Goal: Task Accomplishment & Management: Manage account settings

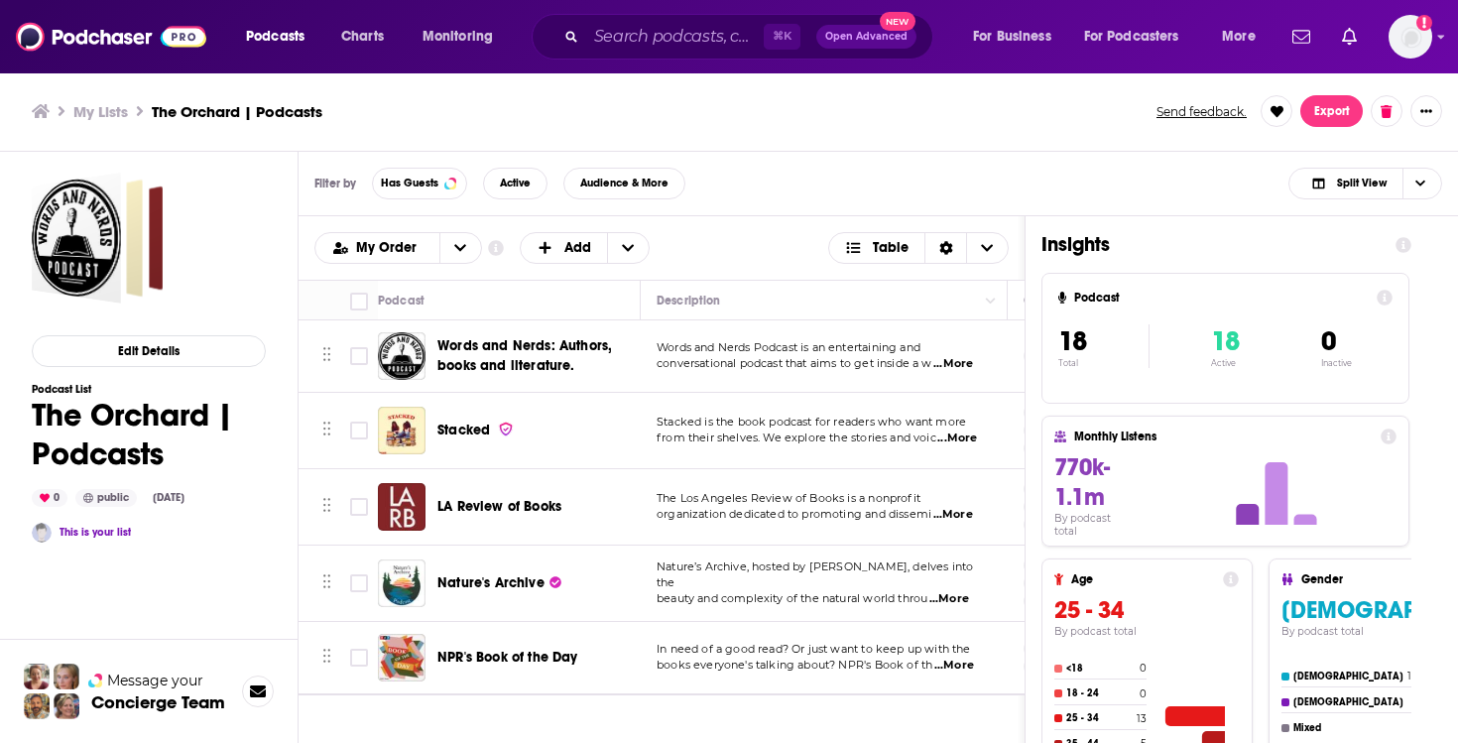
click at [85, 112] on h3 "My Lists" at bounding box center [100, 111] width 55 height 19
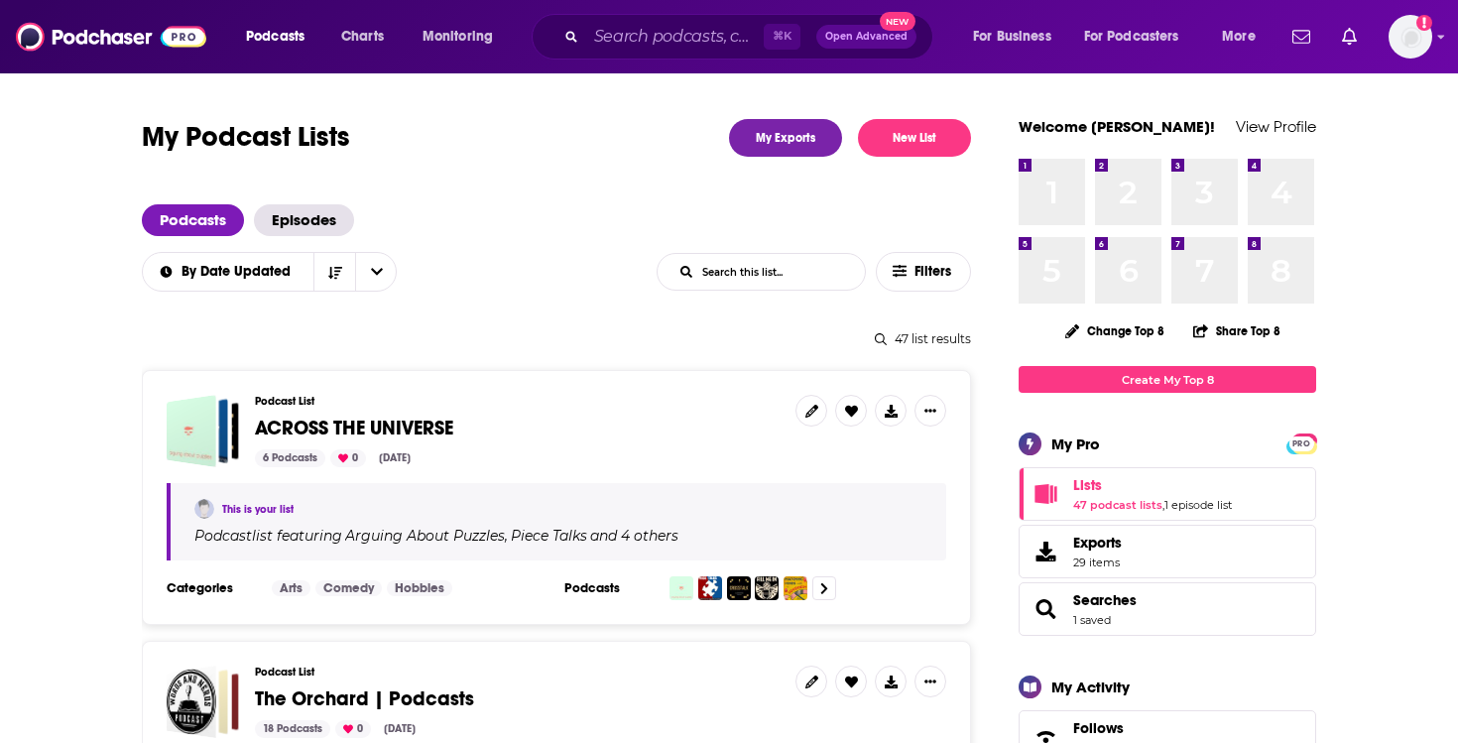
scroll to position [13, 0]
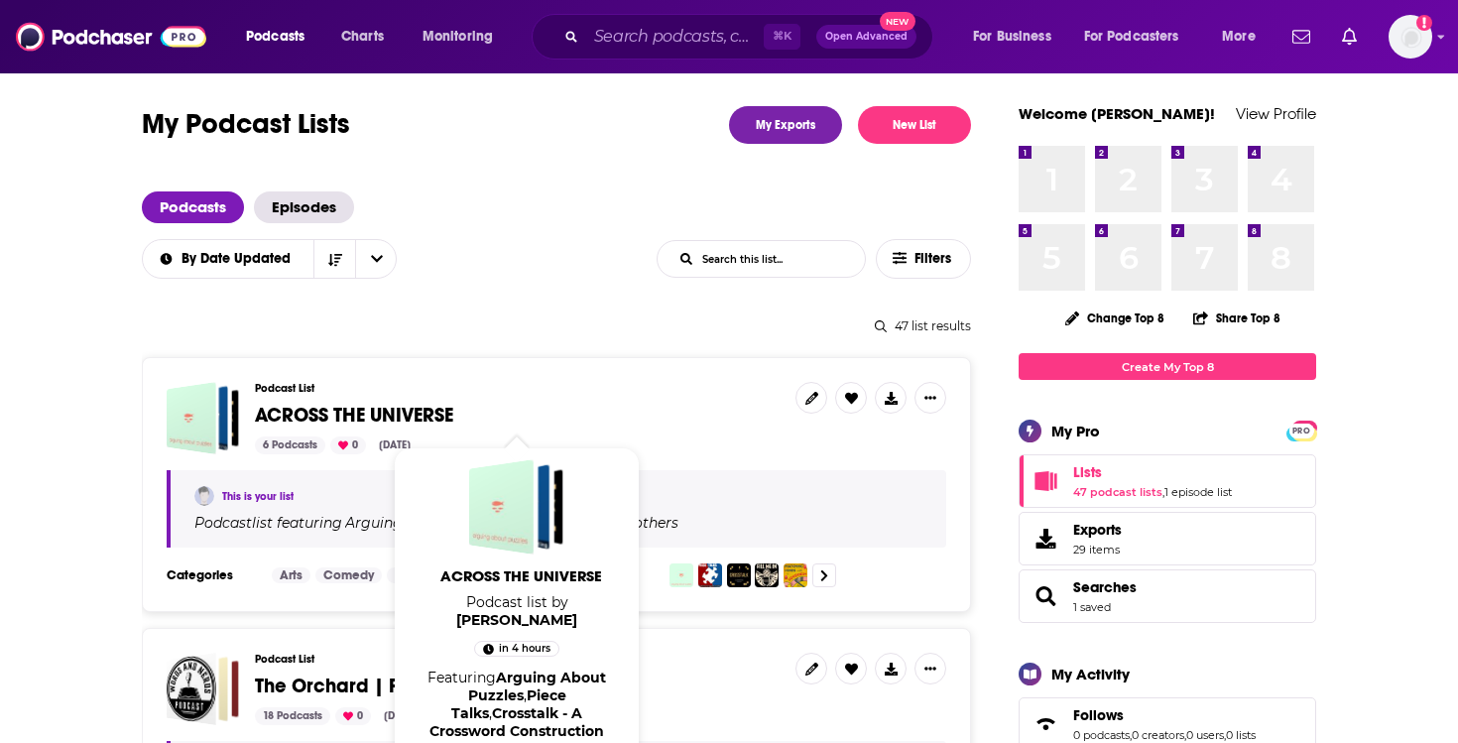
click at [394, 406] on span "ACROSS THE UNIVERSE" at bounding box center [354, 415] width 198 height 25
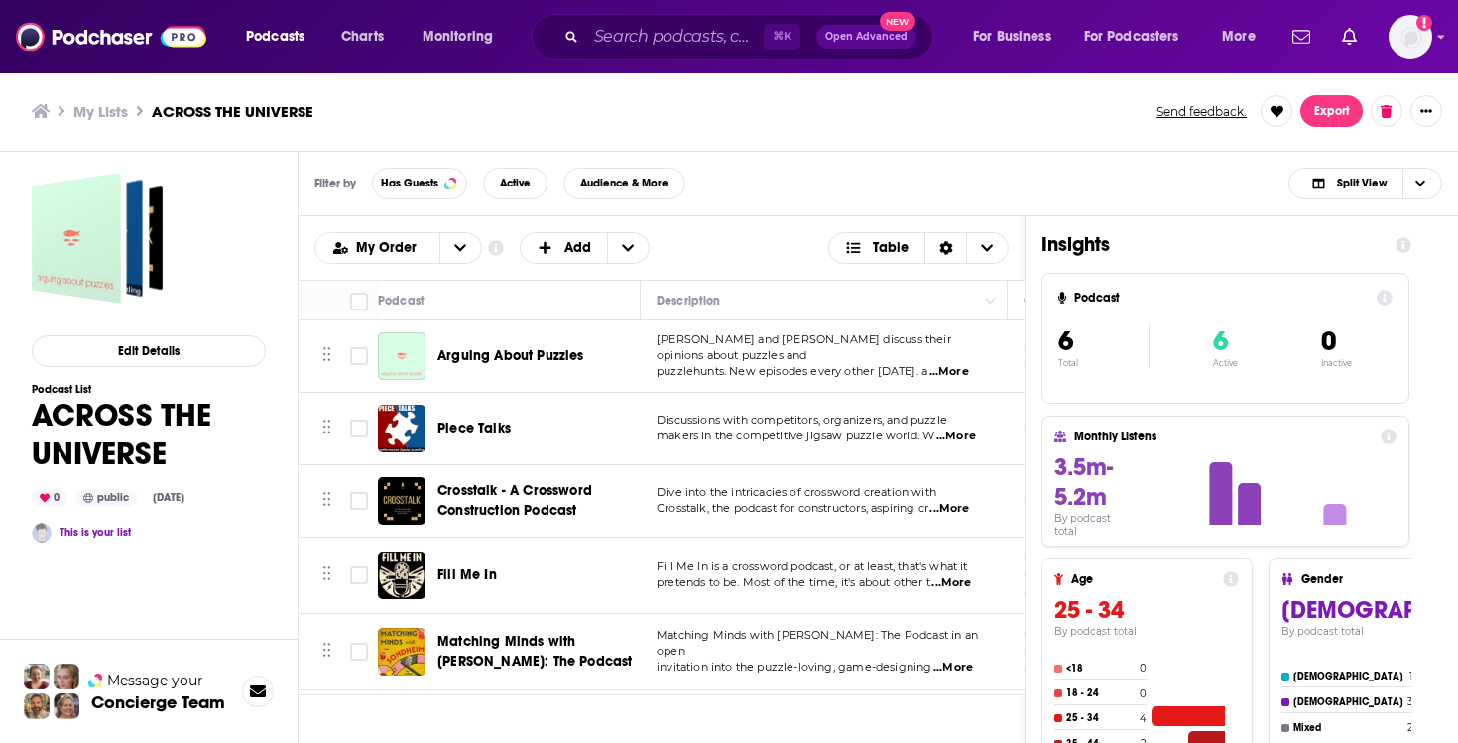
click at [798, 199] on div "Filter by Has Guests Active Audience & More Split View" at bounding box center [879, 184] width 1160 height 64
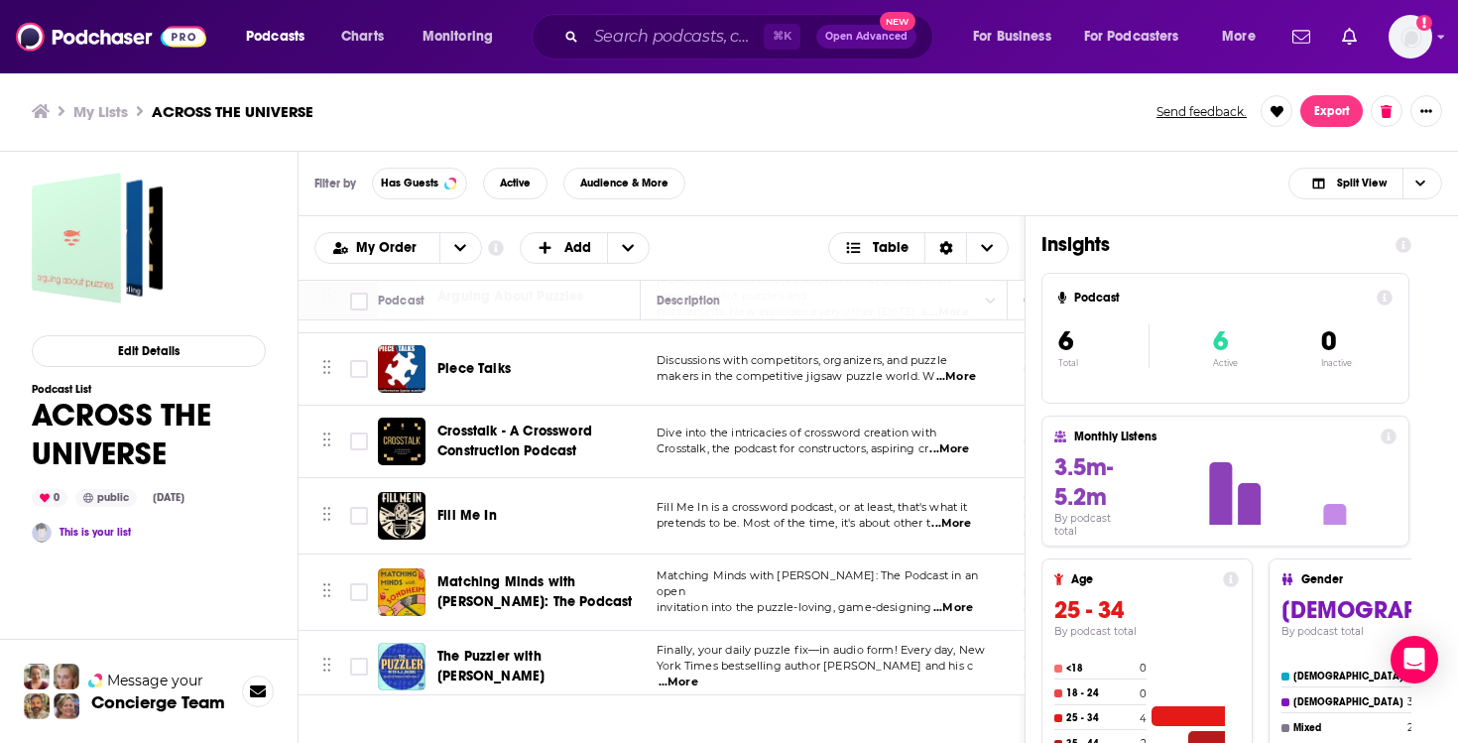
scroll to position [67, 0]
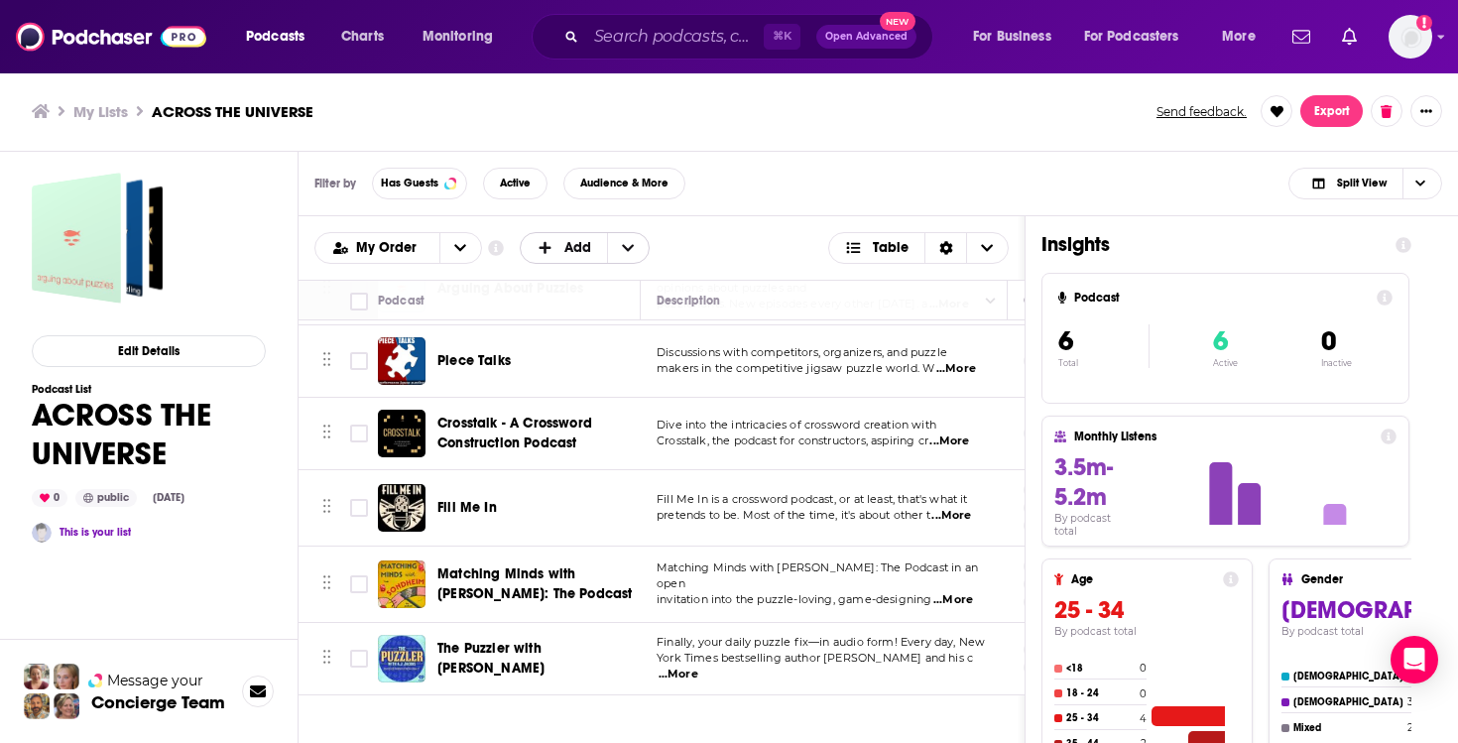
click at [555, 251] on span "+ Add" at bounding box center [550, 248] width 26 height 14
click at [567, 282] on span "Add Podcasts" at bounding box center [586, 280] width 101 height 11
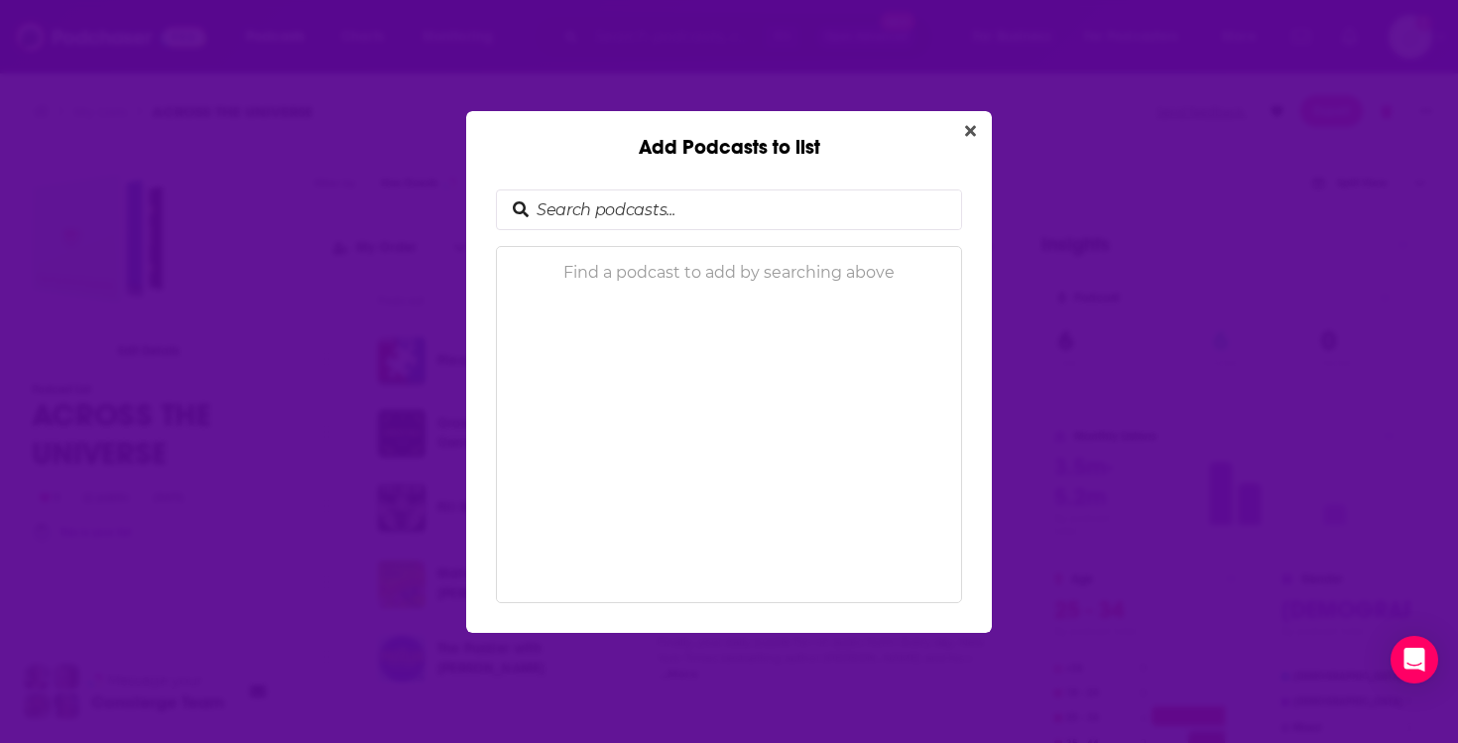
click at [620, 214] on input "Add Podcasts to list" at bounding box center [745, 209] width 433 height 39
type input "puzzle"
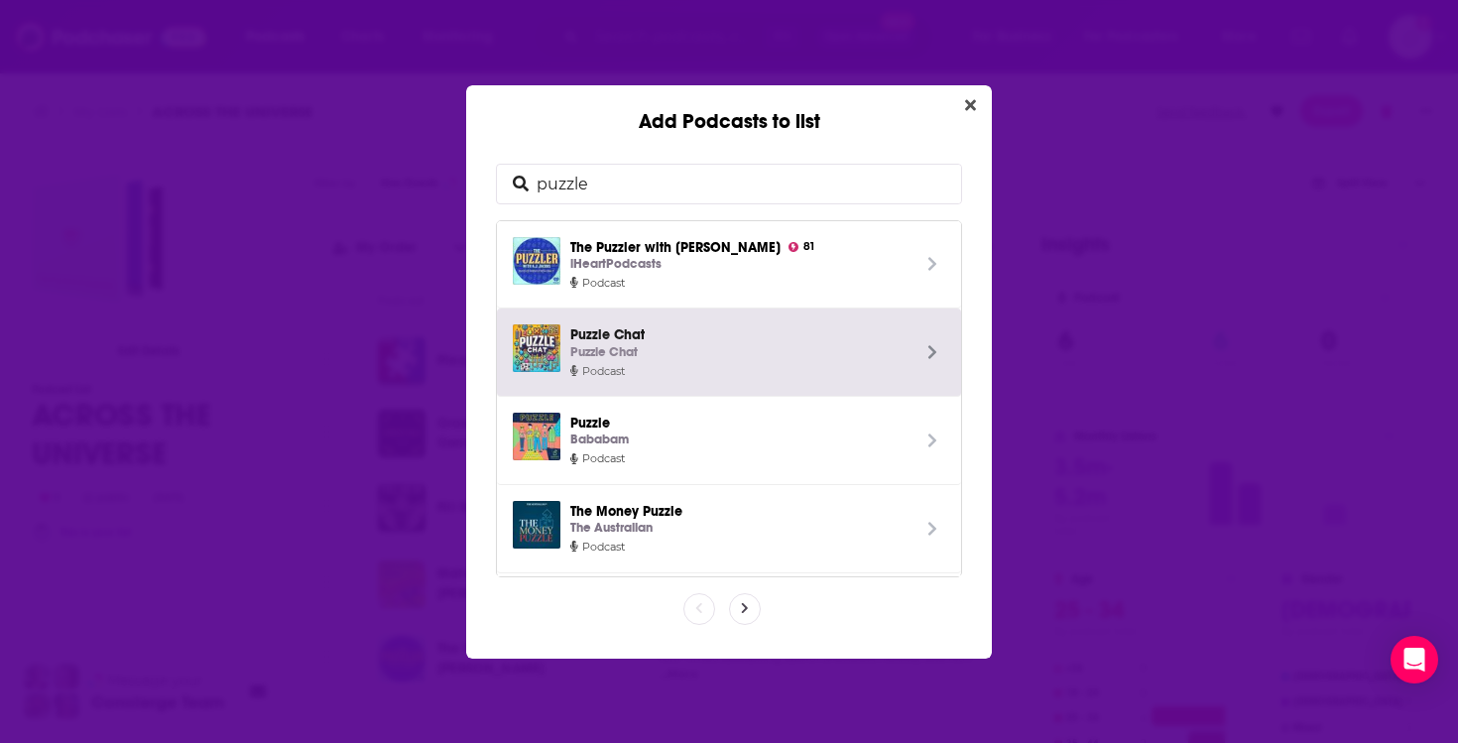
click at [939, 360] on span "Add Podcasts to list" at bounding box center [933, 352] width 26 height 56
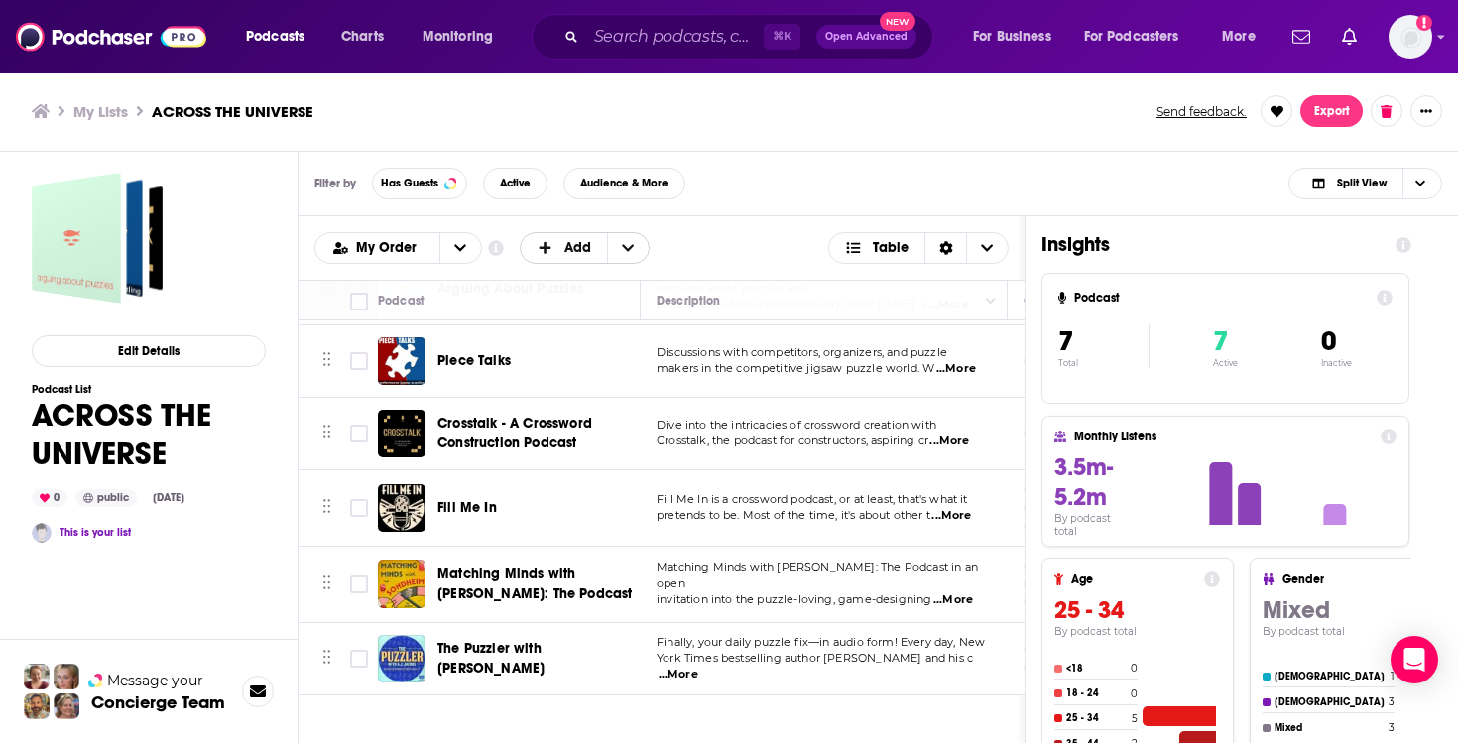
scroll to position [140, 0]
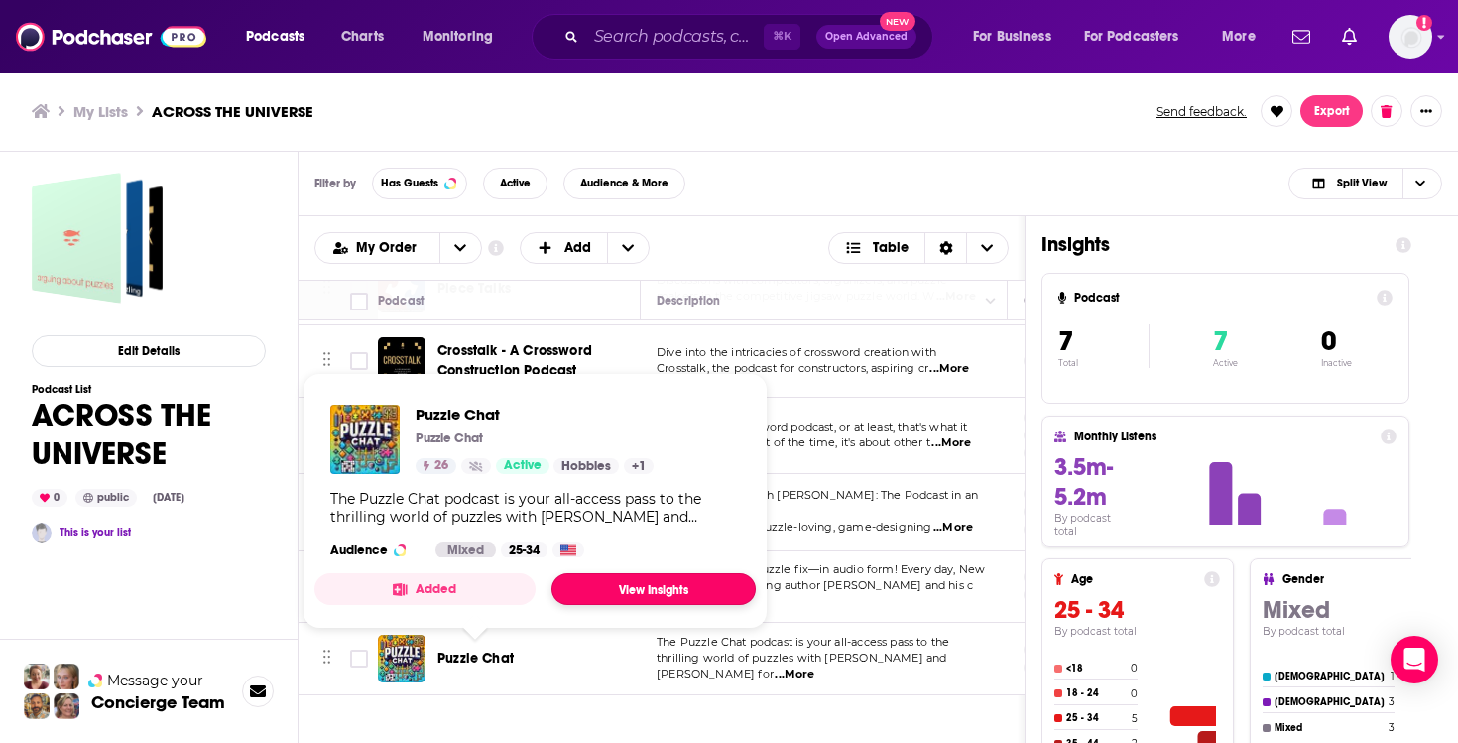
click at [640, 581] on link "View Insights" at bounding box center [654, 589] width 204 height 32
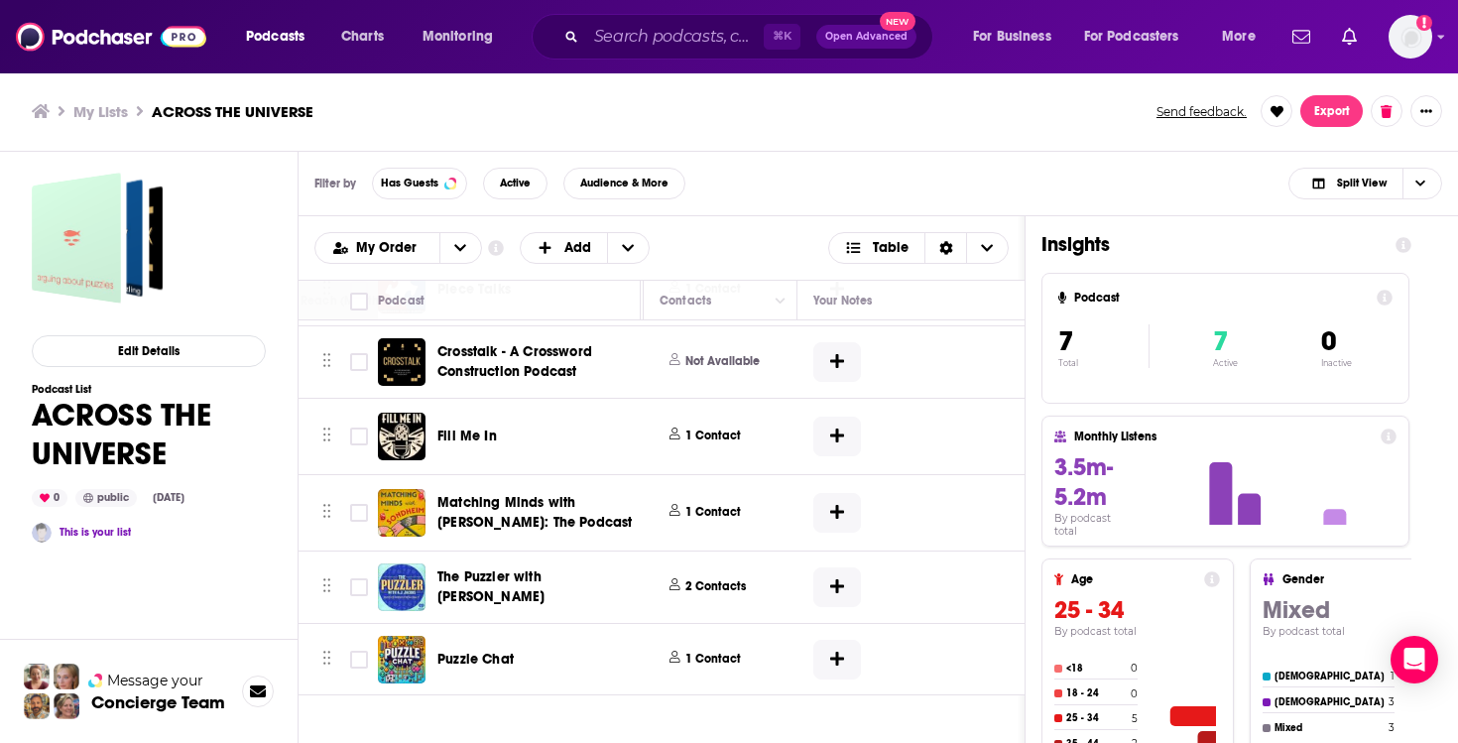
scroll to position [139, 1148]
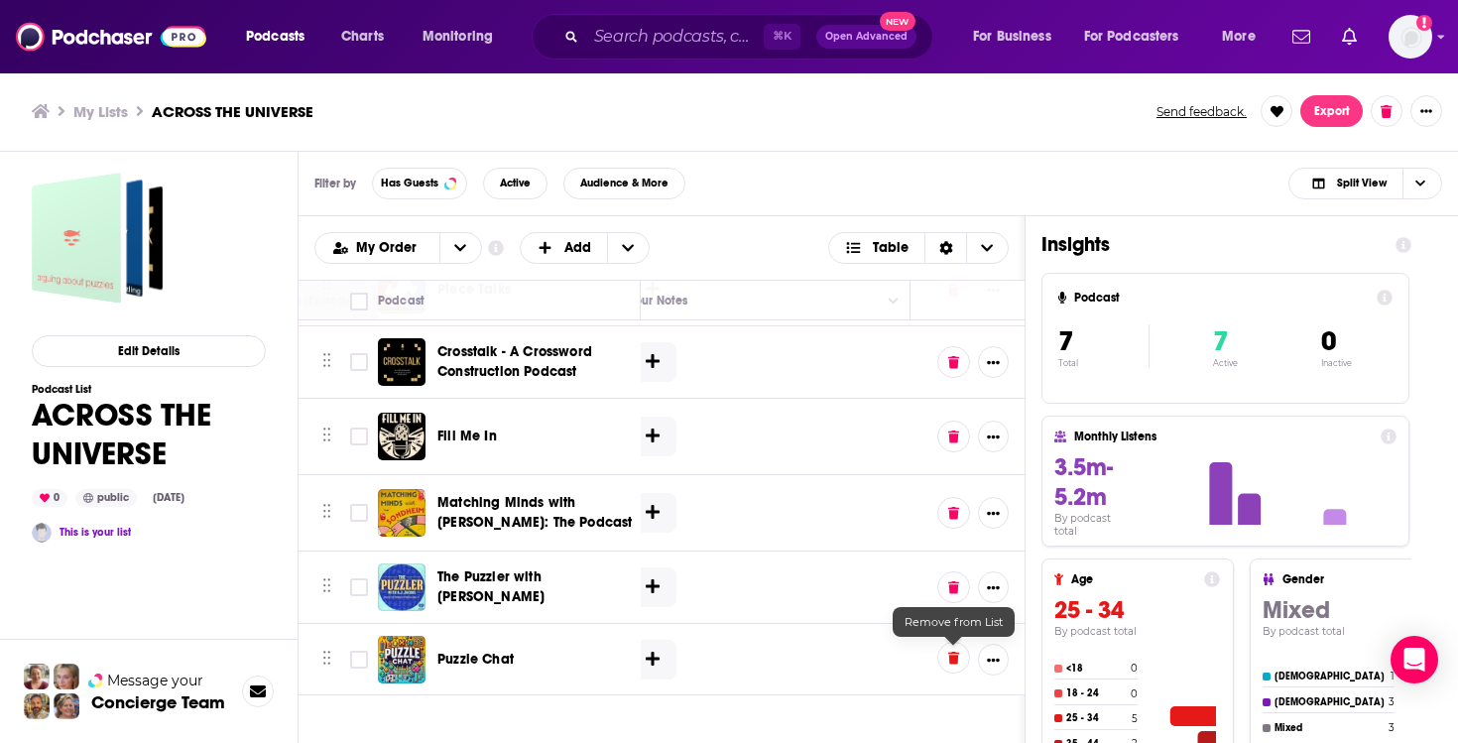
click at [954, 659] on icon at bounding box center [953, 658] width 11 height 13
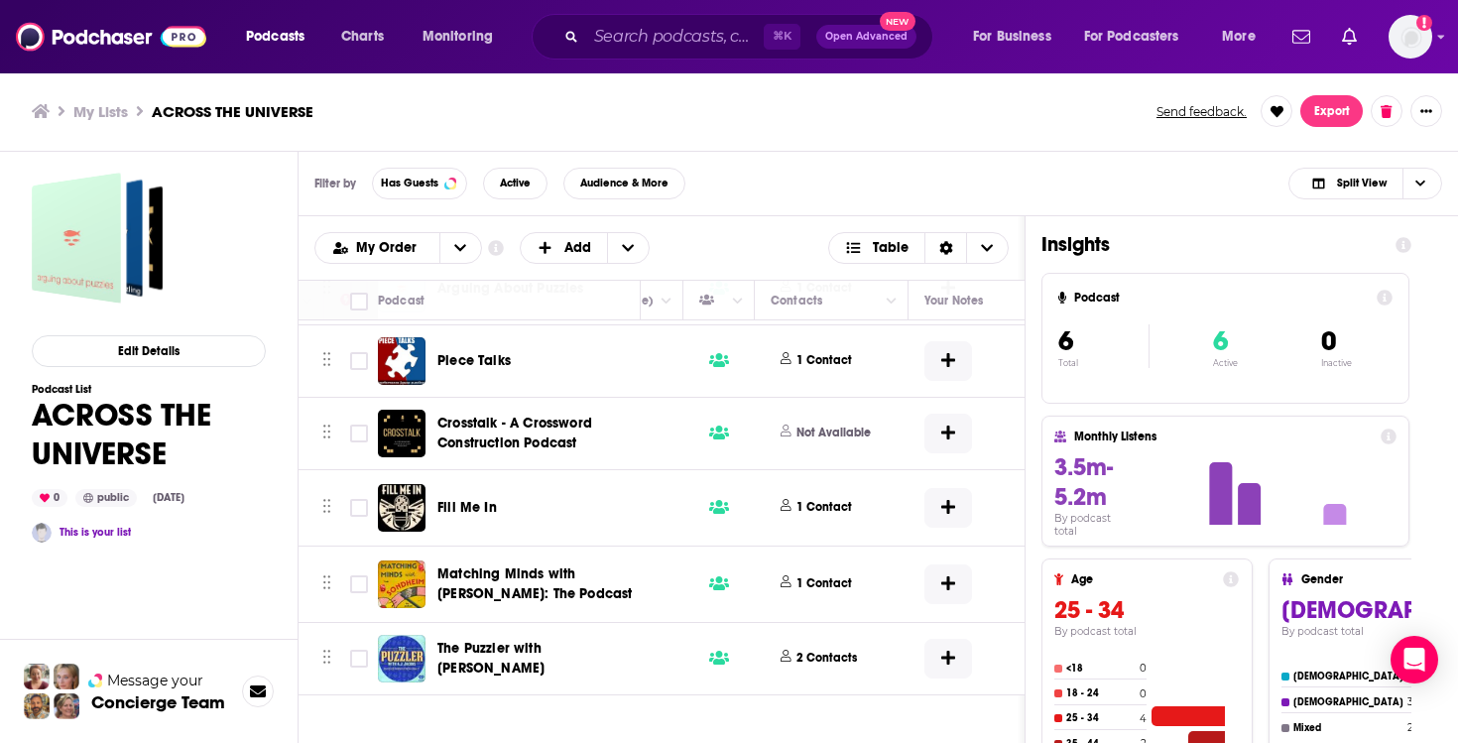
scroll to position [67, 695]
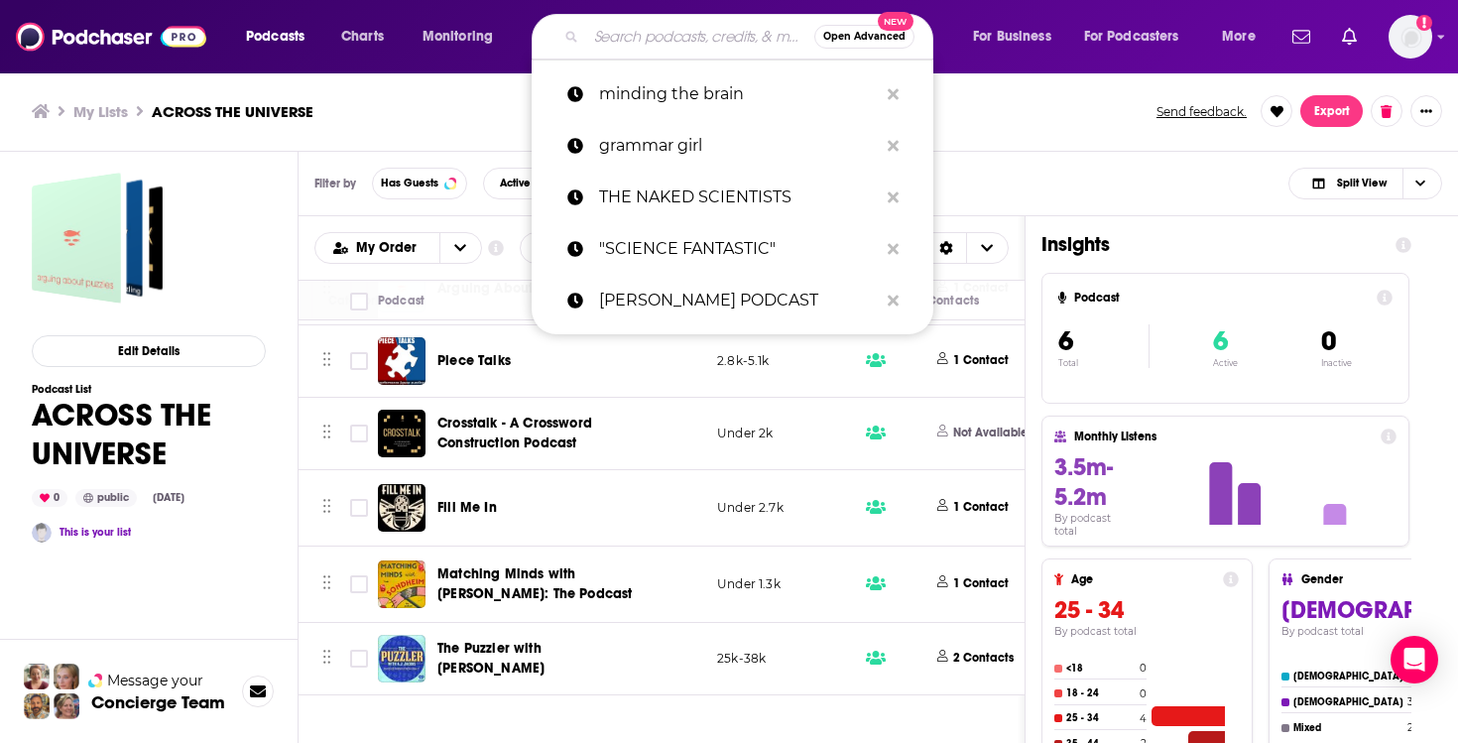
click at [644, 44] on input "Search podcasts, credits, & more..." at bounding box center [700, 37] width 228 height 32
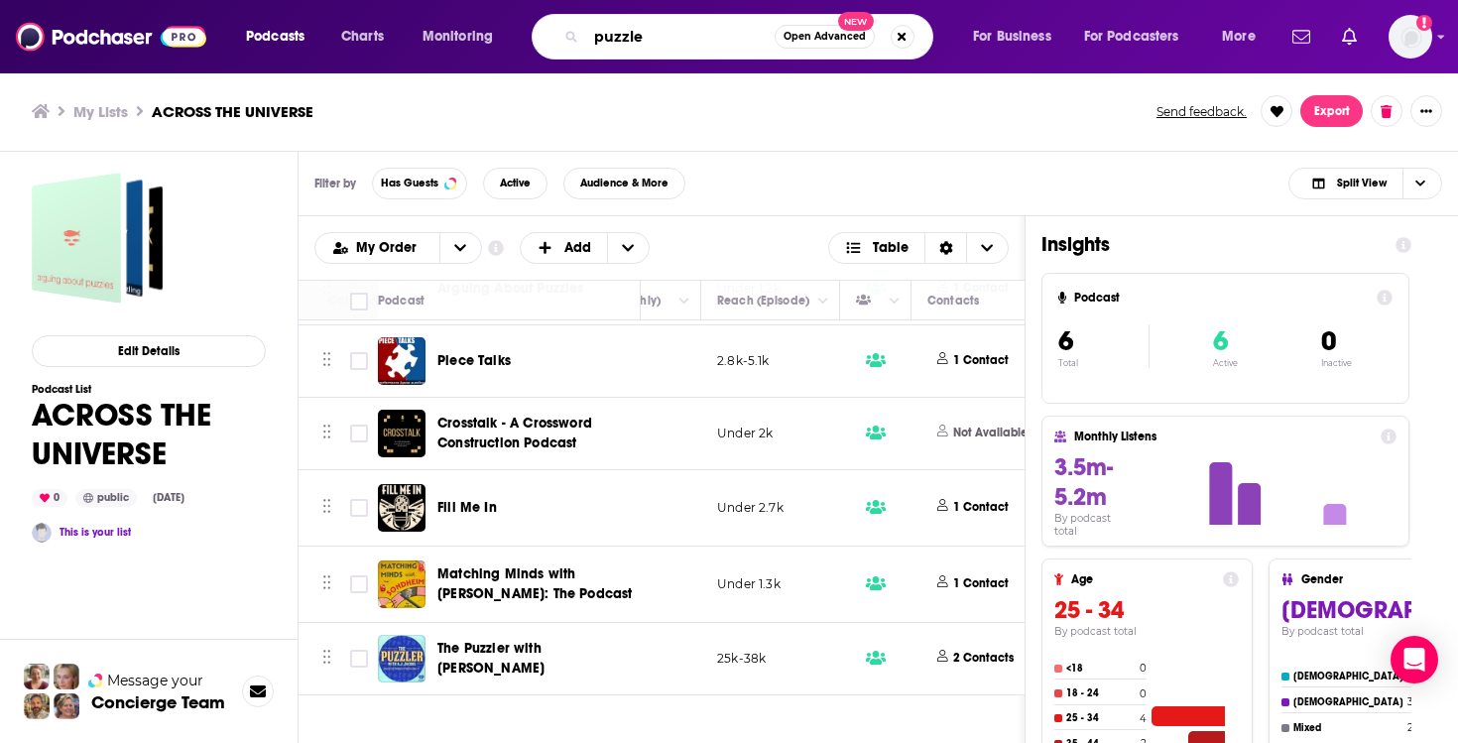
type input "puzzle"
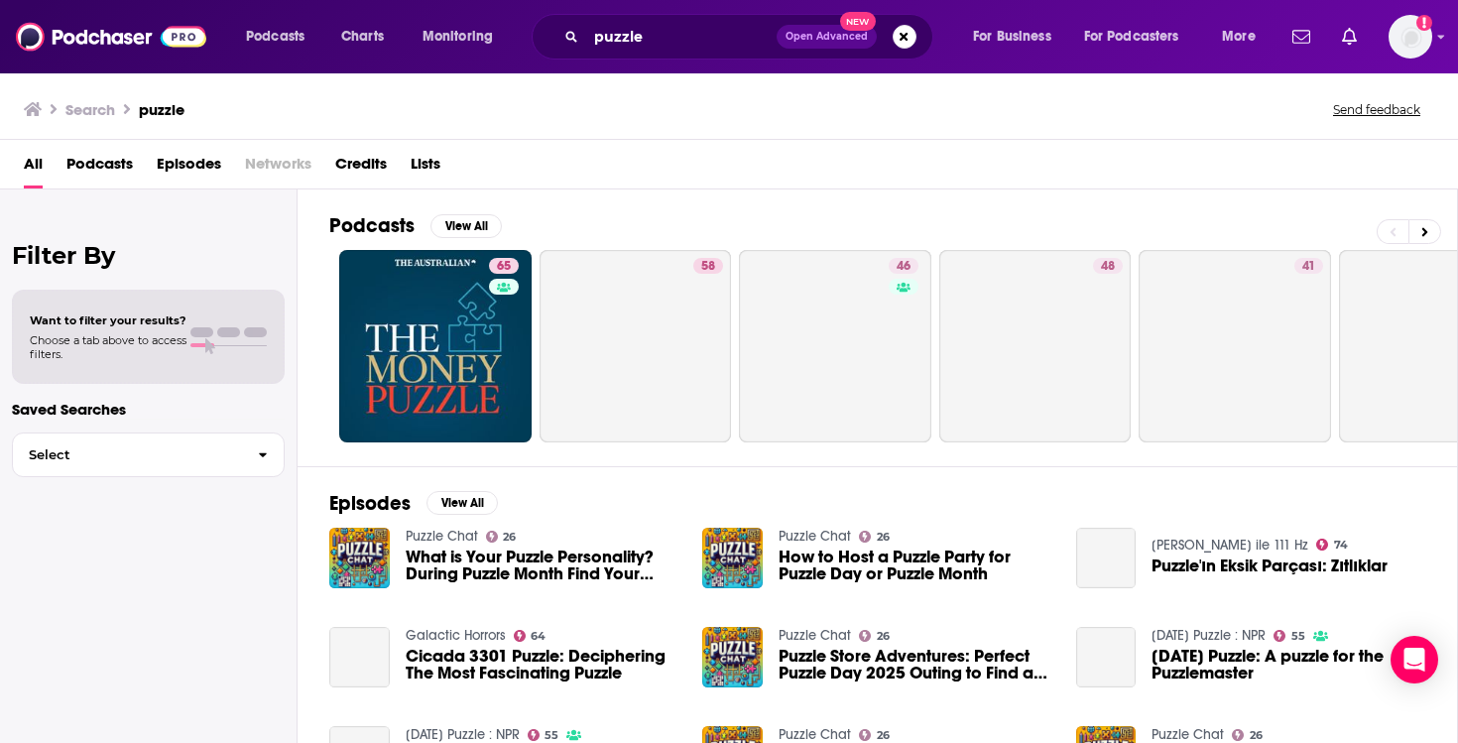
click at [116, 165] on span "Podcasts" at bounding box center [99, 168] width 66 height 41
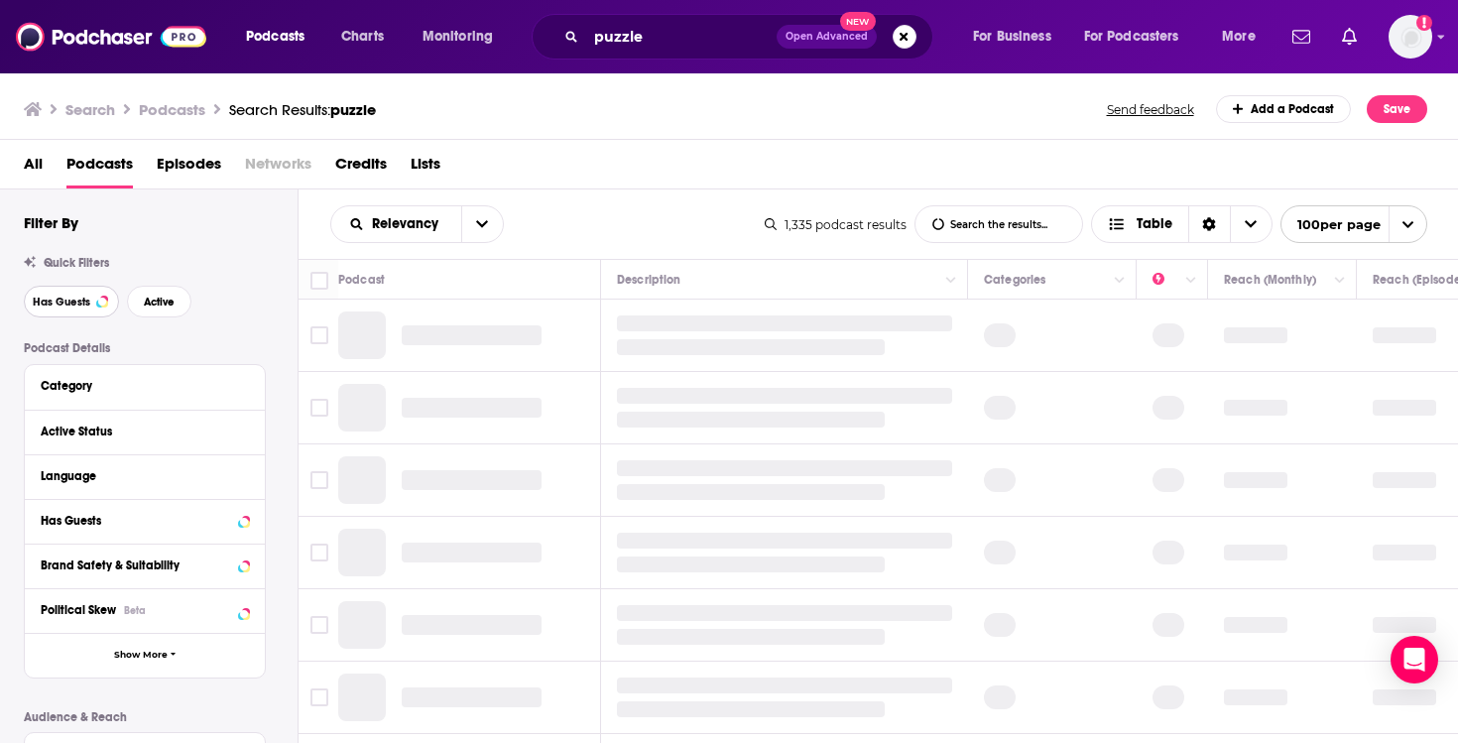
click at [69, 304] on span "Has Guests" at bounding box center [62, 302] width 58 height 11
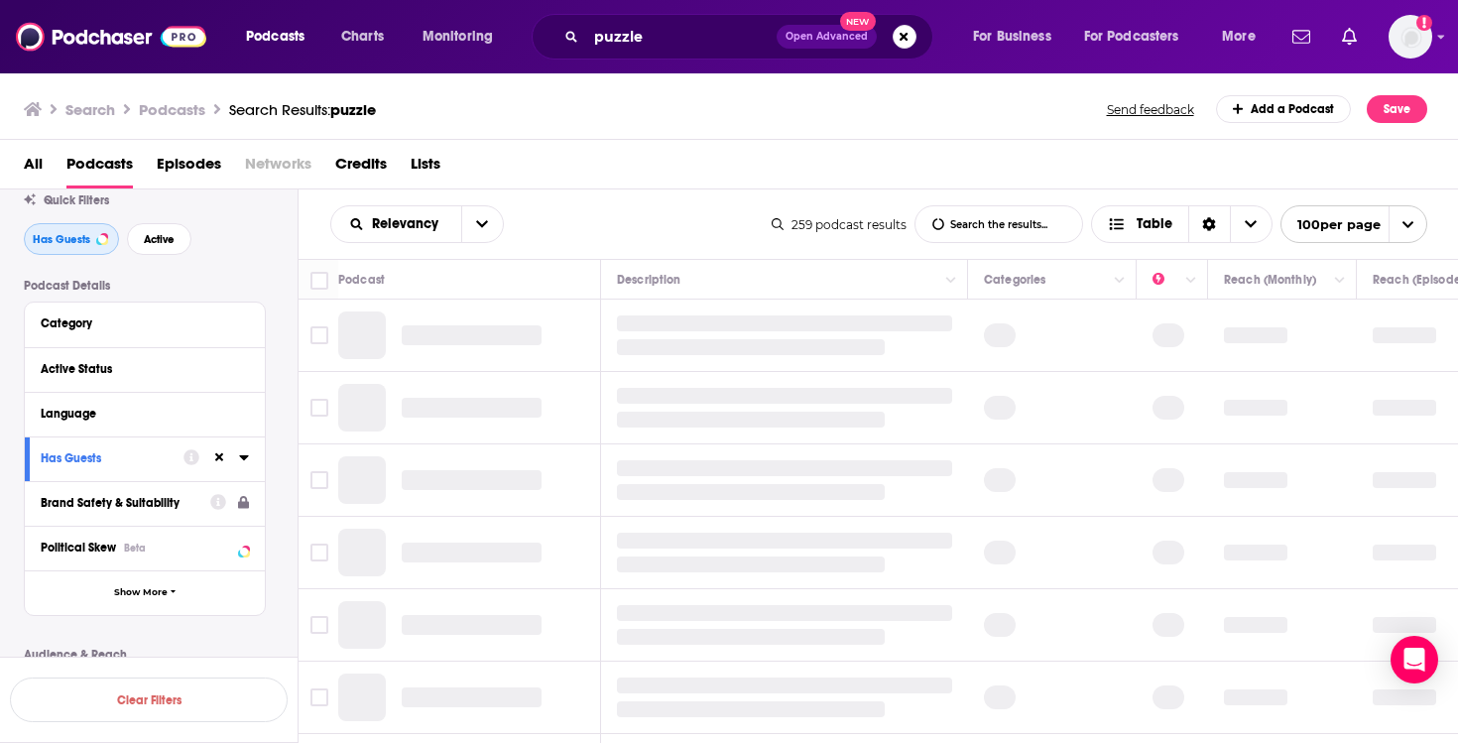
scroll to position [84, 0]
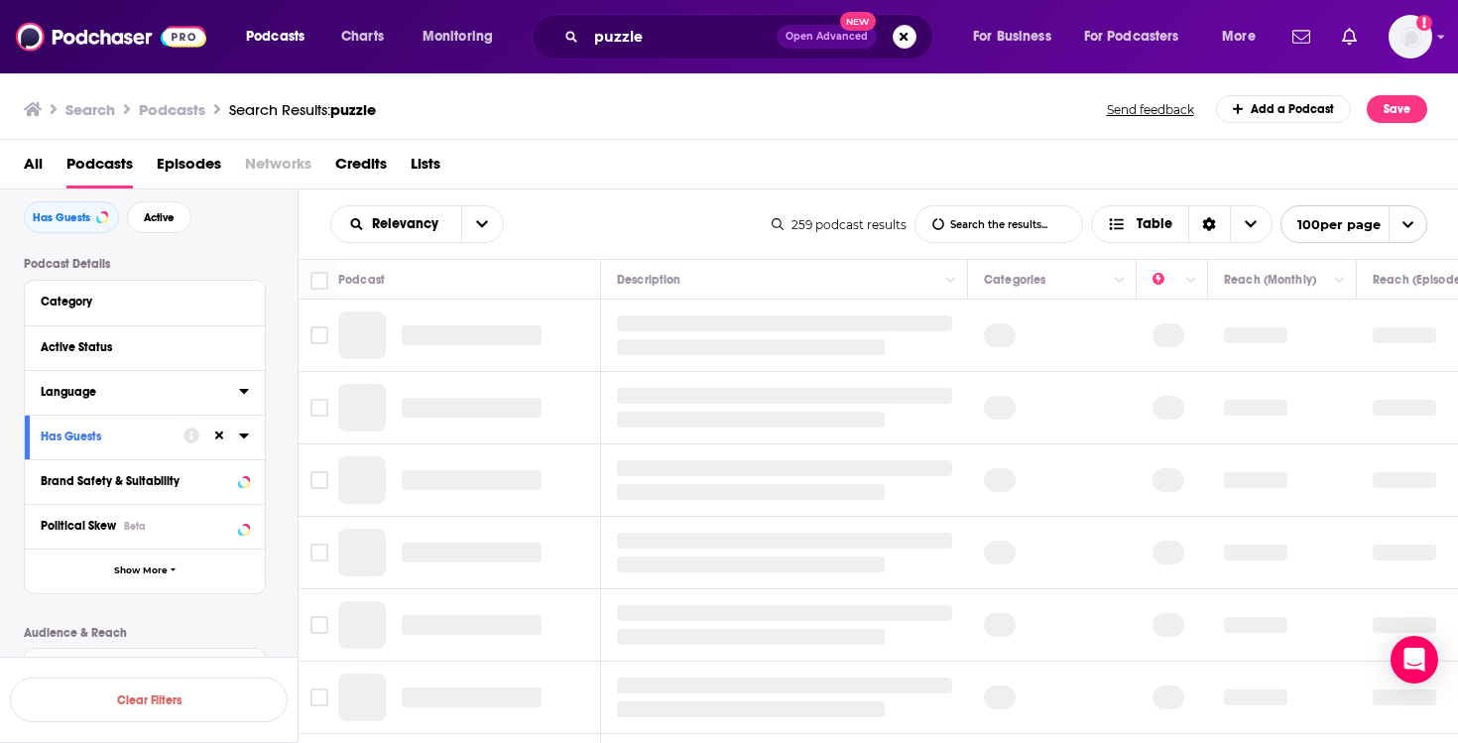
click at [243, 394] on icon at bounding box center [243, 391] width 9 height 5
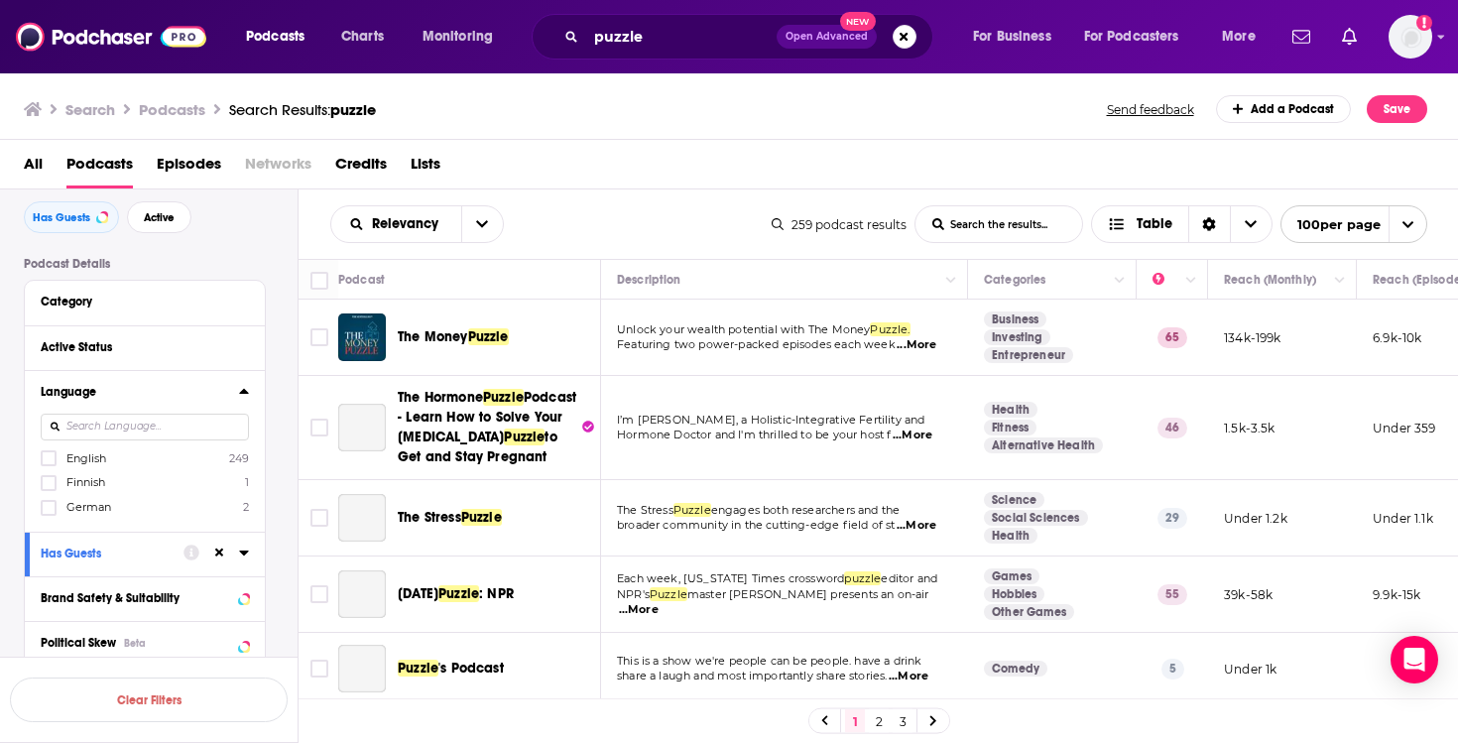
click at [95, 460] on span "English" at bounding box center [86, 458] width 40 height 14
click at [49, 464] on input "multiSelectOption-en-0" at bounding box center [49, 464] width 0 height 0
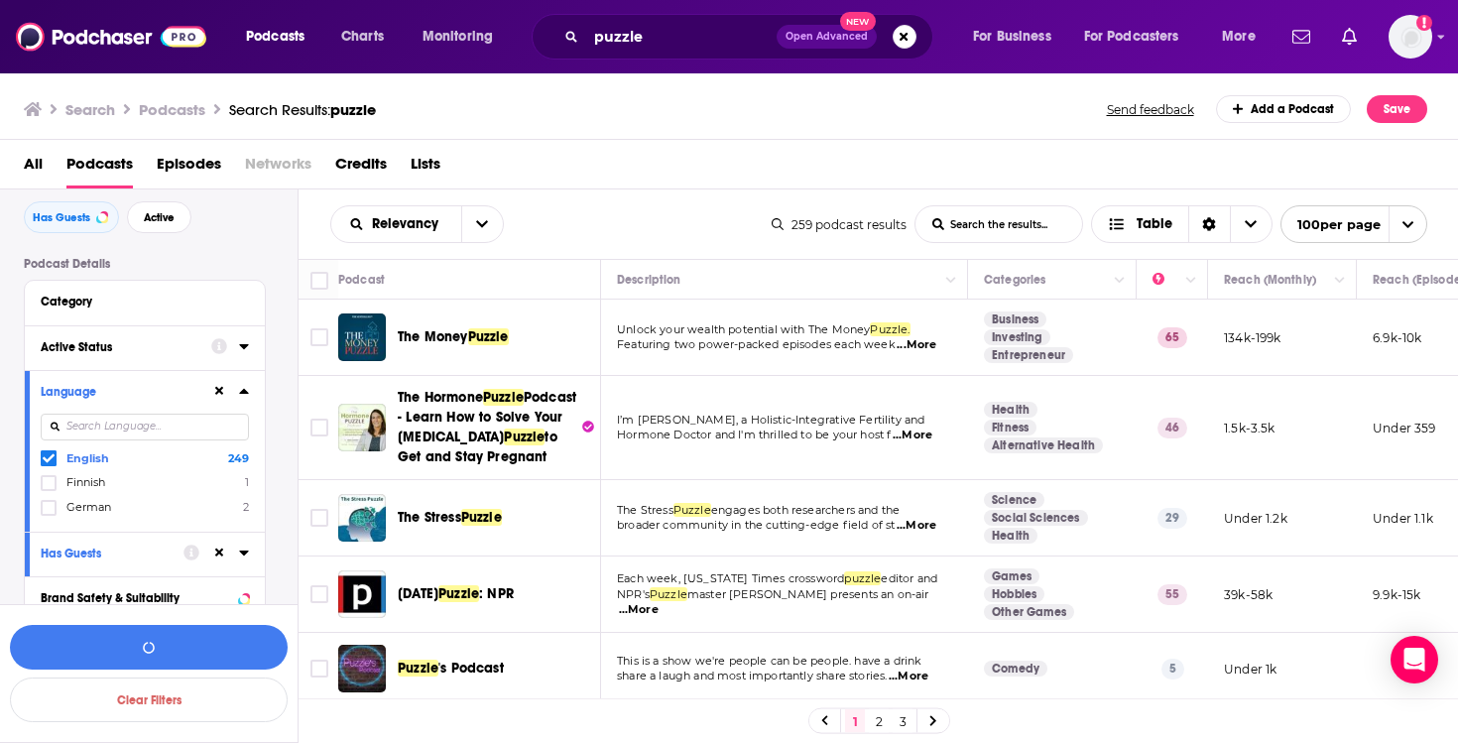
click at [224, 338] on div at bounding box center [230, 346] width 38 height 25
click at [245, 349] on icon at bounding box center [243, 346] width 9 height 5
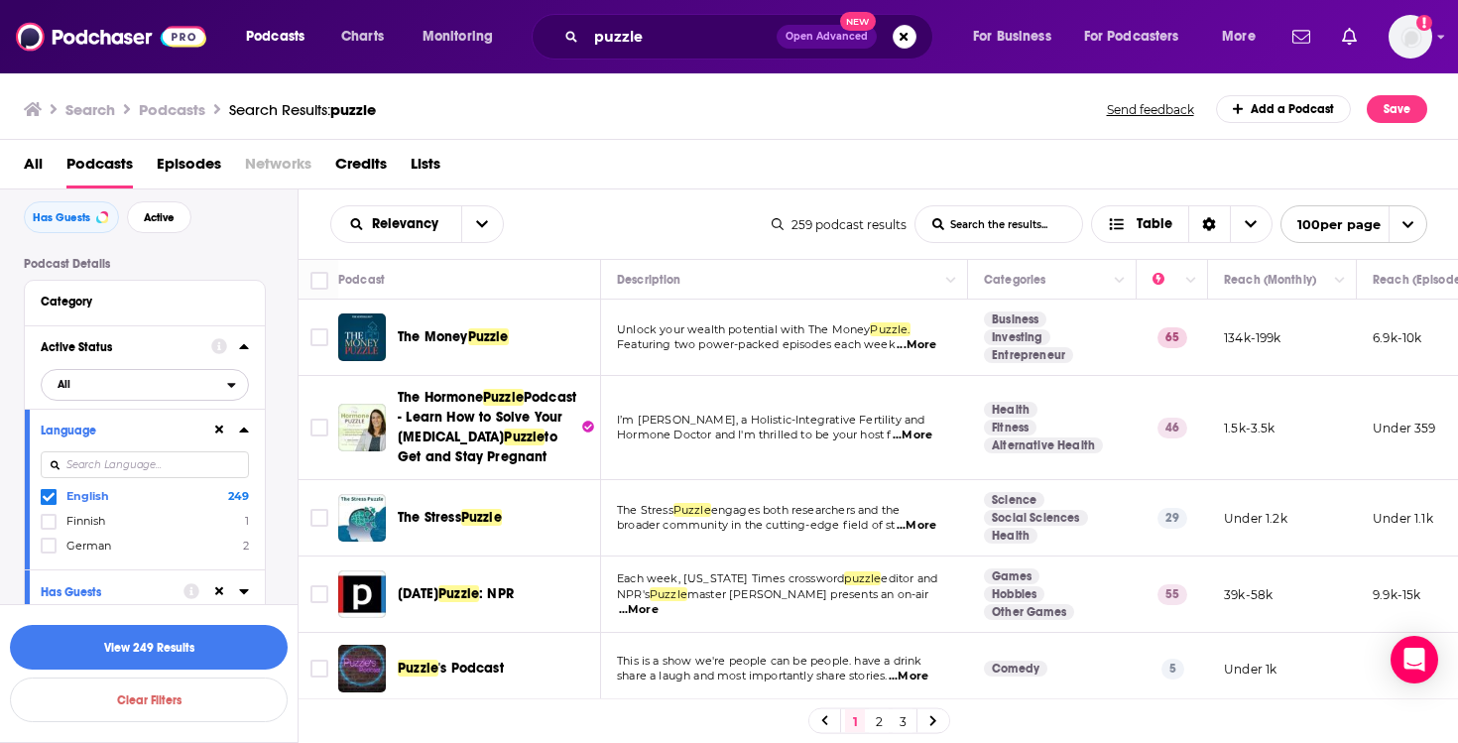
click at [114, 389] on span "All" at bounding box center [135, 384] width 186 height 26
drag, startPoint x: 117, startPoint y: 446, endPoint x: 133, endPoint y: 435, distance: 19.8
click at [117, 446] on span "Active" at bounding box center [104, 449] width 107 height 11
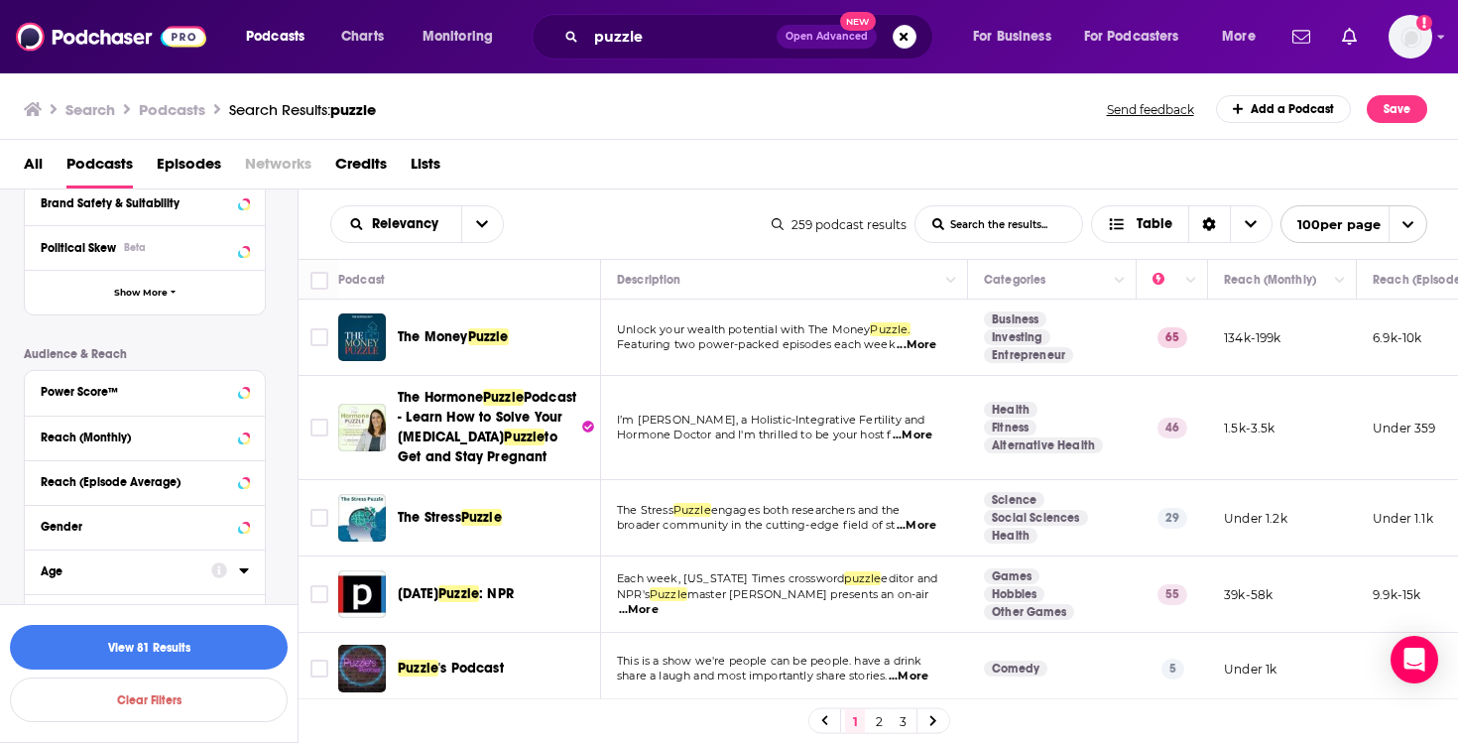
scroll to position [506, 0]
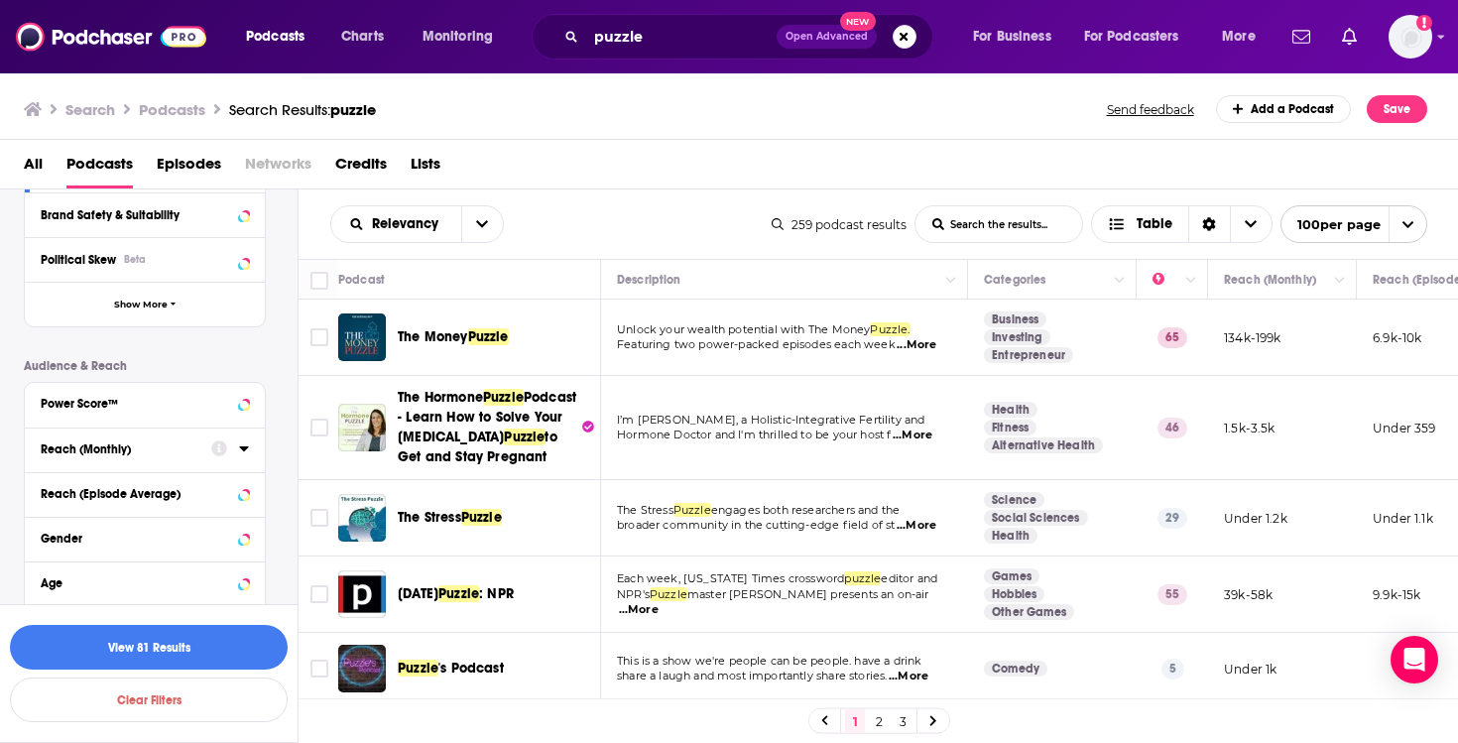
click at [159, 454] on div "Reach (Monthly)" at bounding box center [120, 449] width 158 height 14
click at [192, 480] on input "number" at bounding box center [199, 485] width 99 height 32
click at [106, 480] on input "number" at bounding box center [90, 485] width 99 height 32
type input "100"
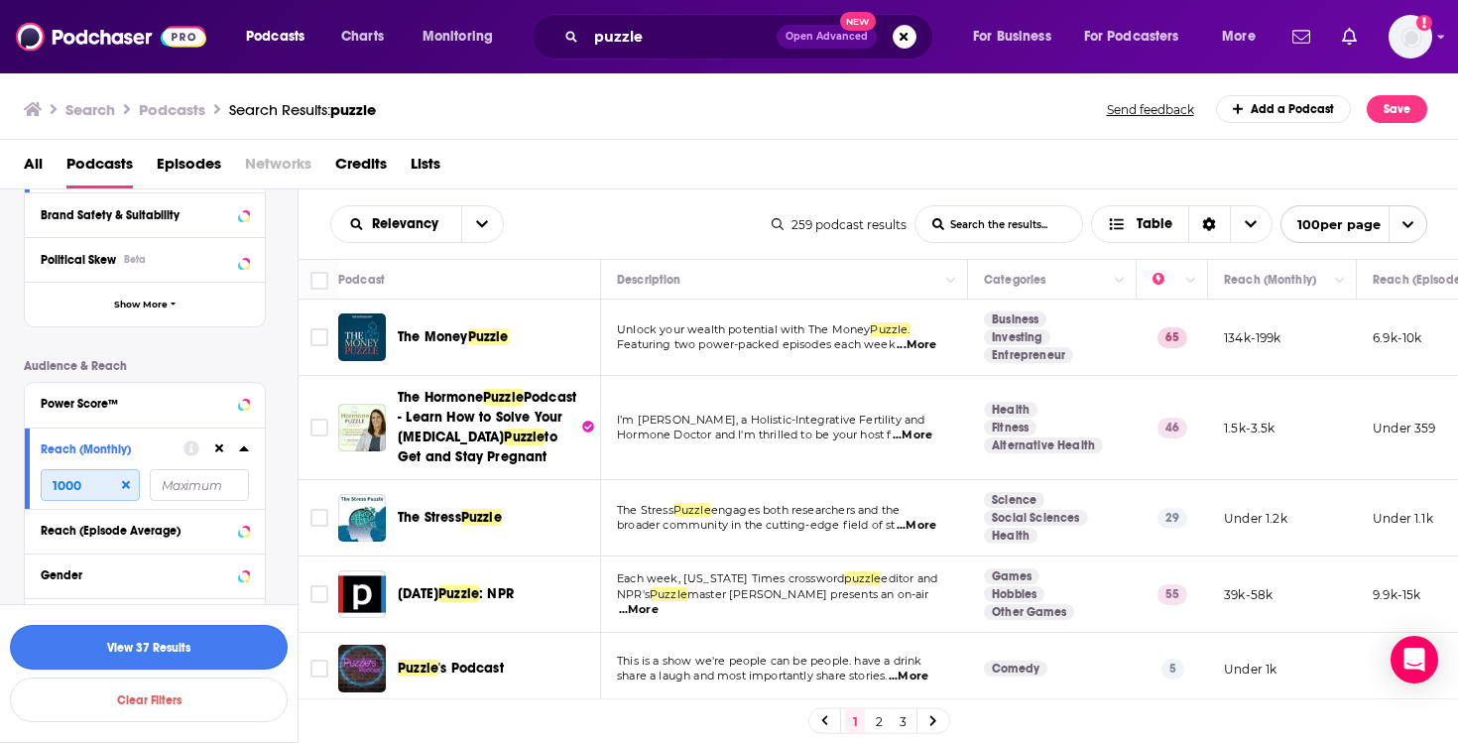
type input "1000"
click at [189, 655] on button "View 37 Results" at bounding box center [149, 647] width 278 height 45
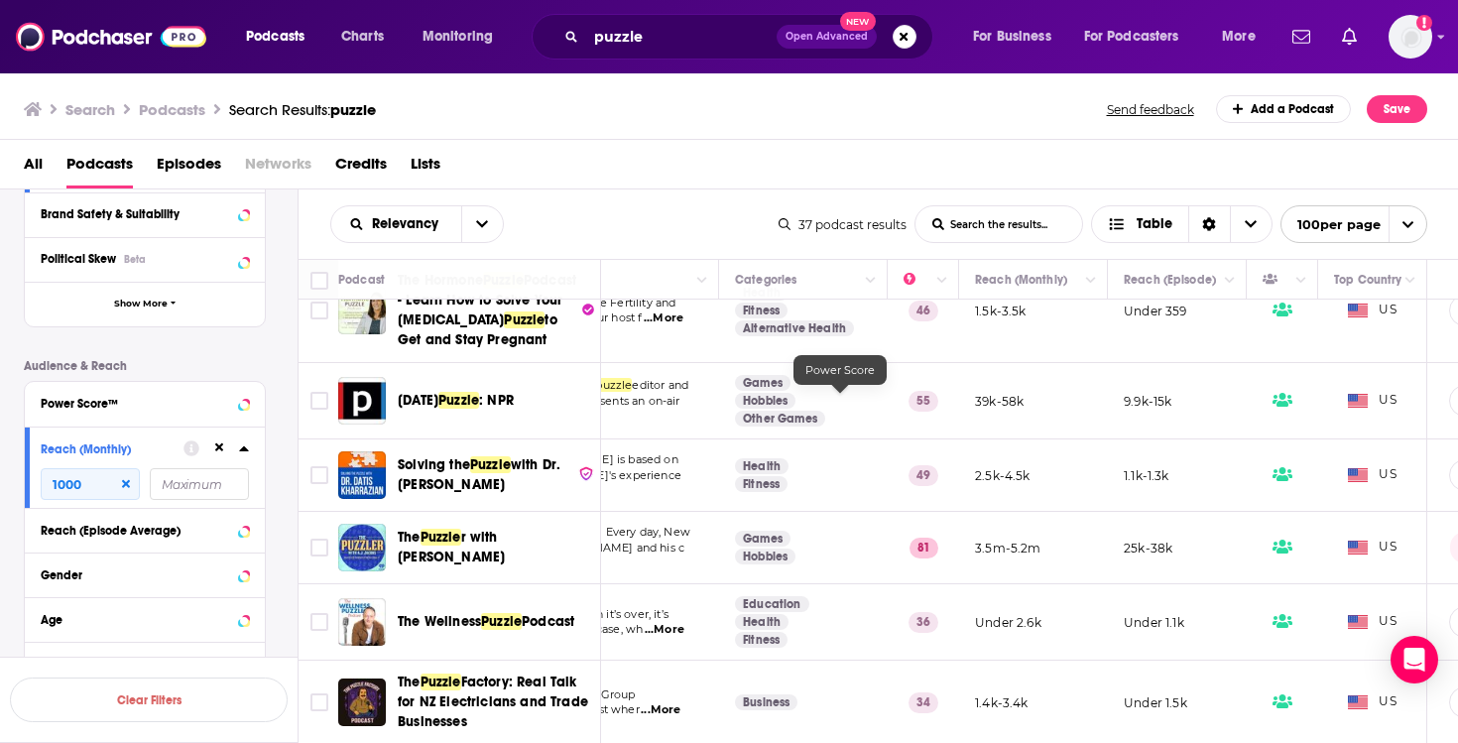
scroll to position [117, 331]
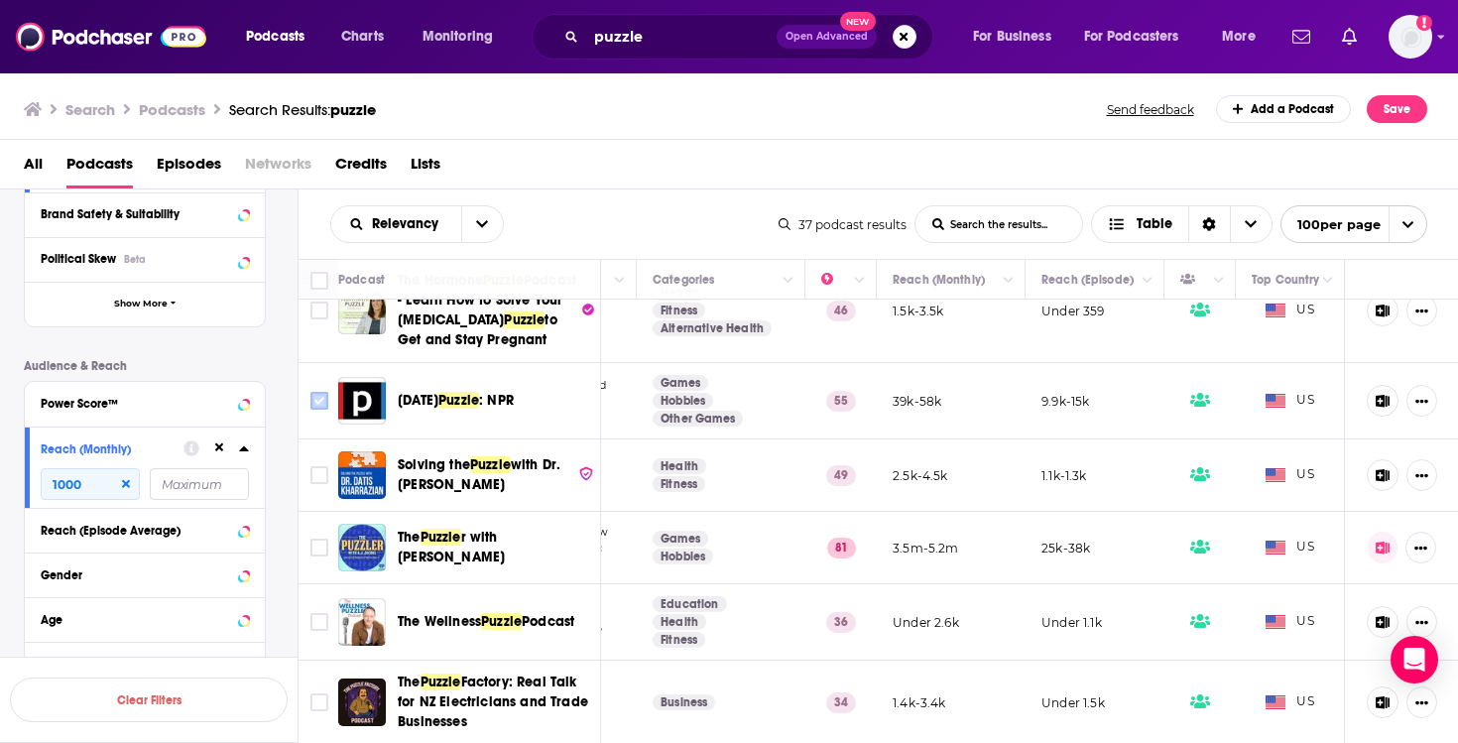
click at [311, 391] on icon "Toggle select row" at bounding box center [320, 401] width 24 height 24
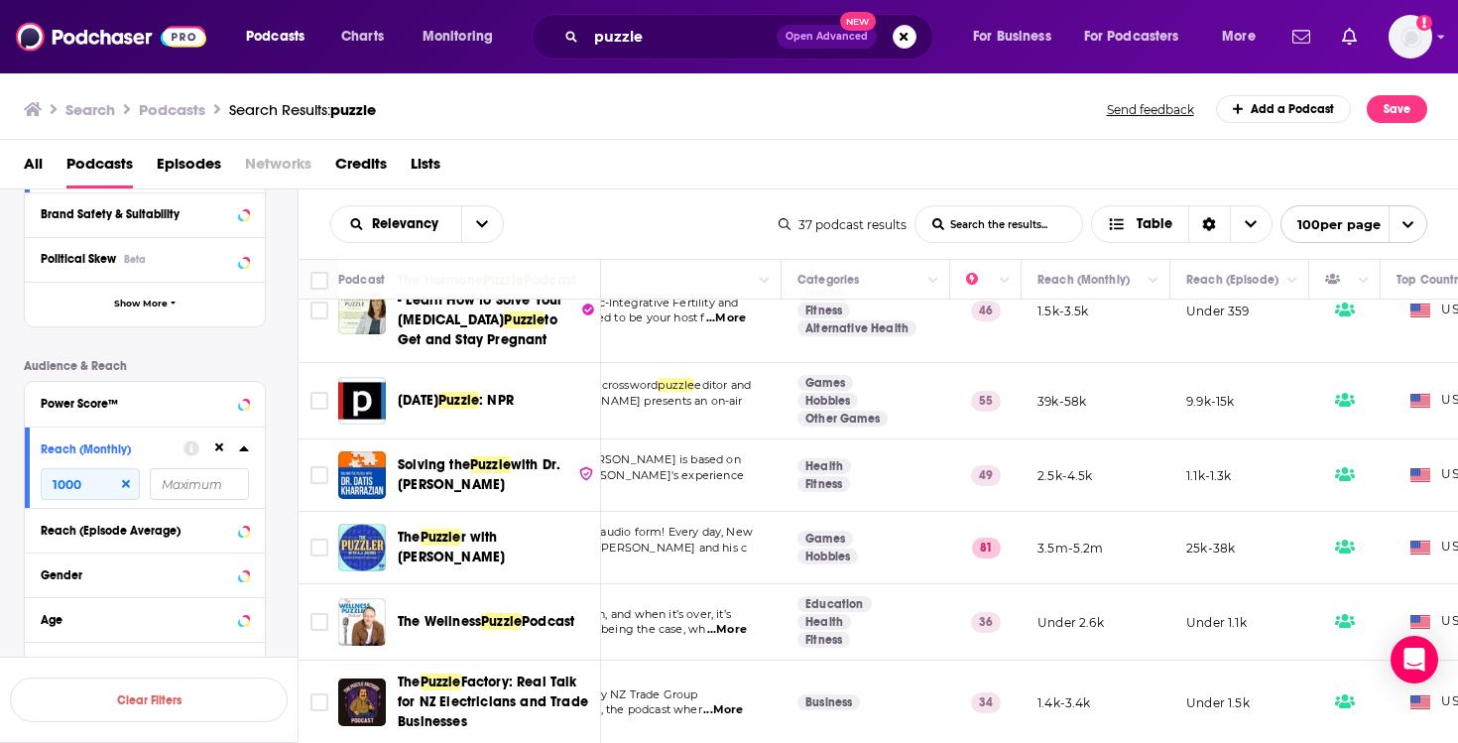
scroll to position [117, 180]
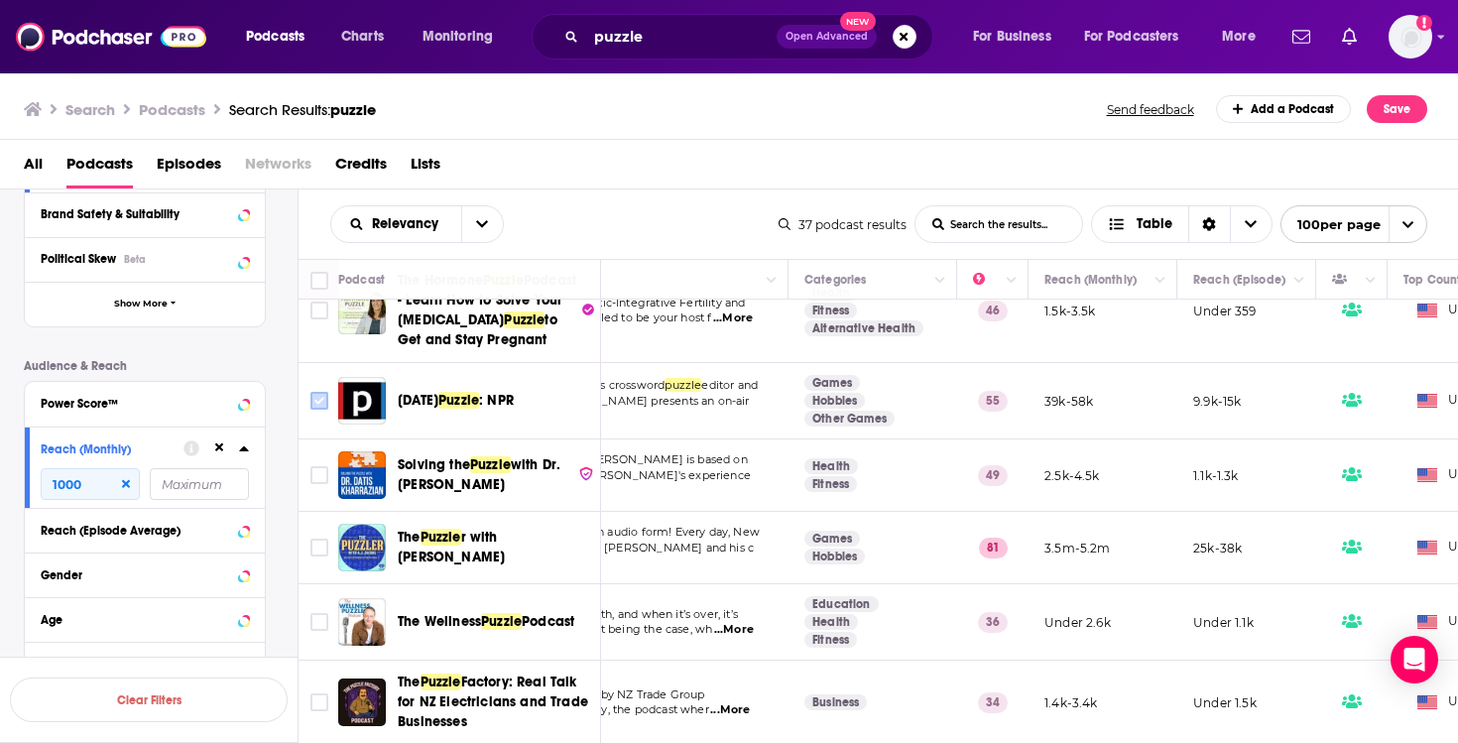
click at [318, 395] on input "Toggle select row" at bounding box center [320, 401] width 18 height 18
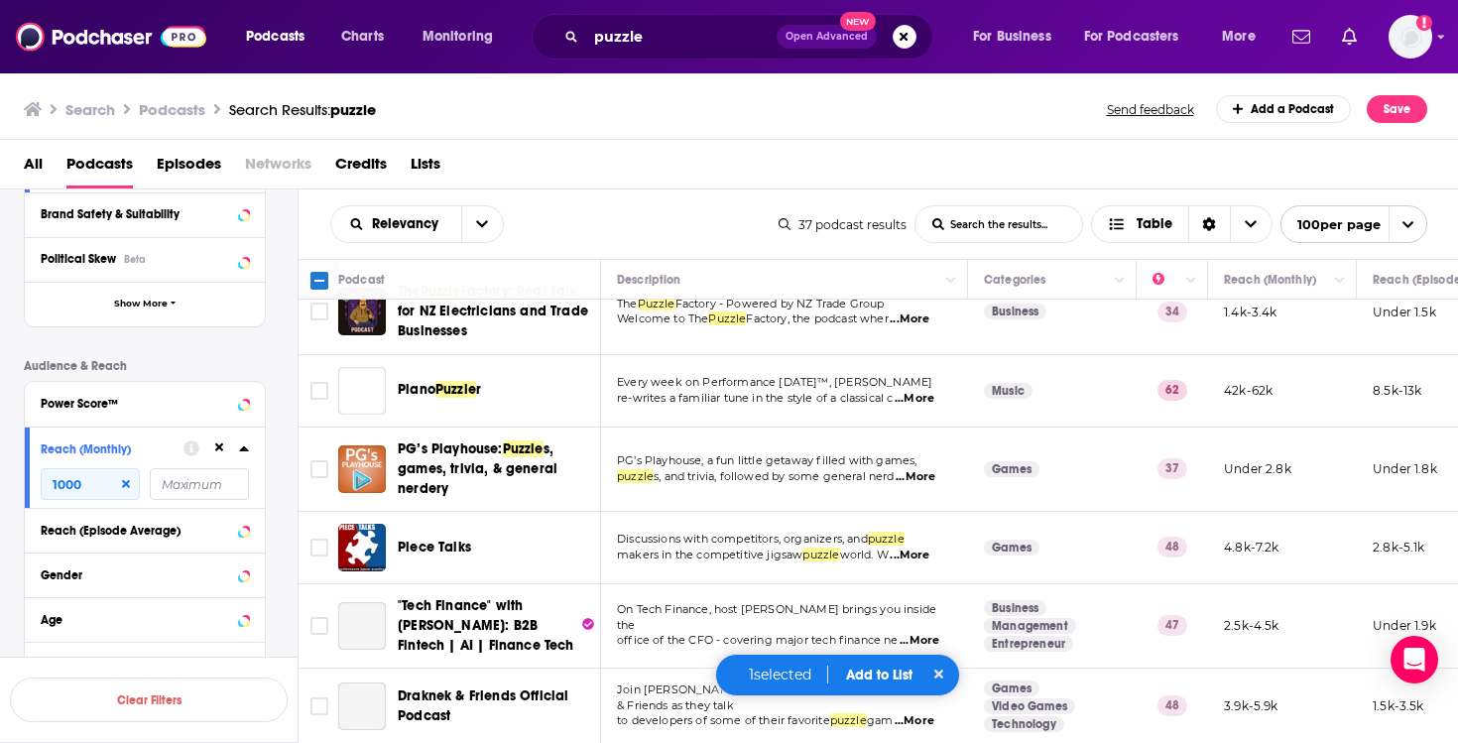
scroll to position [510, 0]
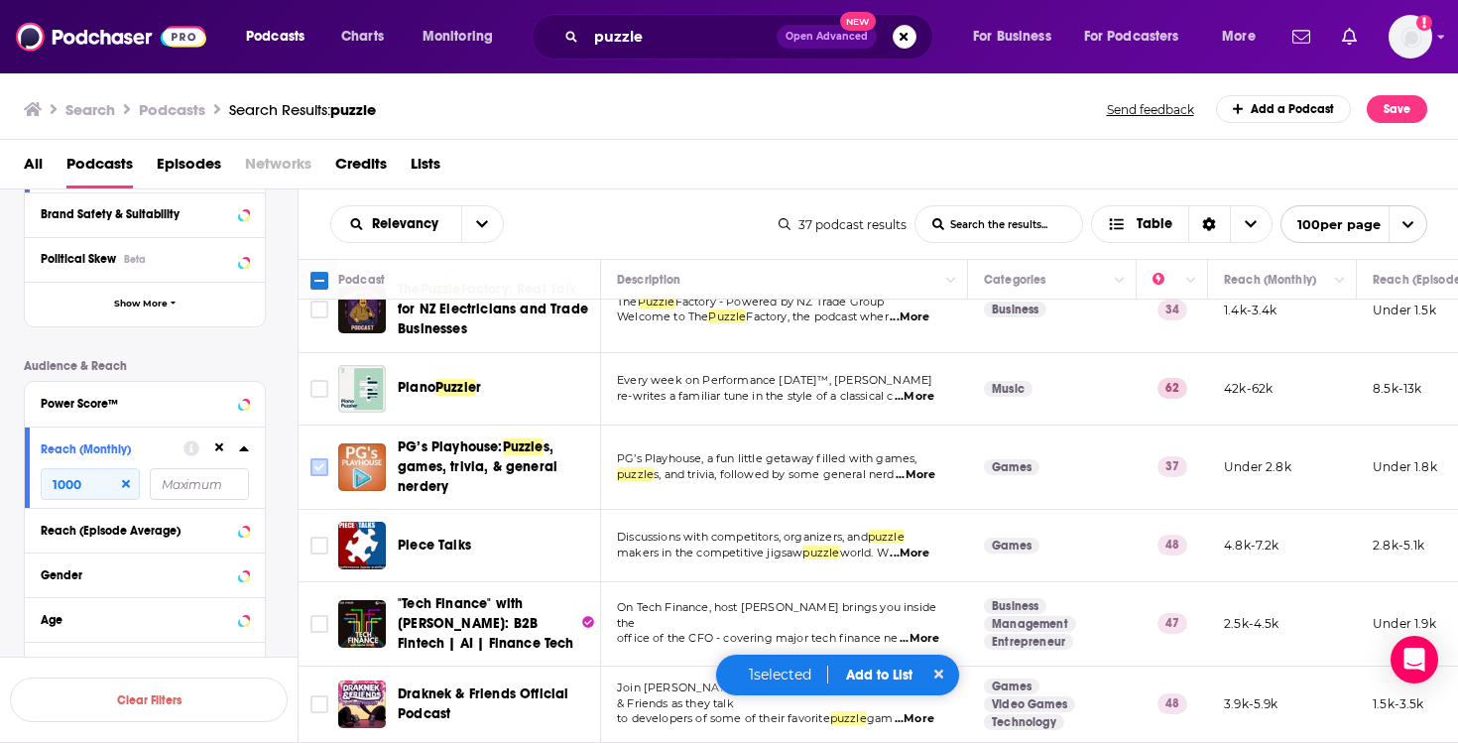
click at [322, 472] on input "Toggle select row" at bounding box center [320, 467] width 18 height 18
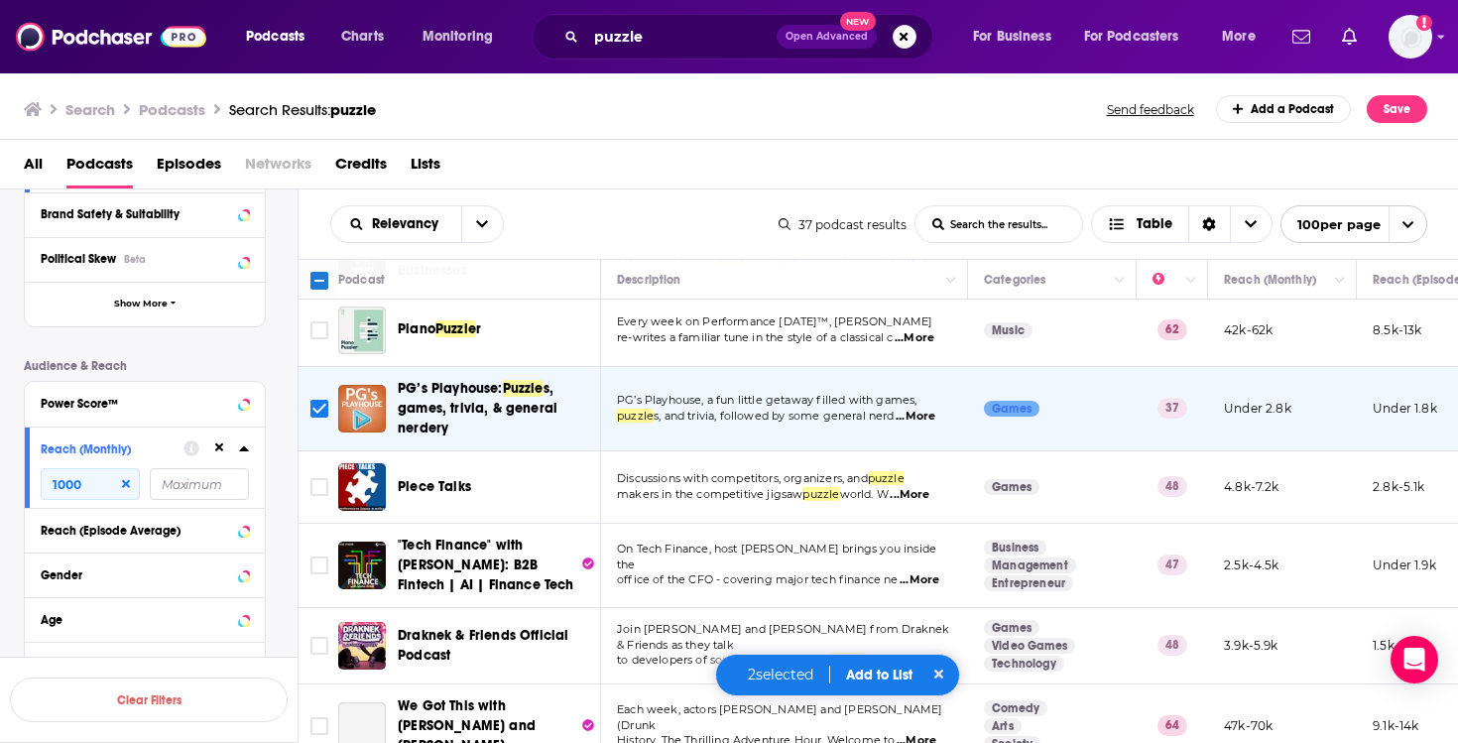
scroll to position [576, 0]
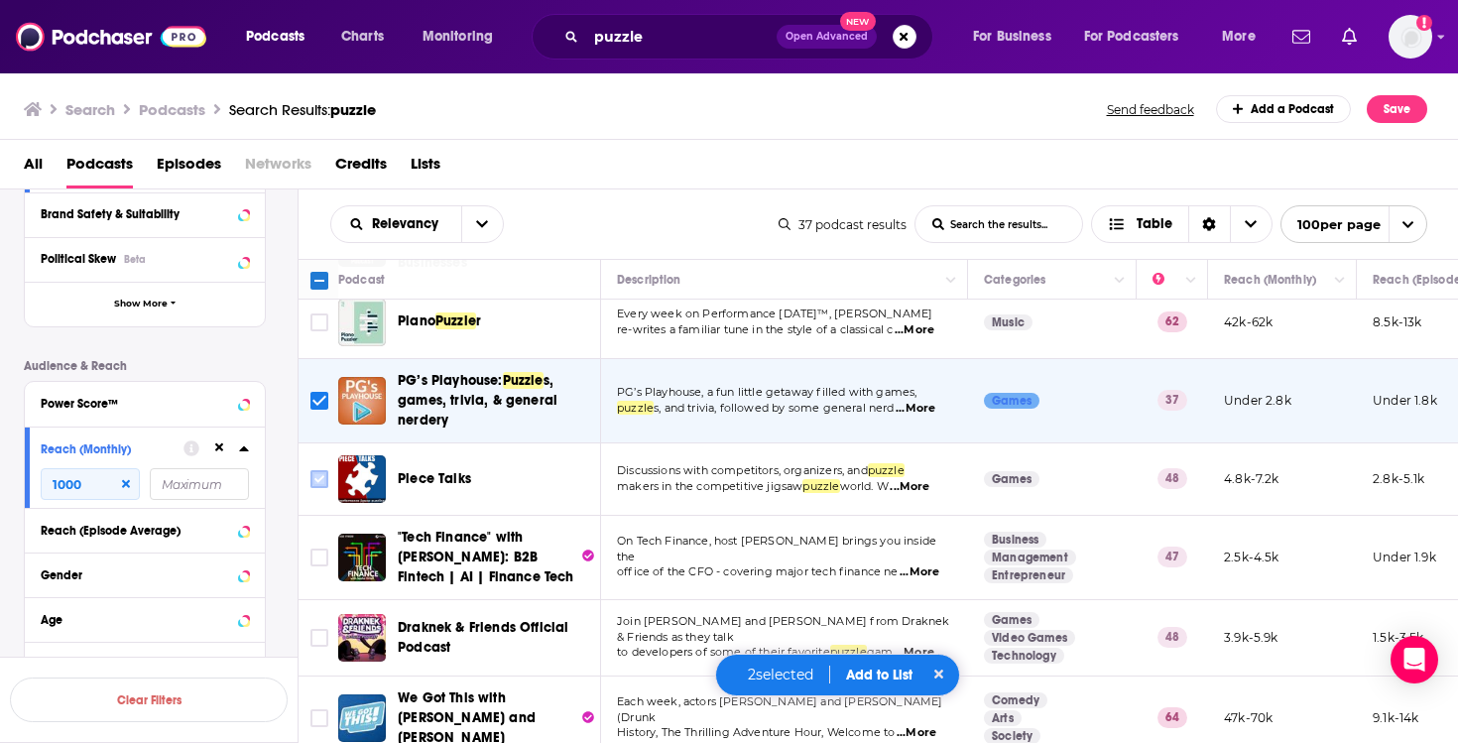
click at [327, 477] on input "Toggle select row" at bounding box center [320, 479] width 18 height 18
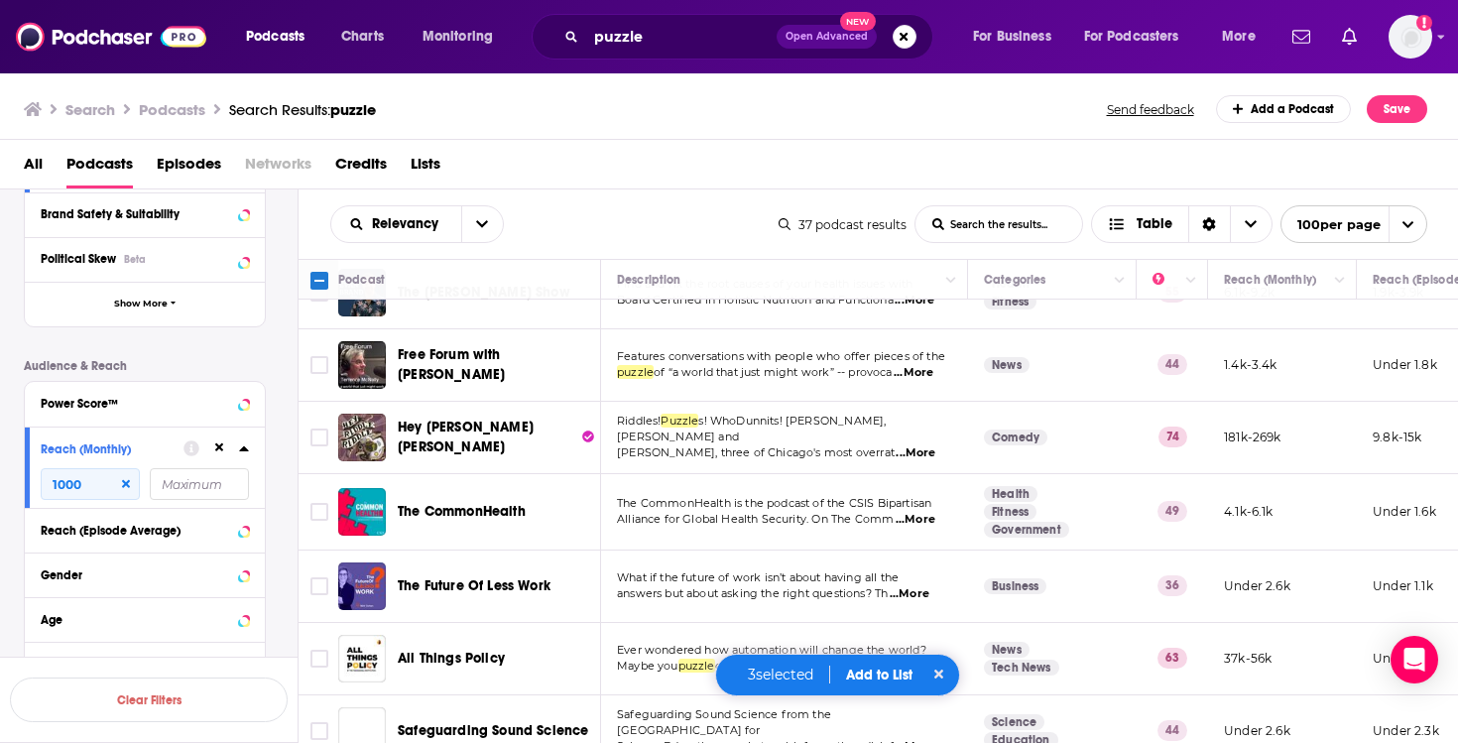
scroll to position [1087, 0]
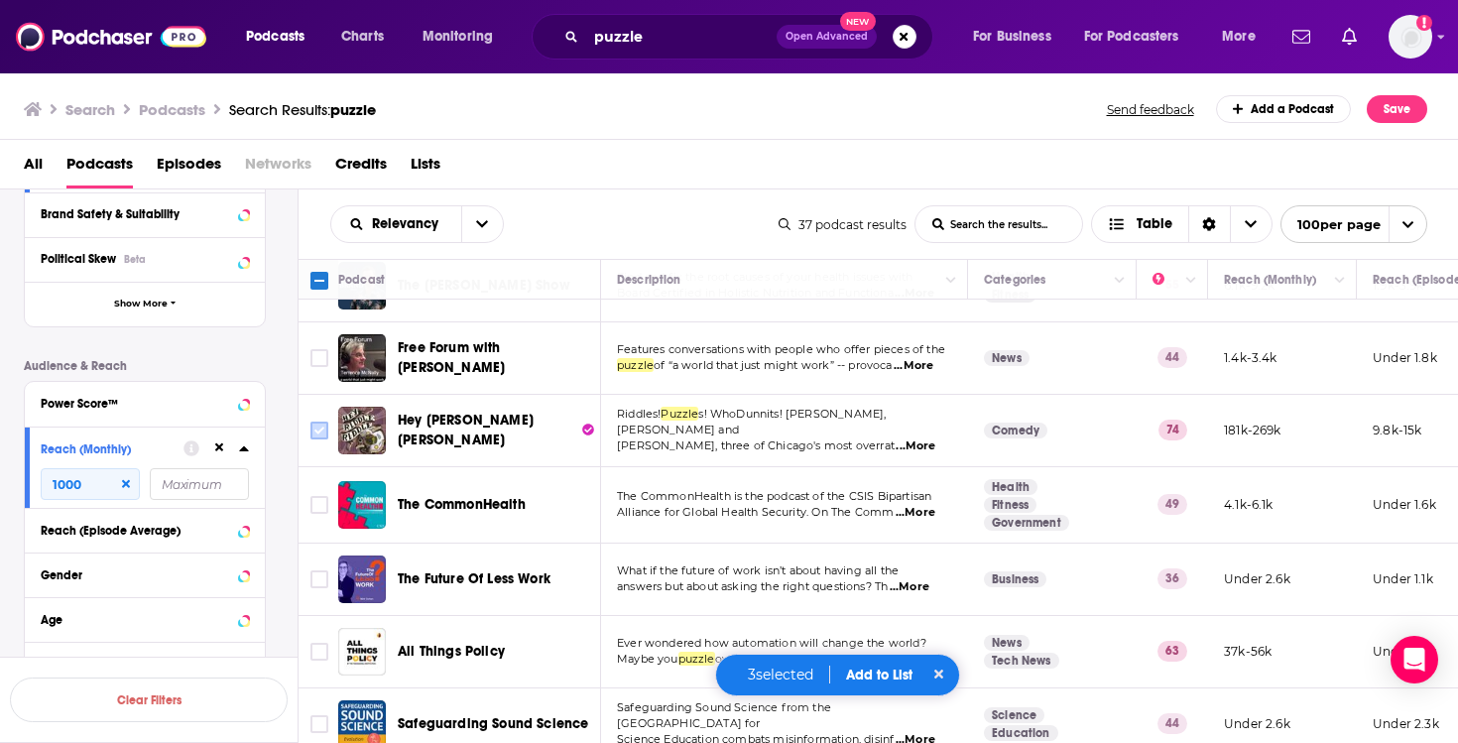
click at [311, 422] on input "Toggle select row" at bounding box center [320, 431] width 18 height 18
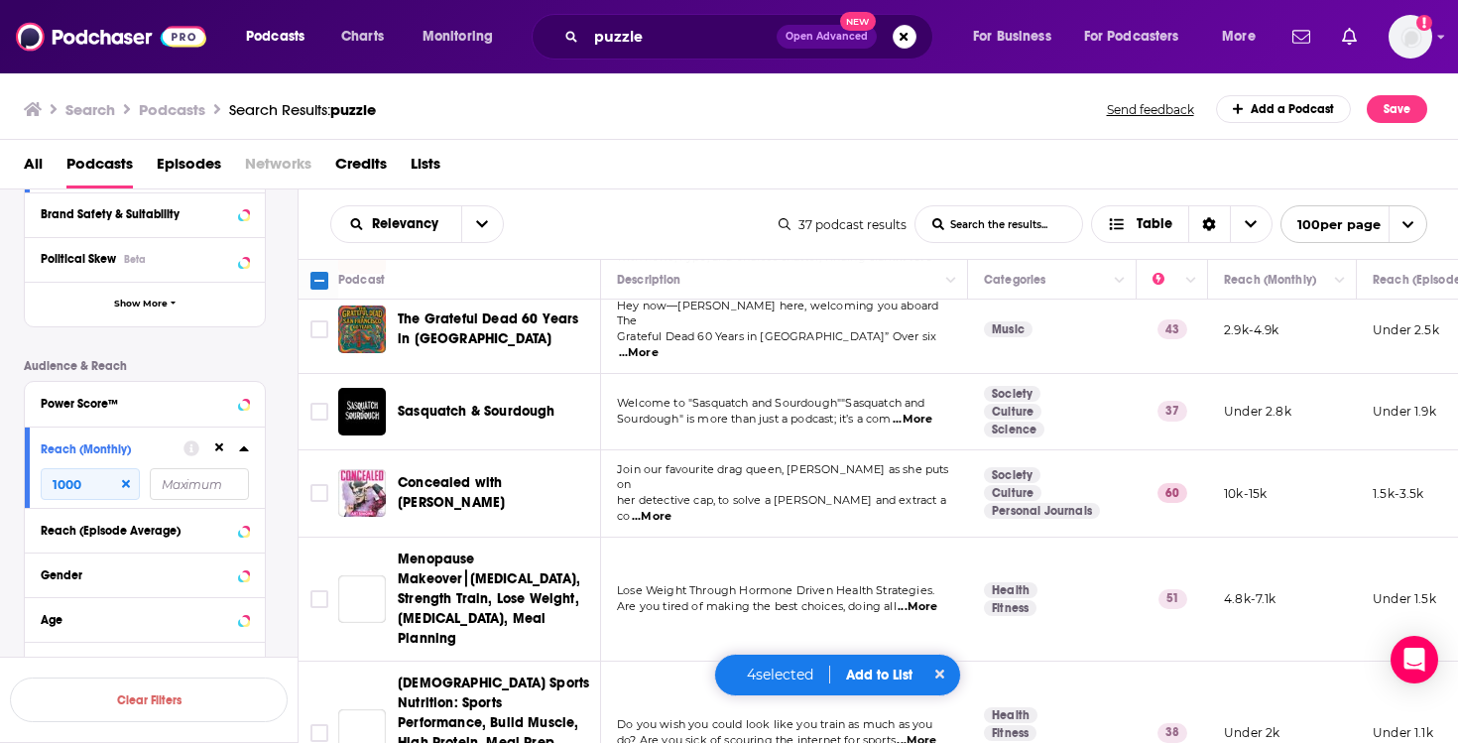
scroll to position [2444, 0]
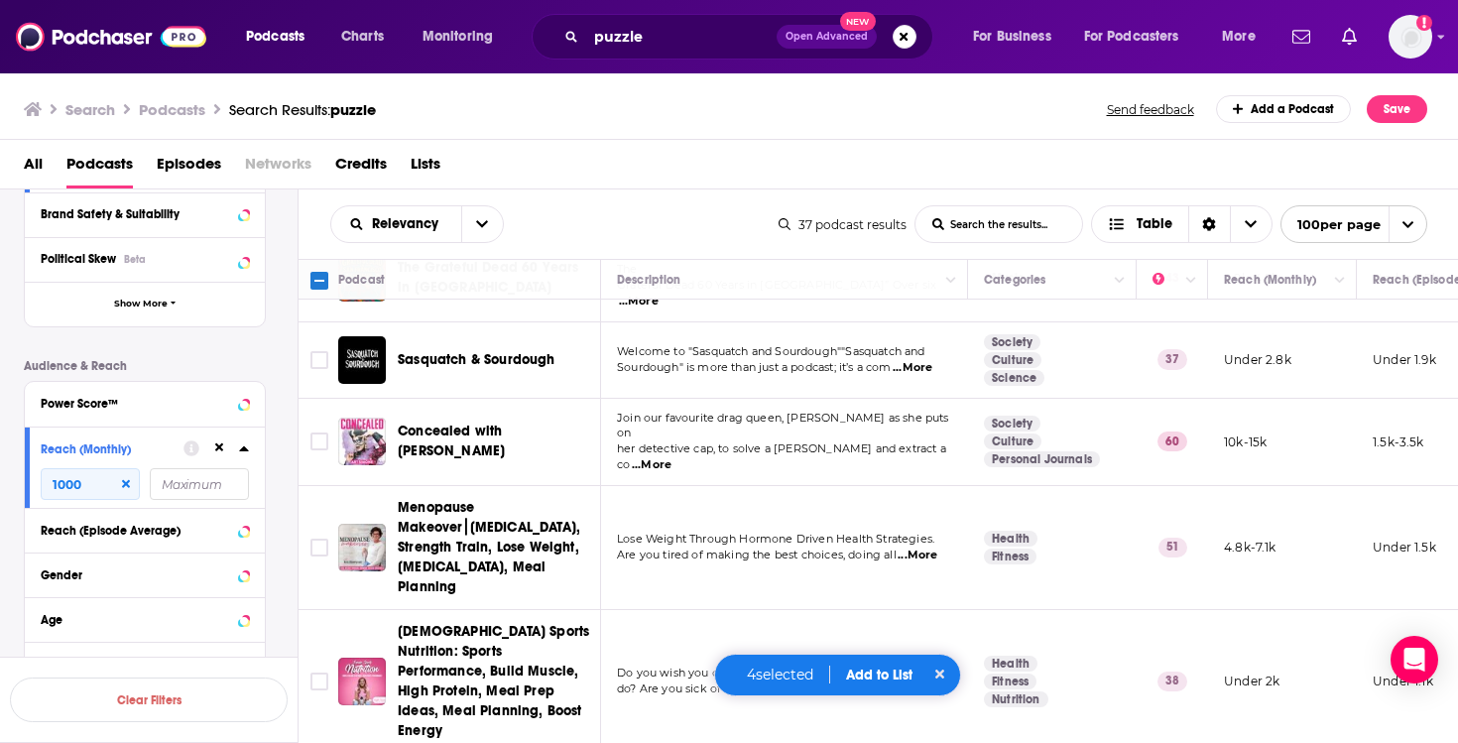
click at [886, 674] on button "Add to List" at bounding box center [879, 675] width 98 height 17
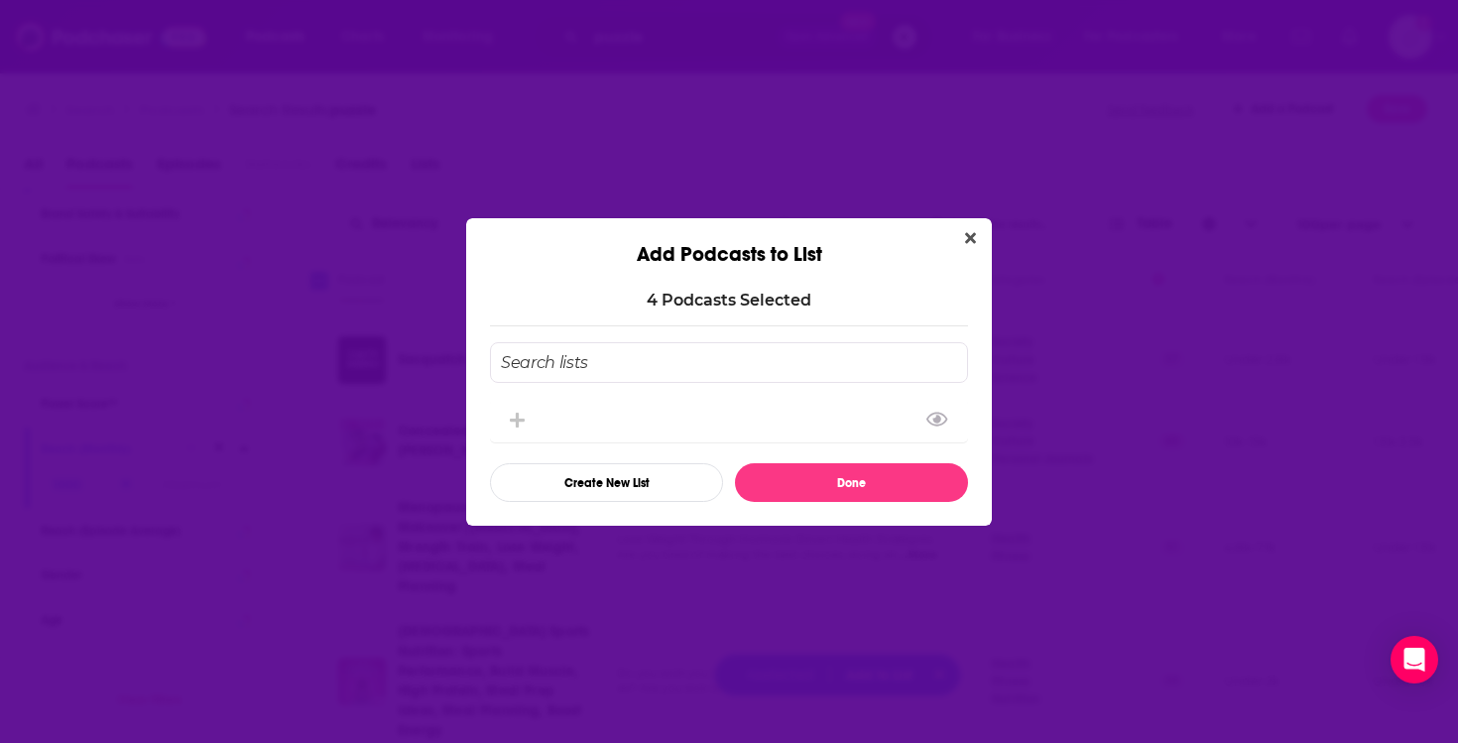
click at [665, 363] on input "Add Podcast To List" at bounding box center [729, 362] width 478 height 41
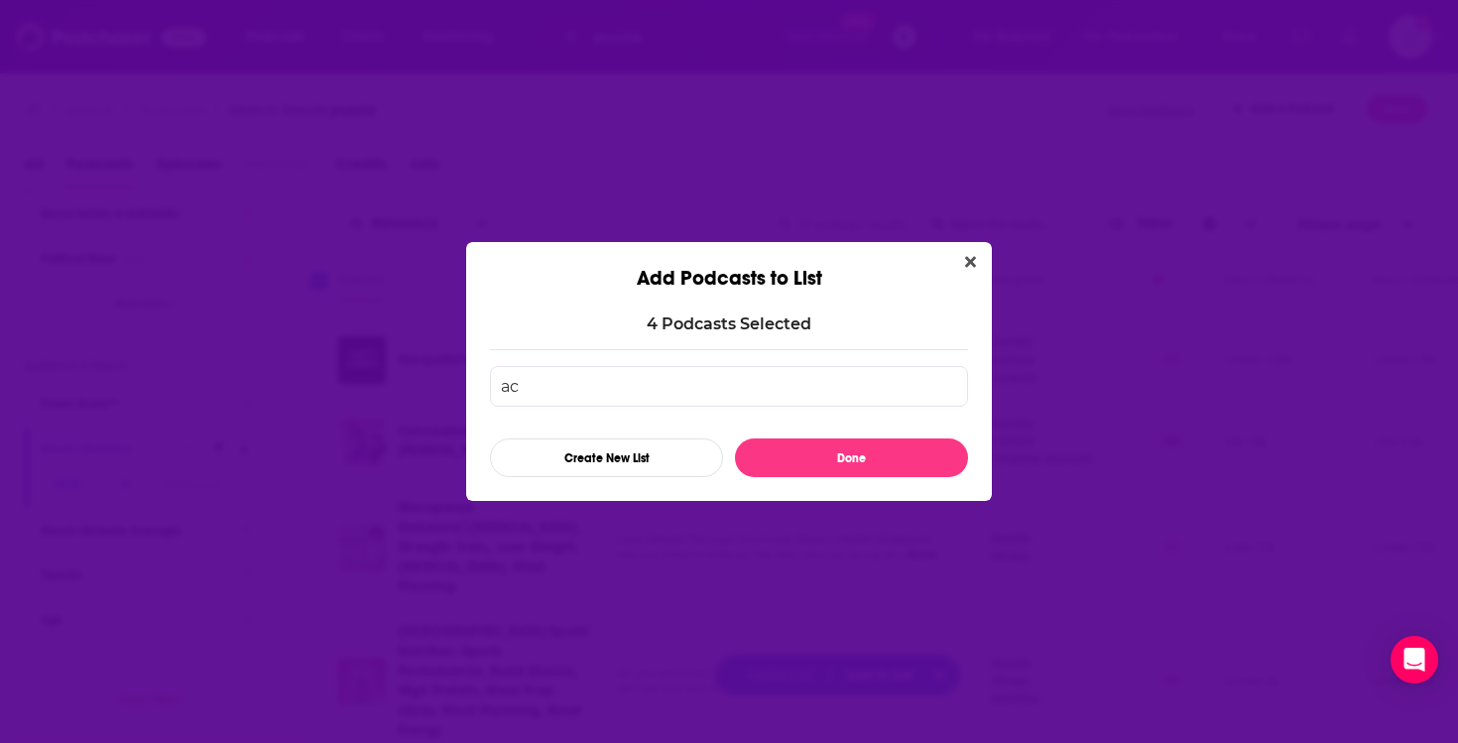
type input "a"
type input "c"
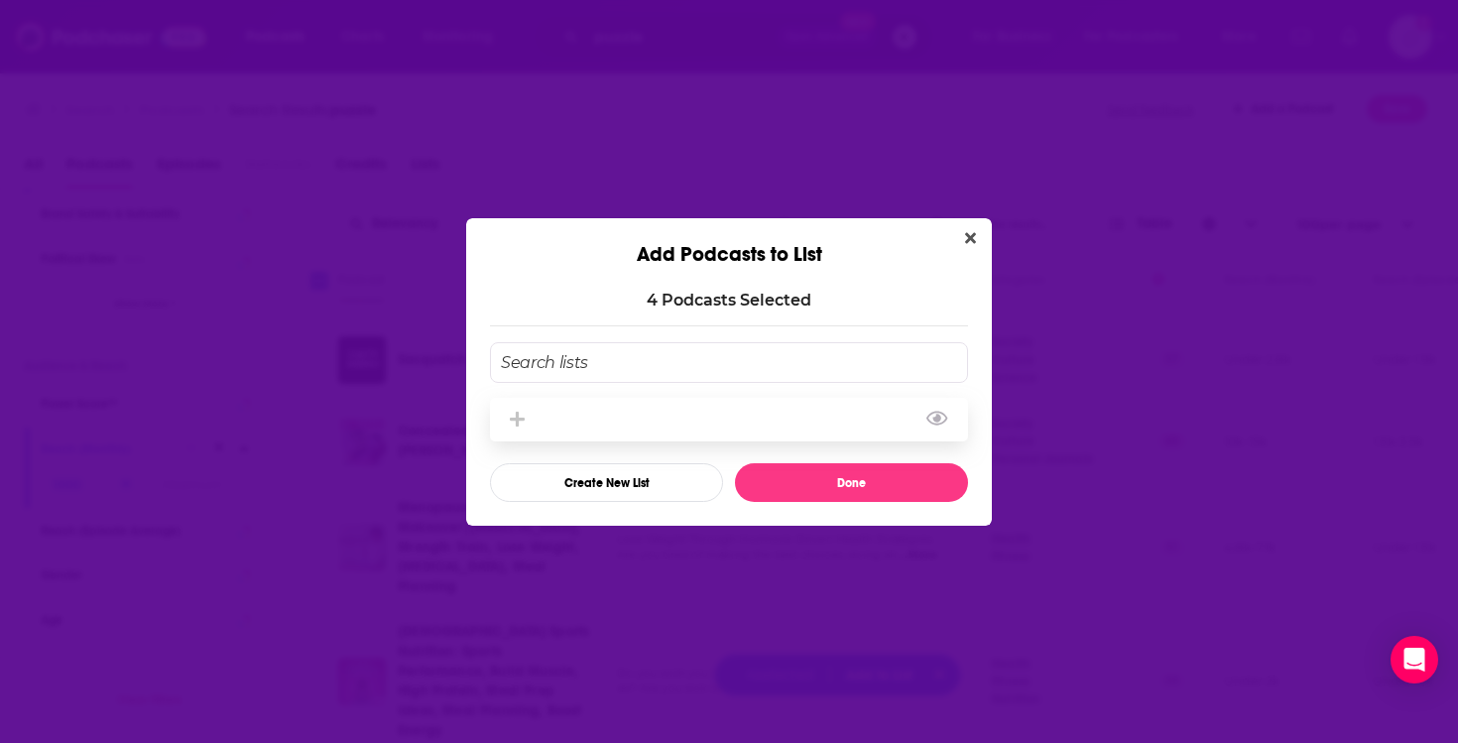
click at [514, 422] on icon "Add Podcast To List" at bounding box center [517, 420] width 15 height 18
click at [586, 364] on input "Add Podcast To List" at bounding box center [729, 362] width 478 height 41
type input "c"
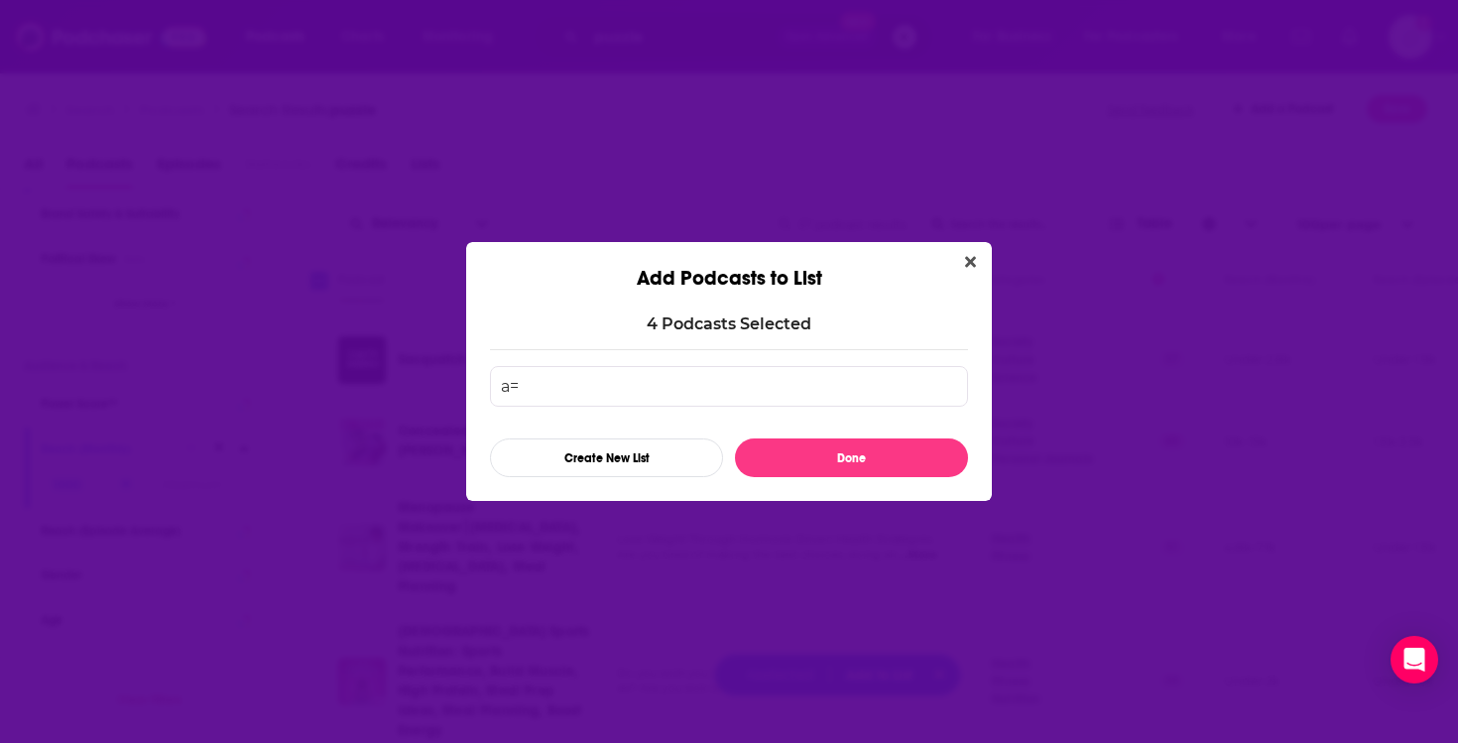
type input "a"
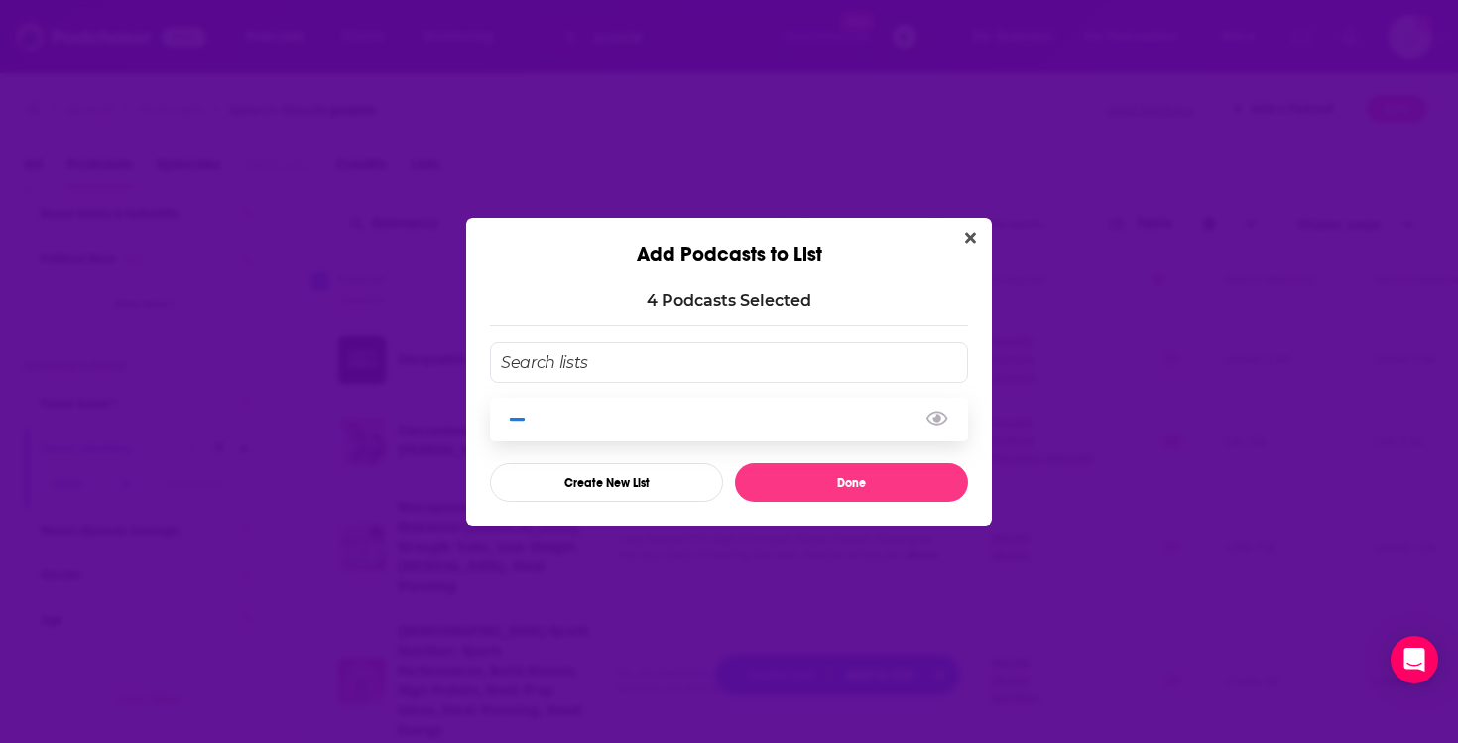
click at [524, 420] on icon "Add Podcast To List" at bounding box center [517, 419] width 15 height 3
click at [526, 413] on span "Add Podcast To List" at bounding box center [517, 420] width 19 height 19
click at [968, 236] on icon "Close" at bounding box center [970, 237] width 11 height 11
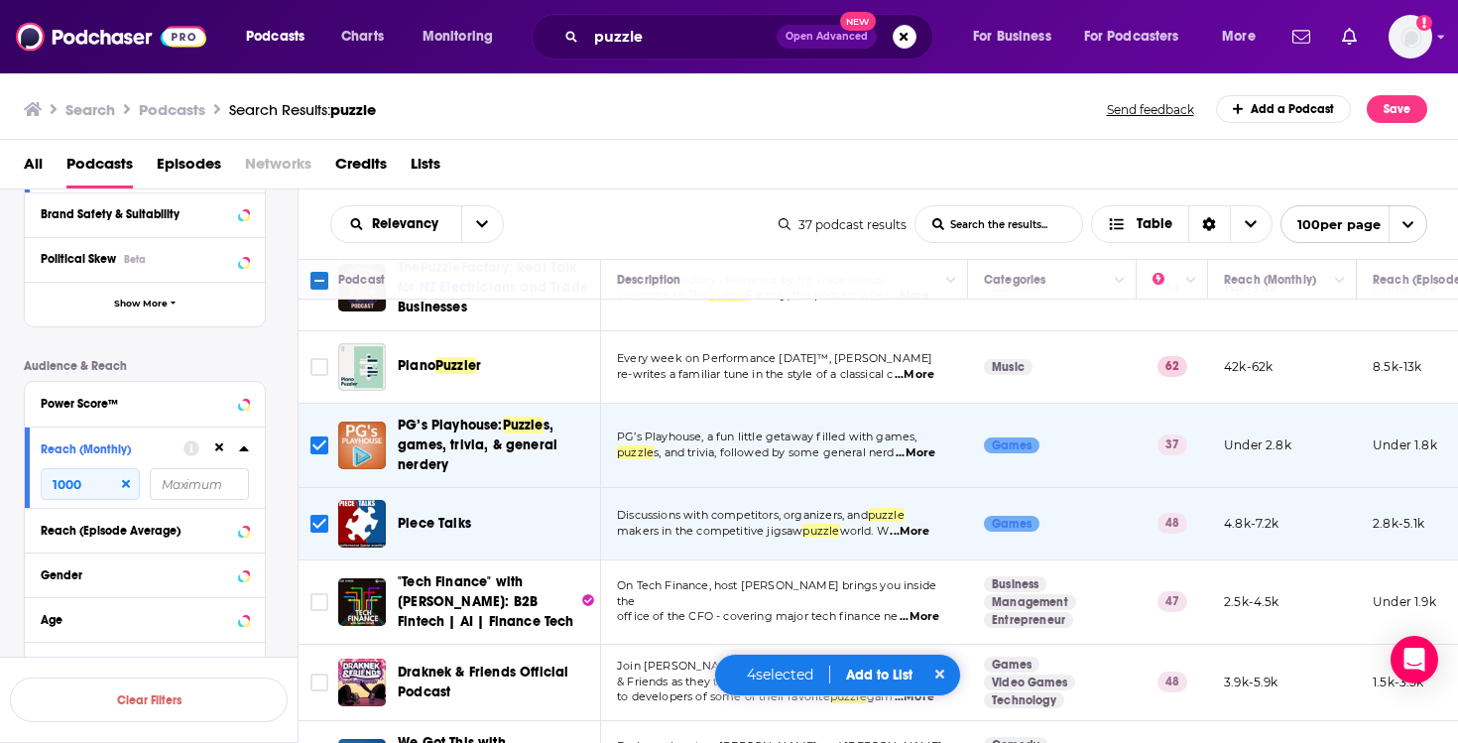
scroll to position [486, 0]
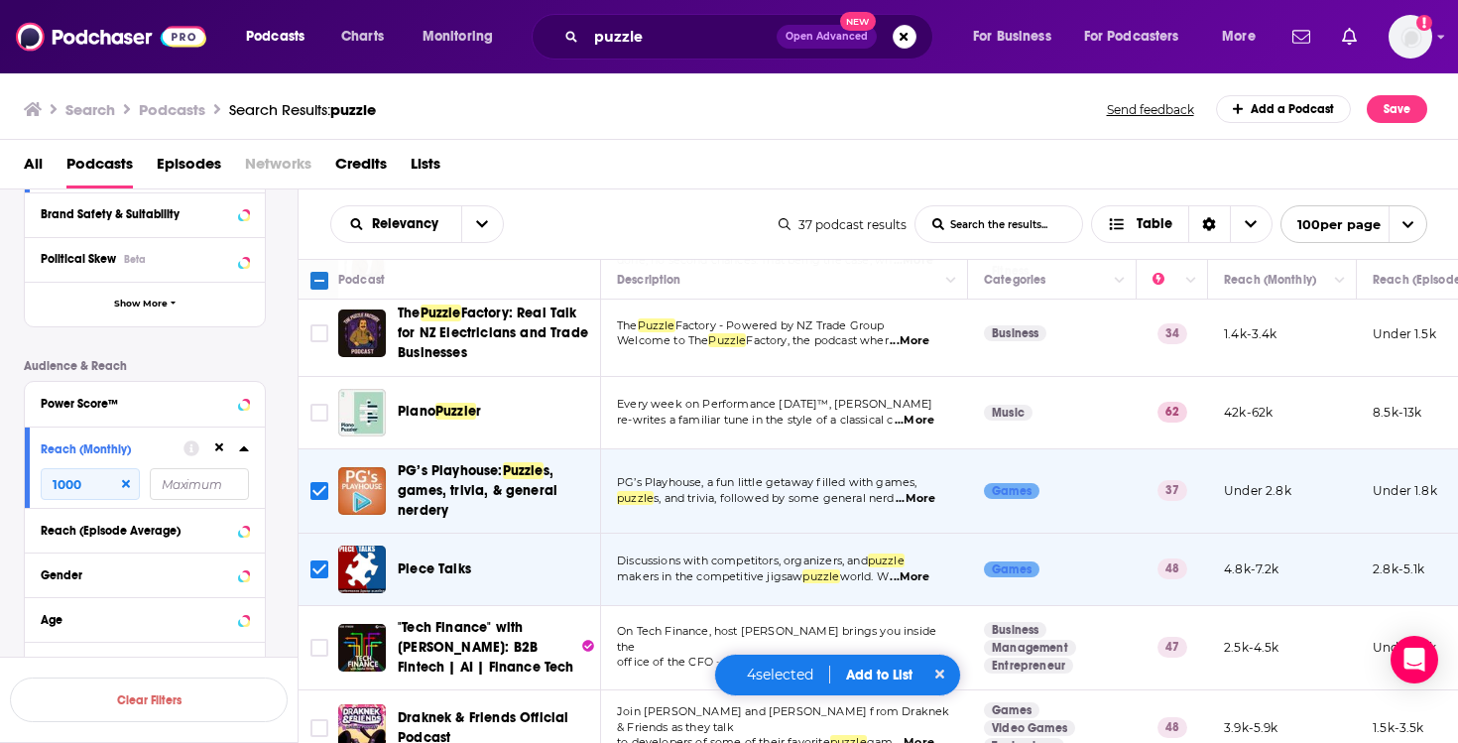
click at [892, 675] on button "Add to List" at bounding box center [879, 675] width 98 height 17
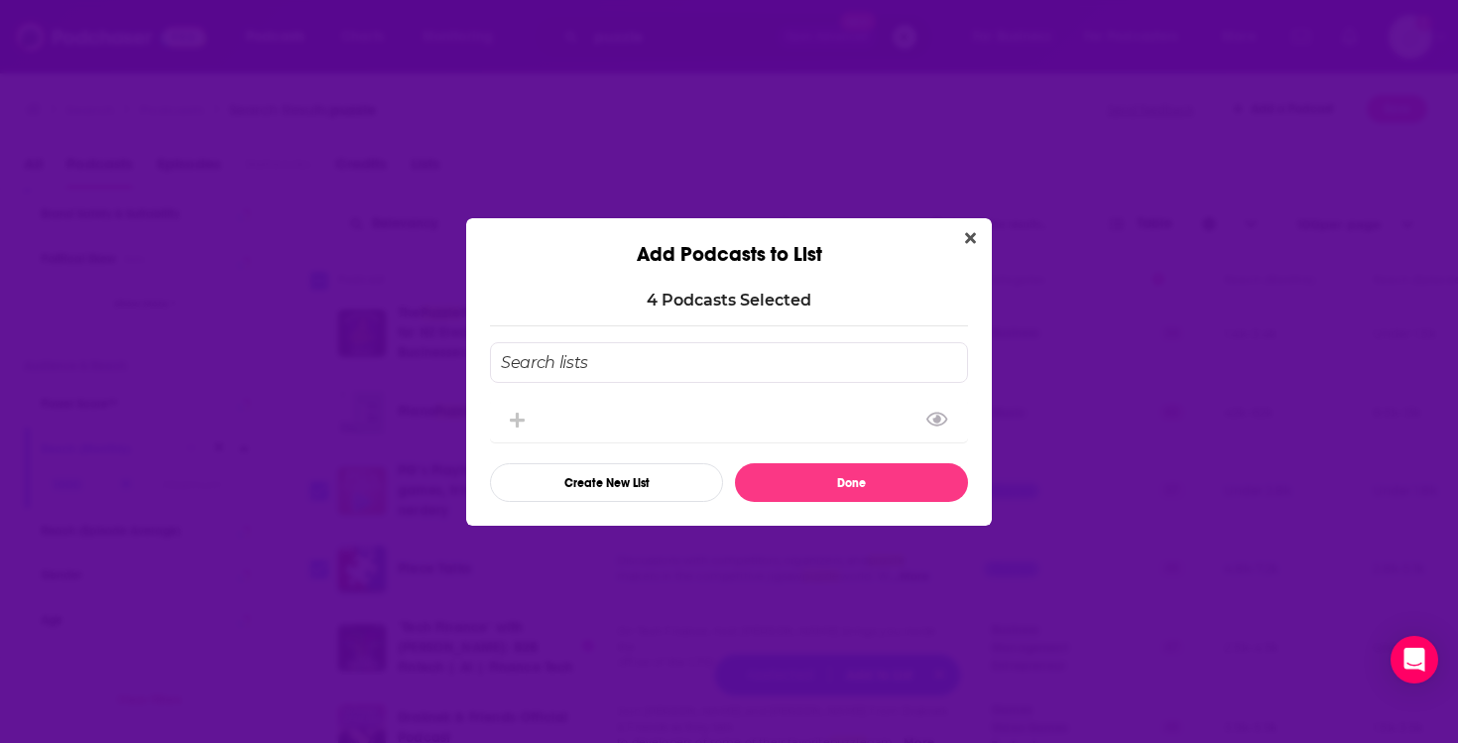
click at [714, 371] on input "Add Podcast To List" at bounding box center [729, 362] width 478 height 41
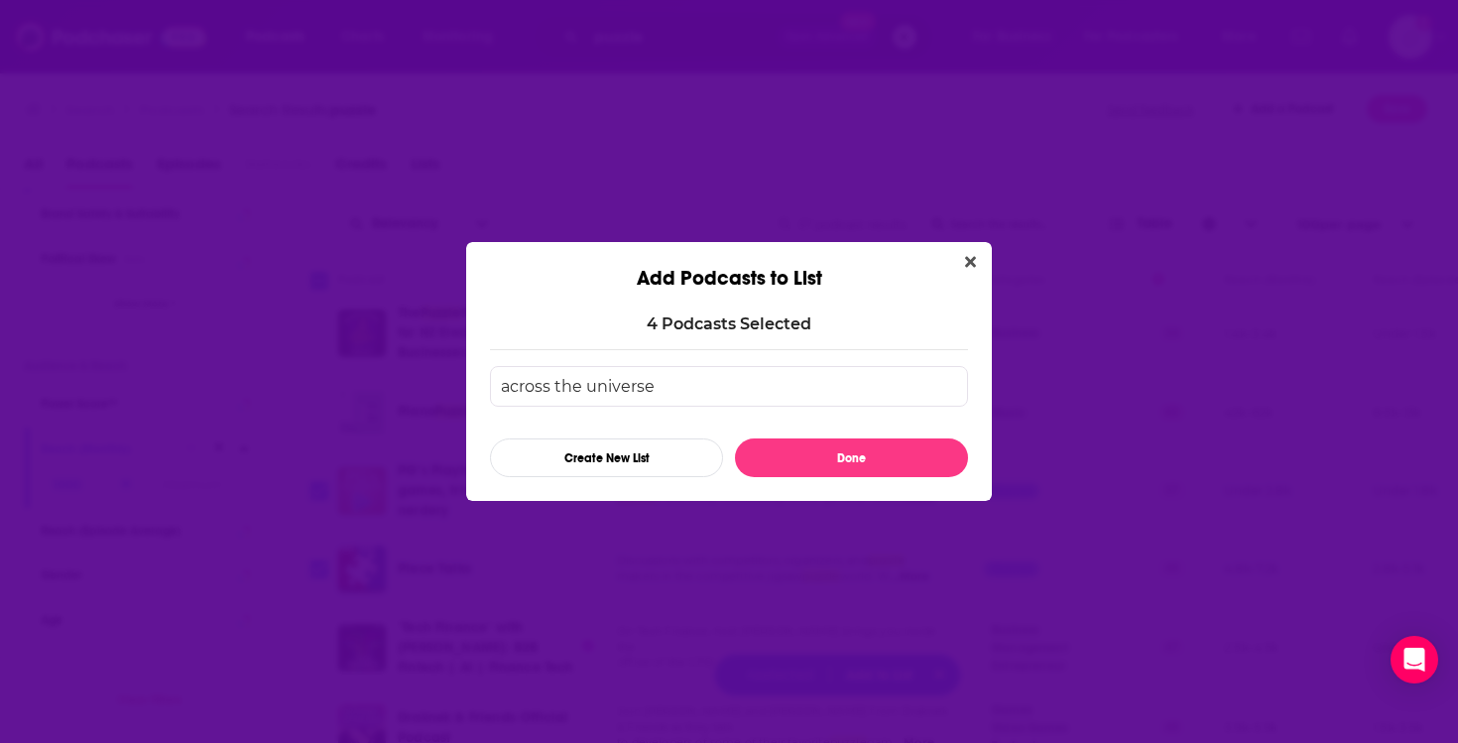
type input "across the universe"
click at [812, 466] on button "Done" at bounding box center [851, 458] width 233 height 39
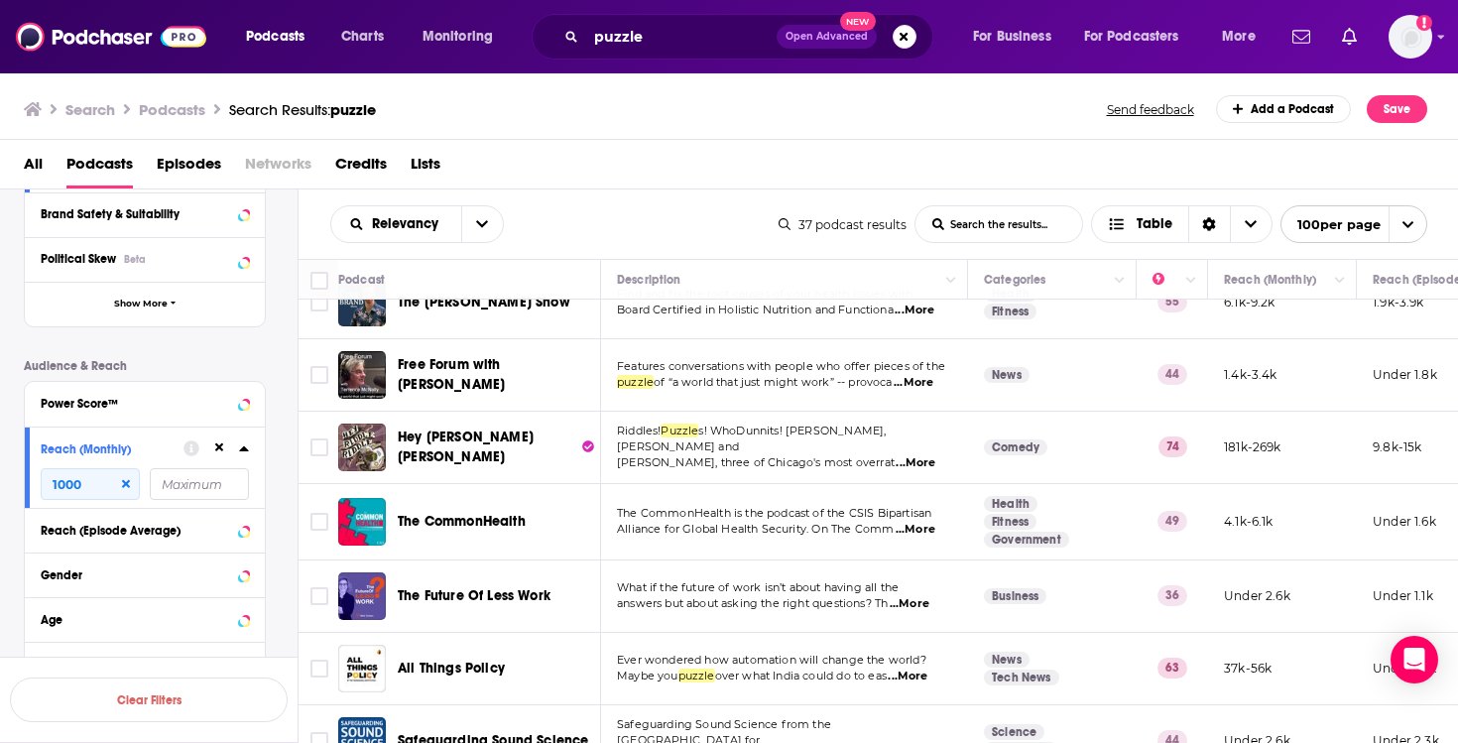
scroll to position [1072, 0]
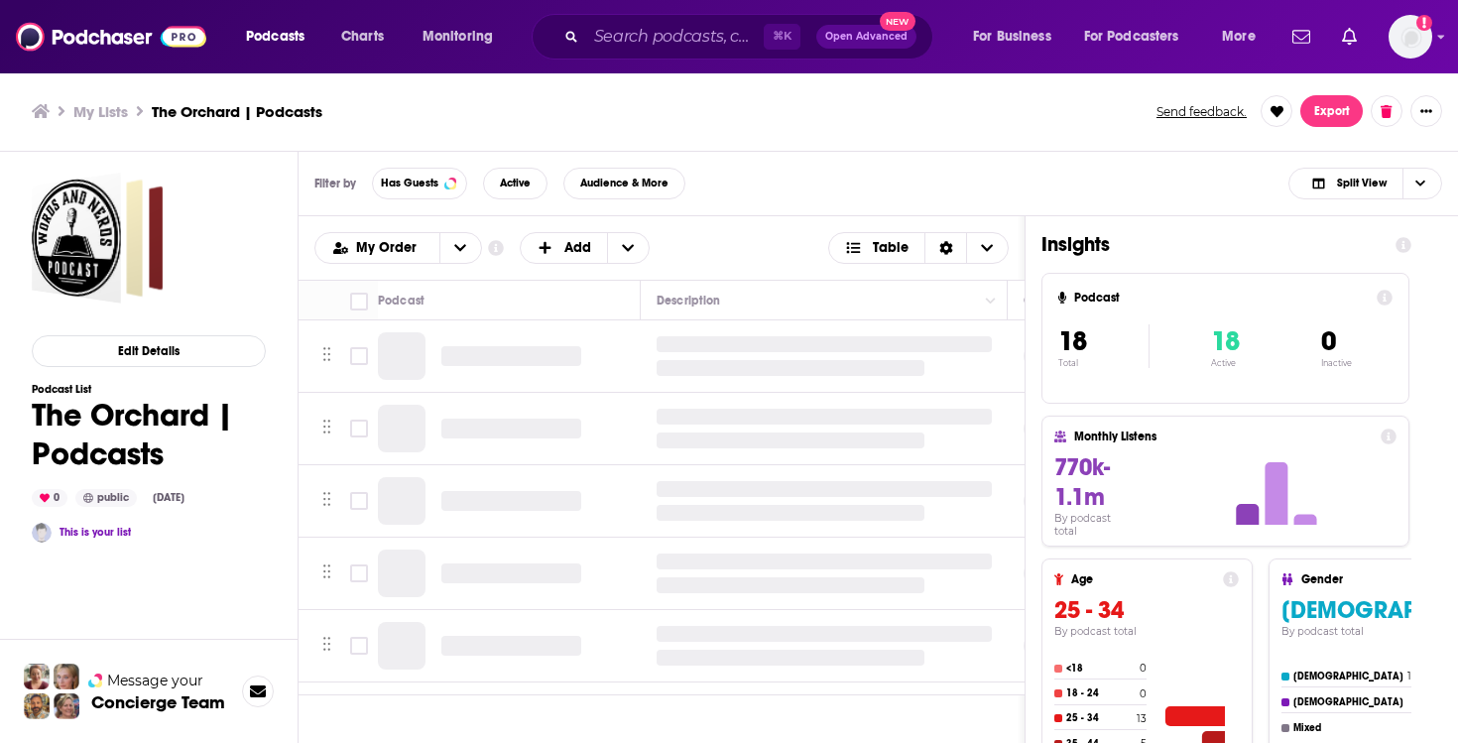
click at [111, 110] on h3 "My Lists" at bounding box center [100, 111] width 55 height 19
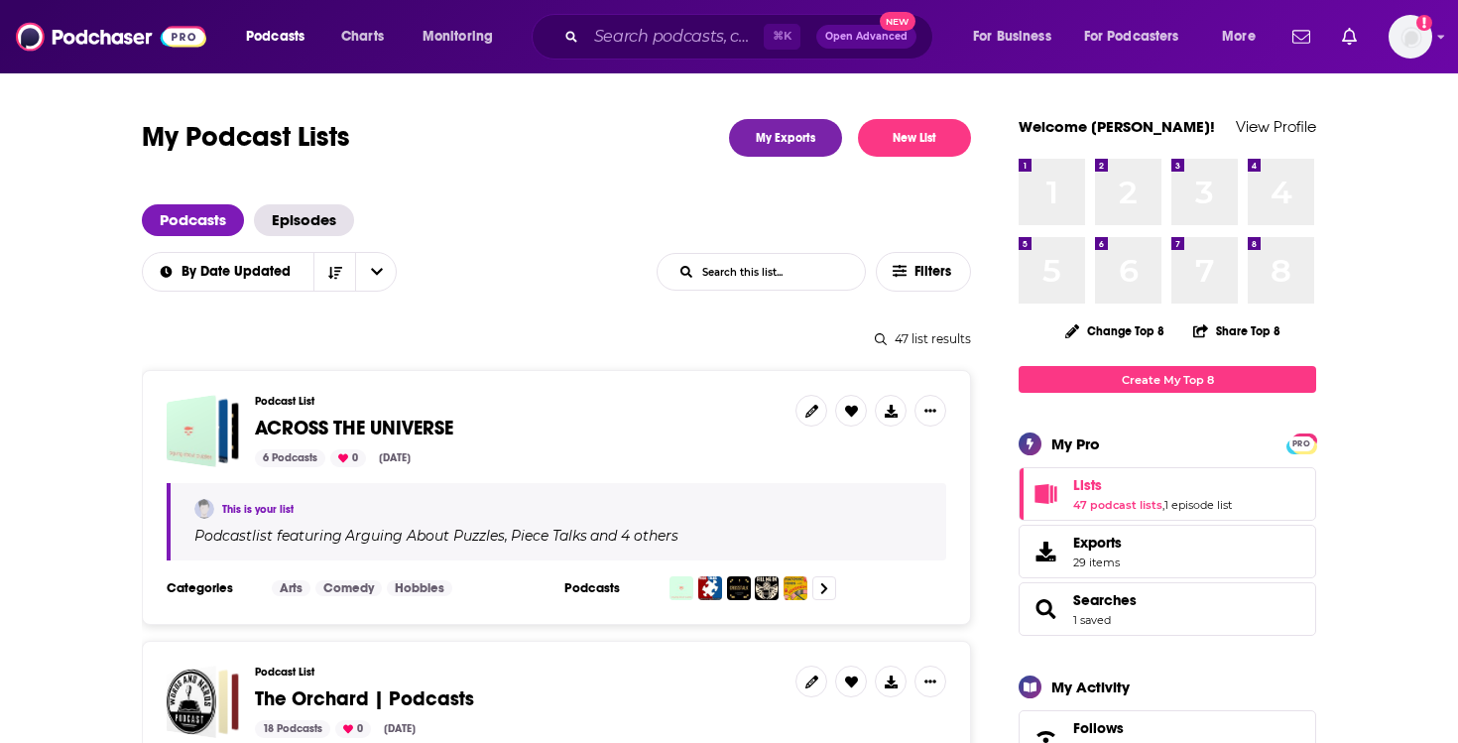
click at [402, 421] on span "ACROSS THE UNIVERSE" at bounding box center [354, 428] width 198 height 25
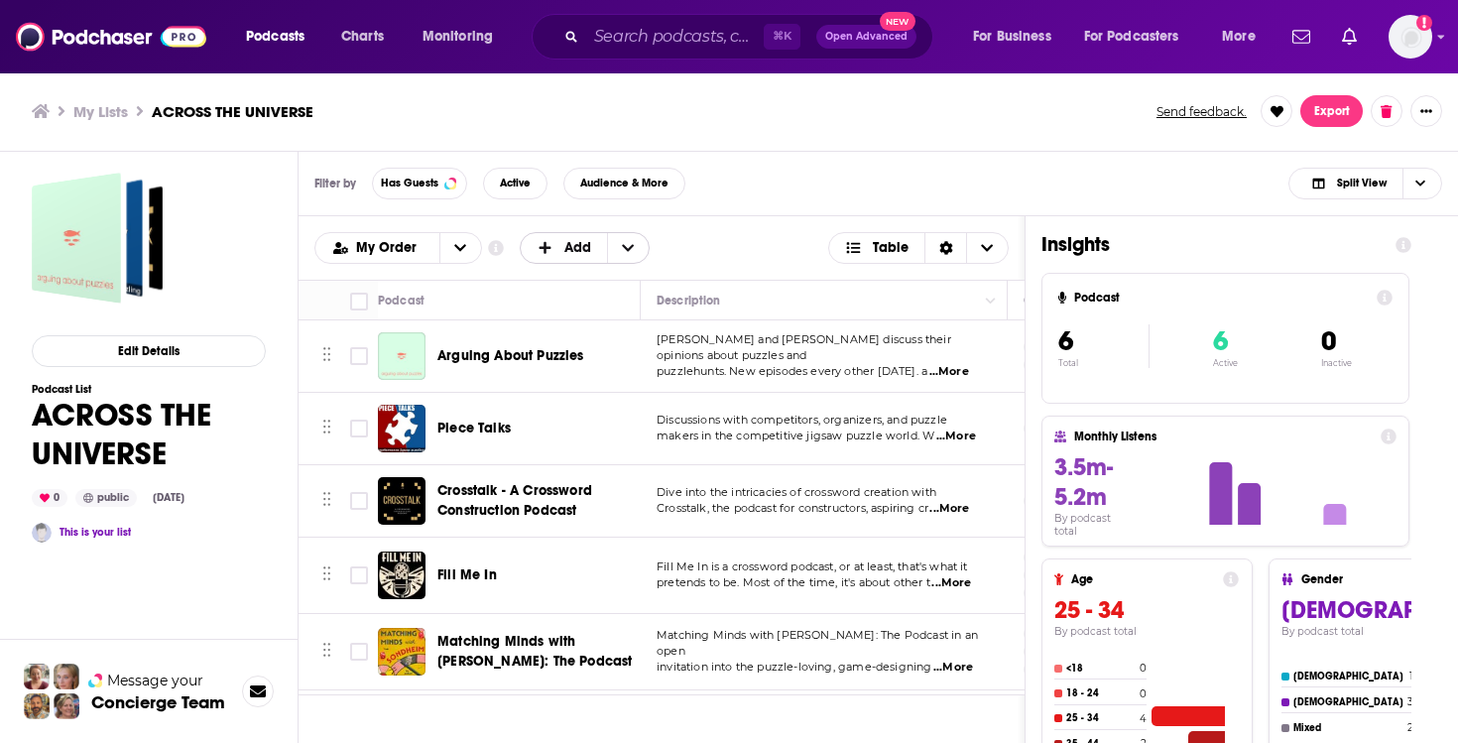
click at [571, 251] on span "Add" at bounding box center [577, 248] width 27 height 14
click at [571, 275] on span "Add Podcasts" at bounding box center [586, 280] width 101 height 11
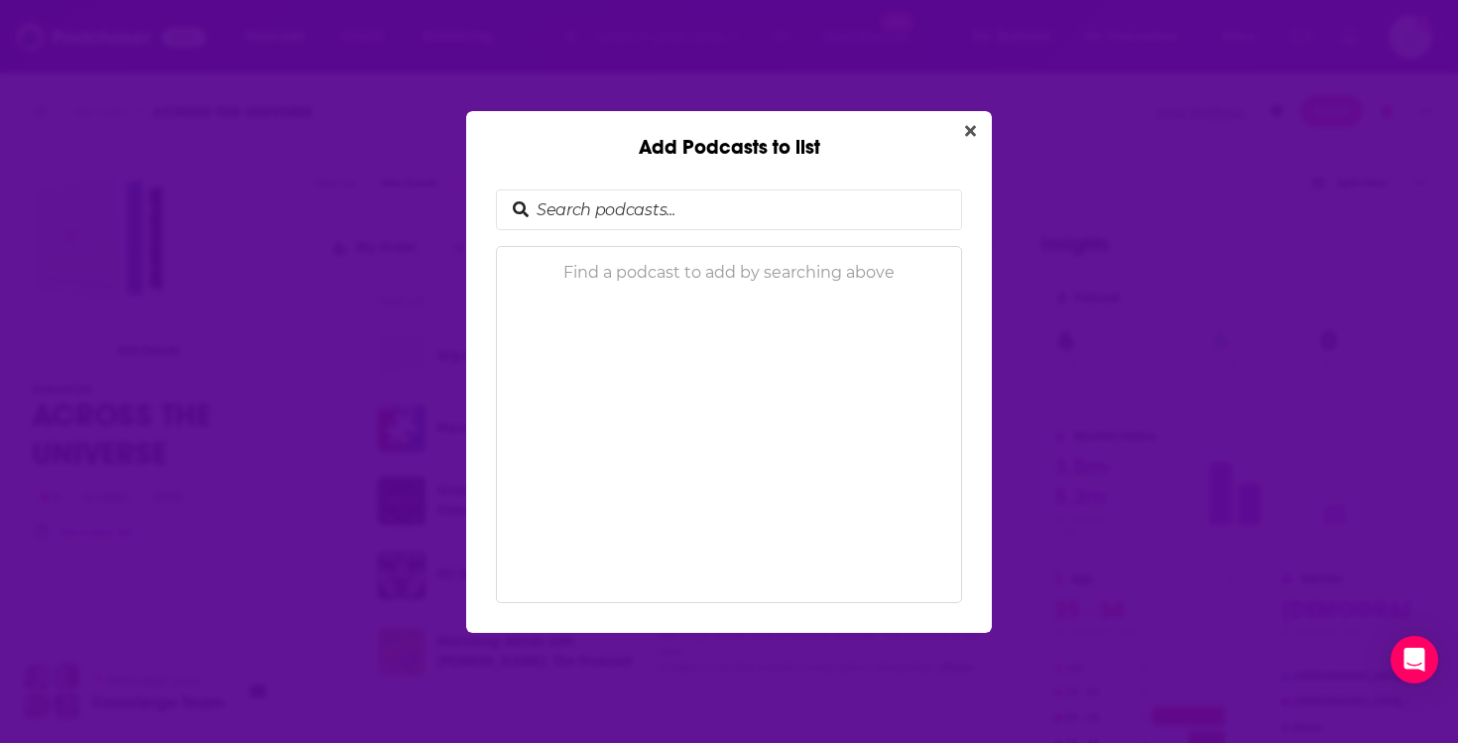
click at [955, 133] on div "Add Podcasts to list" at bounding box center [729, 135] width 526 height 49
click at [976, 133] on button "Close" at bounding box center [970, 131] width 27 height 25
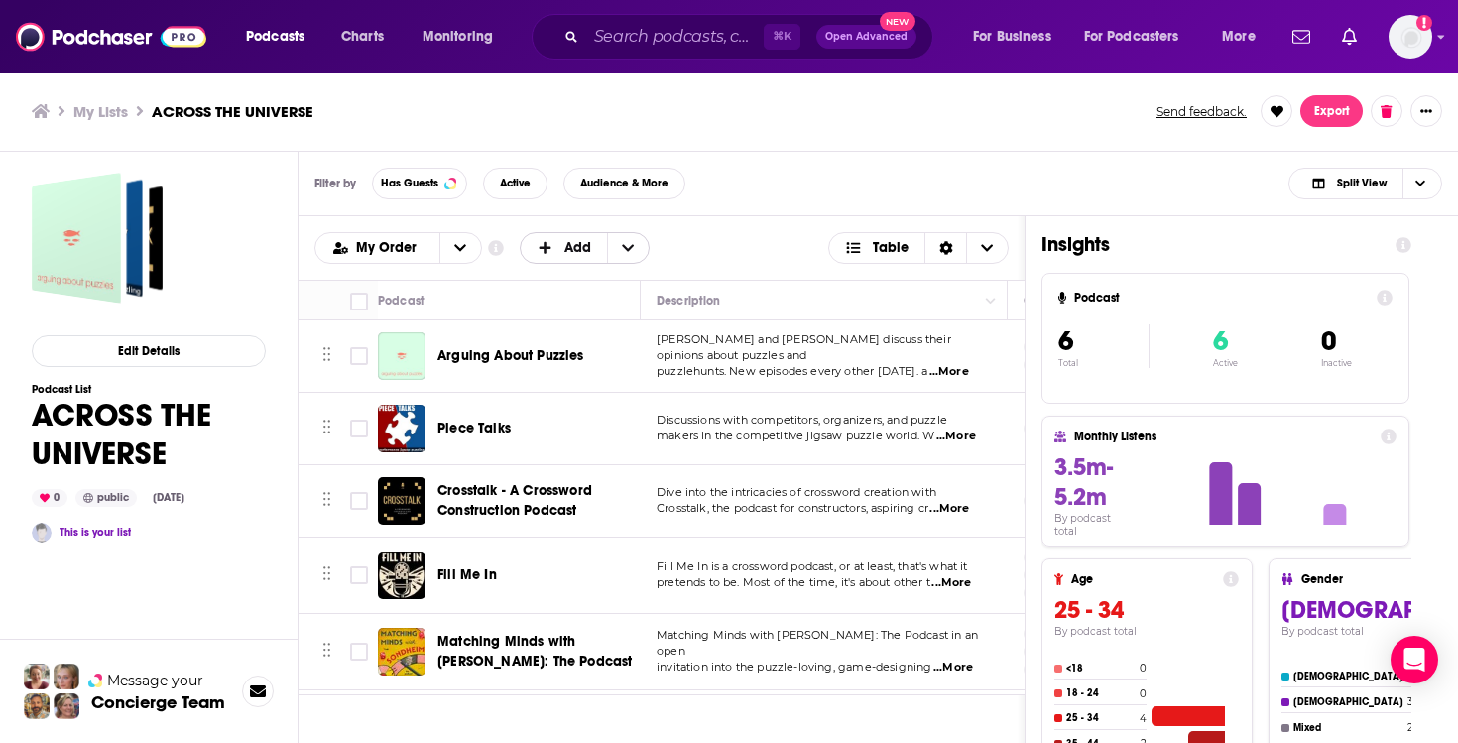
click at [541, 250] on icon "+ Add" at bounding box center [546, 248] width 18 height 14
click at [574, 281] on span "Add Podcasts" at bounding box center [586, 280] width 101 height 11
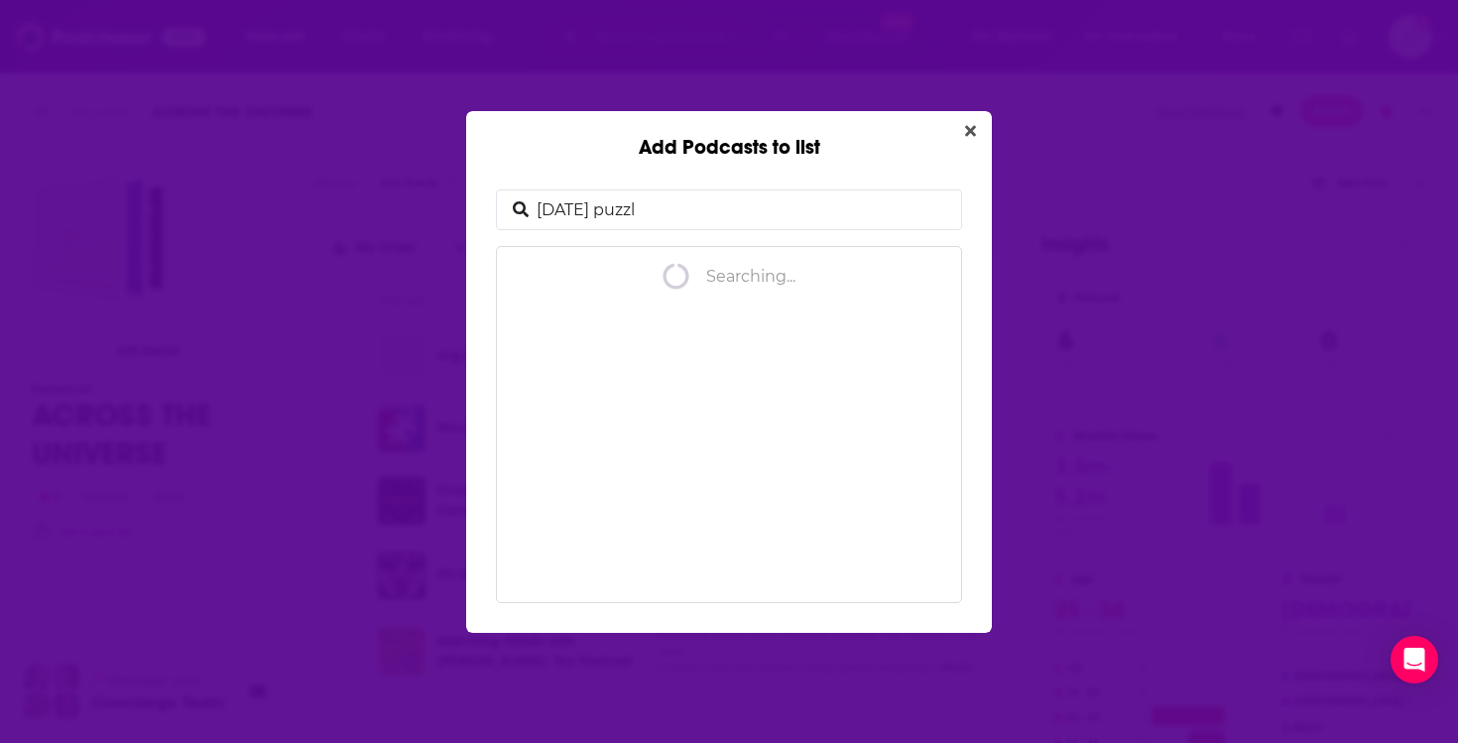
type input "sunday puzzle"
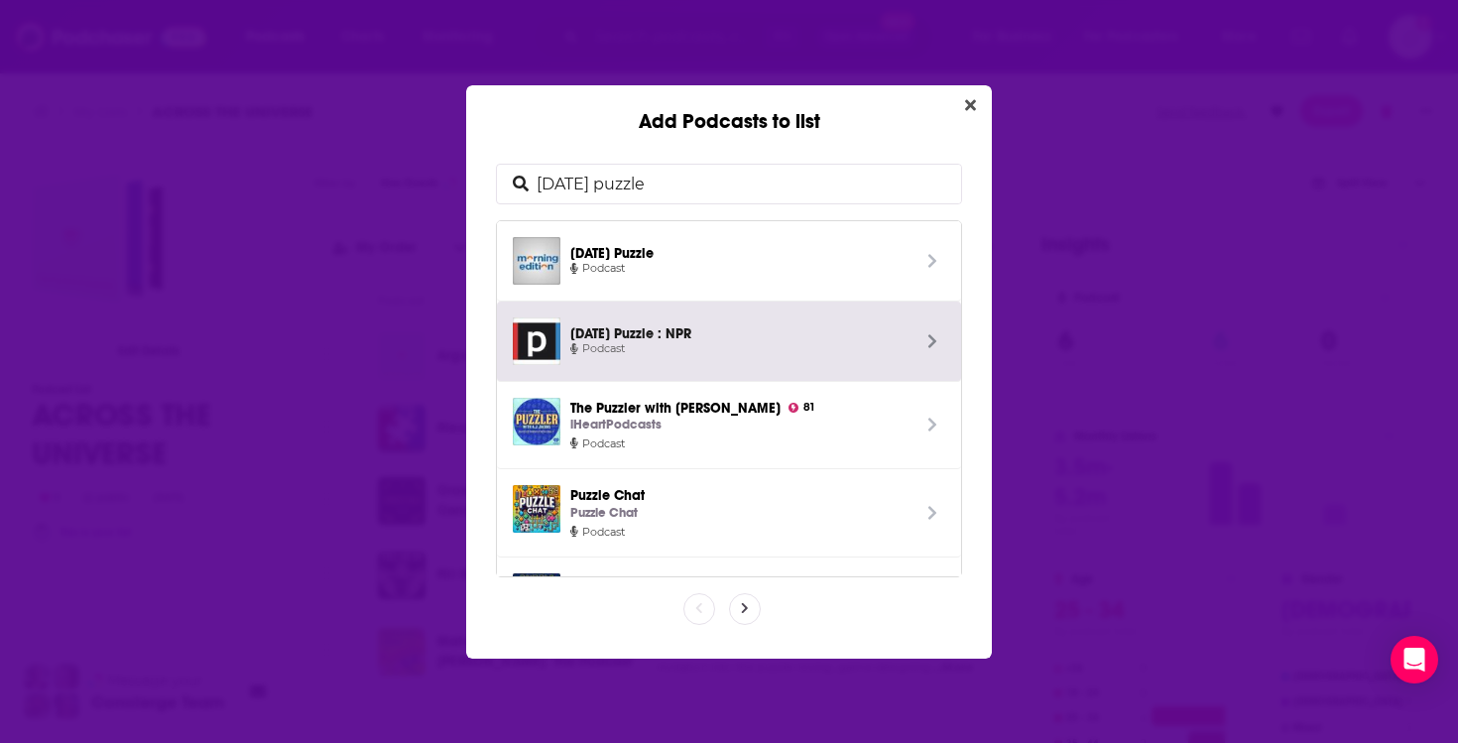
click at [798, 336] on span "[DATE] Puzzle : NPR" at bounding box center [739, 331] width 339 height 17
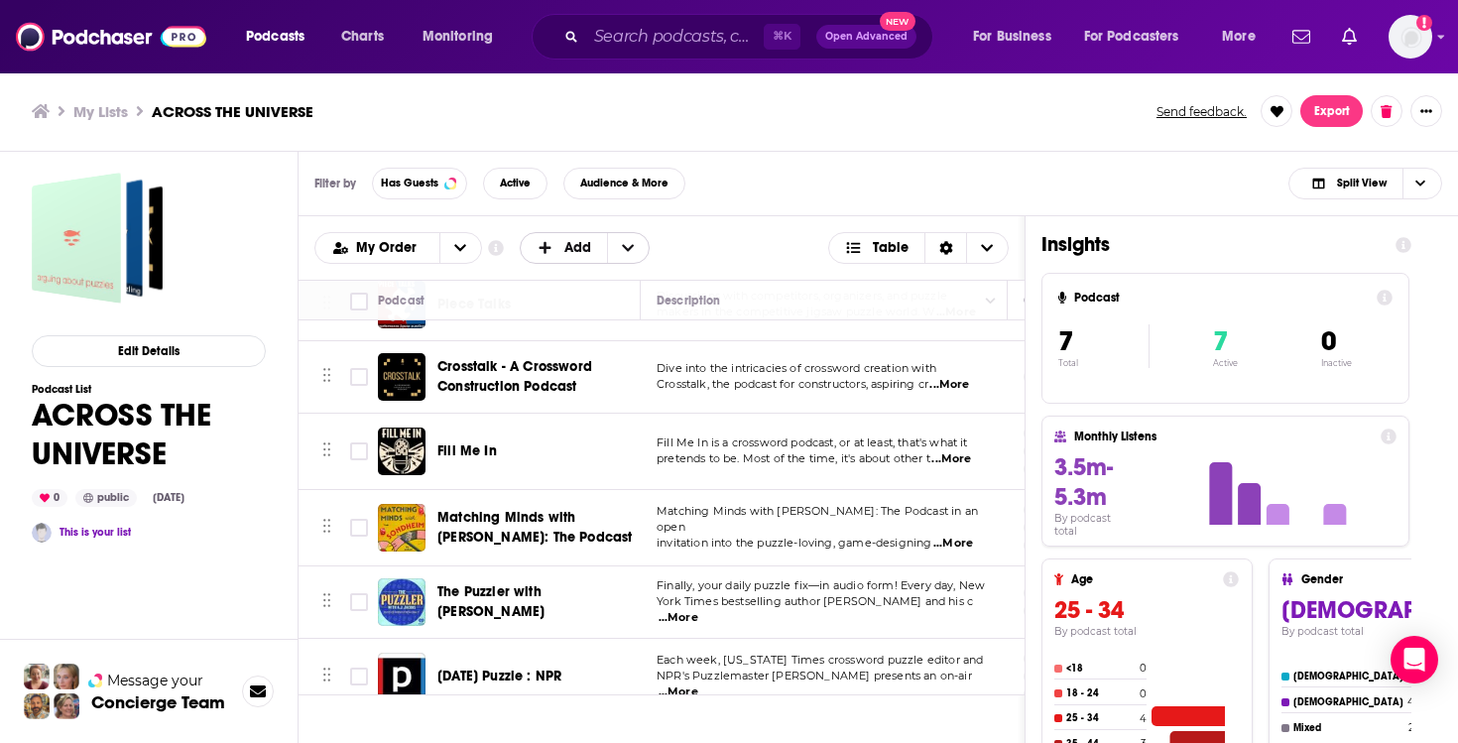
scroll to position [144, 0]
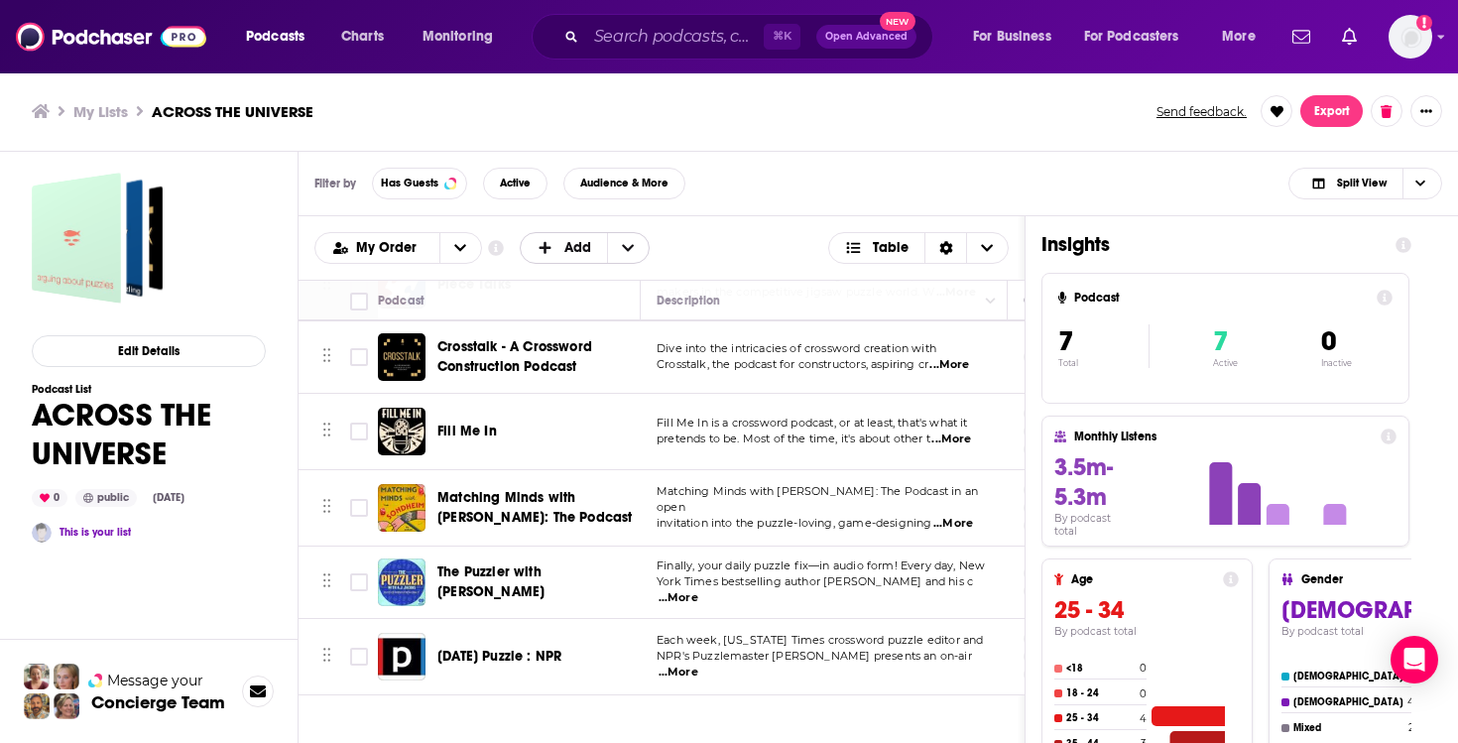
click at [566, 251] on span "Add" at bounding box center [577, 248] width 27 height 14
click at [588, 278] on span "Add Podcasts" at bounding box center [586, 280] width 101 height 11
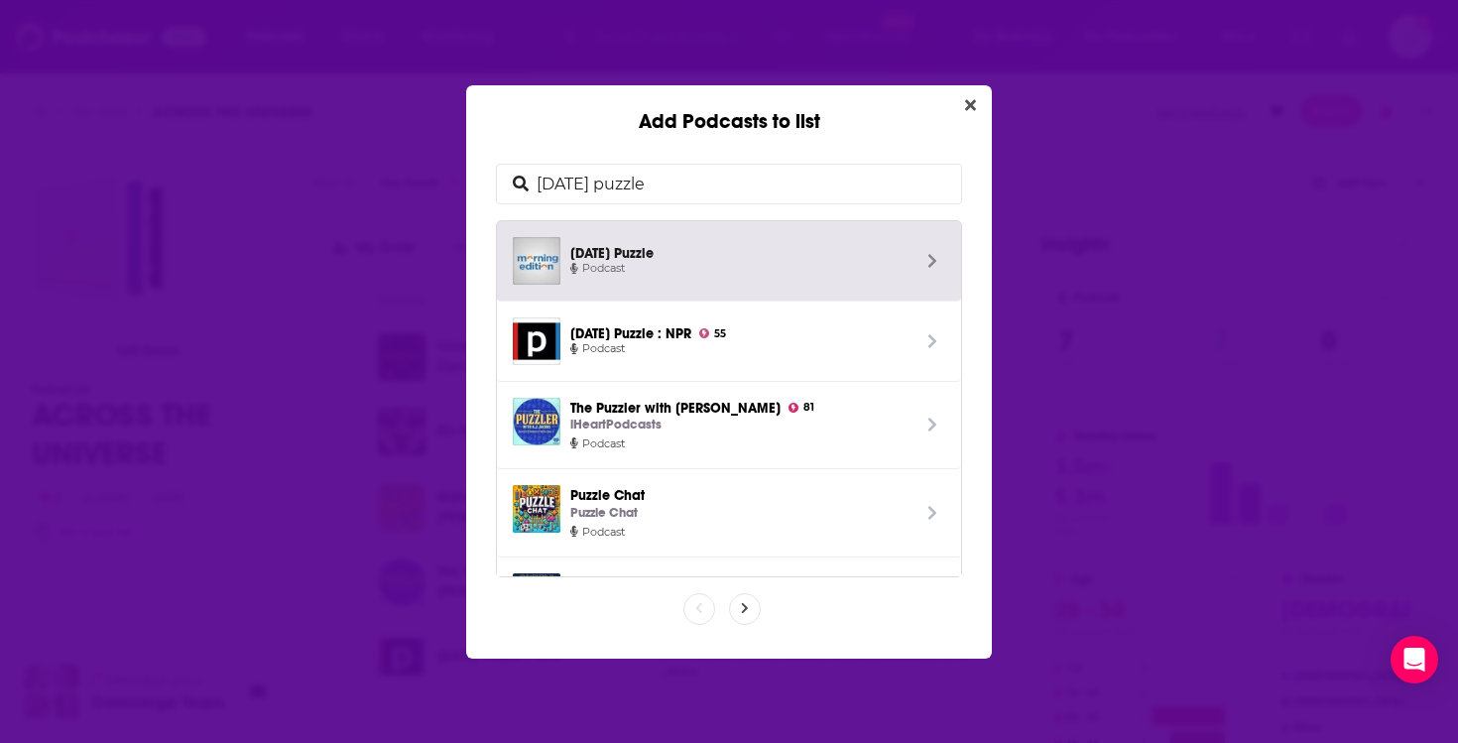
click at [680, 188] on input "sunday puzzle" at bounding box center [745, 184] width 433 height 39
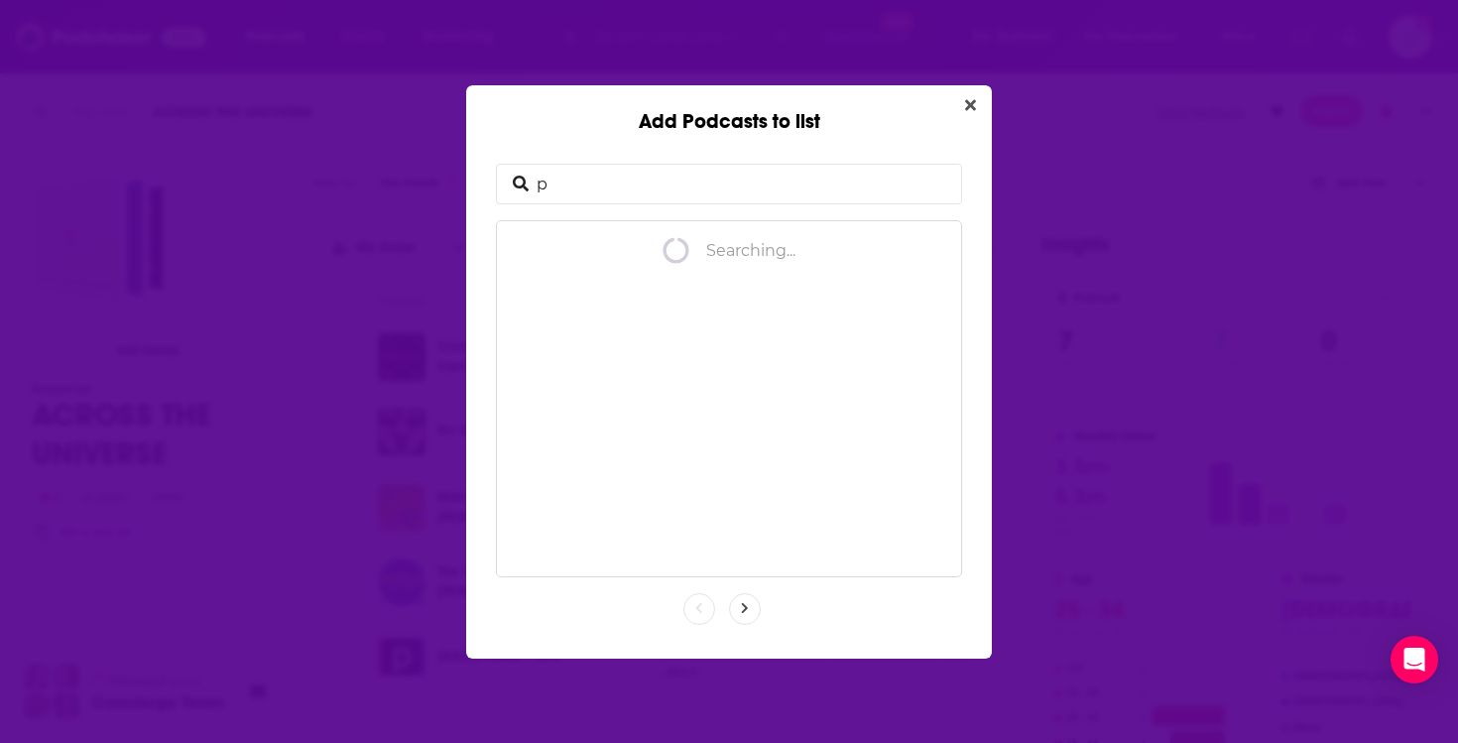
type input "pg"
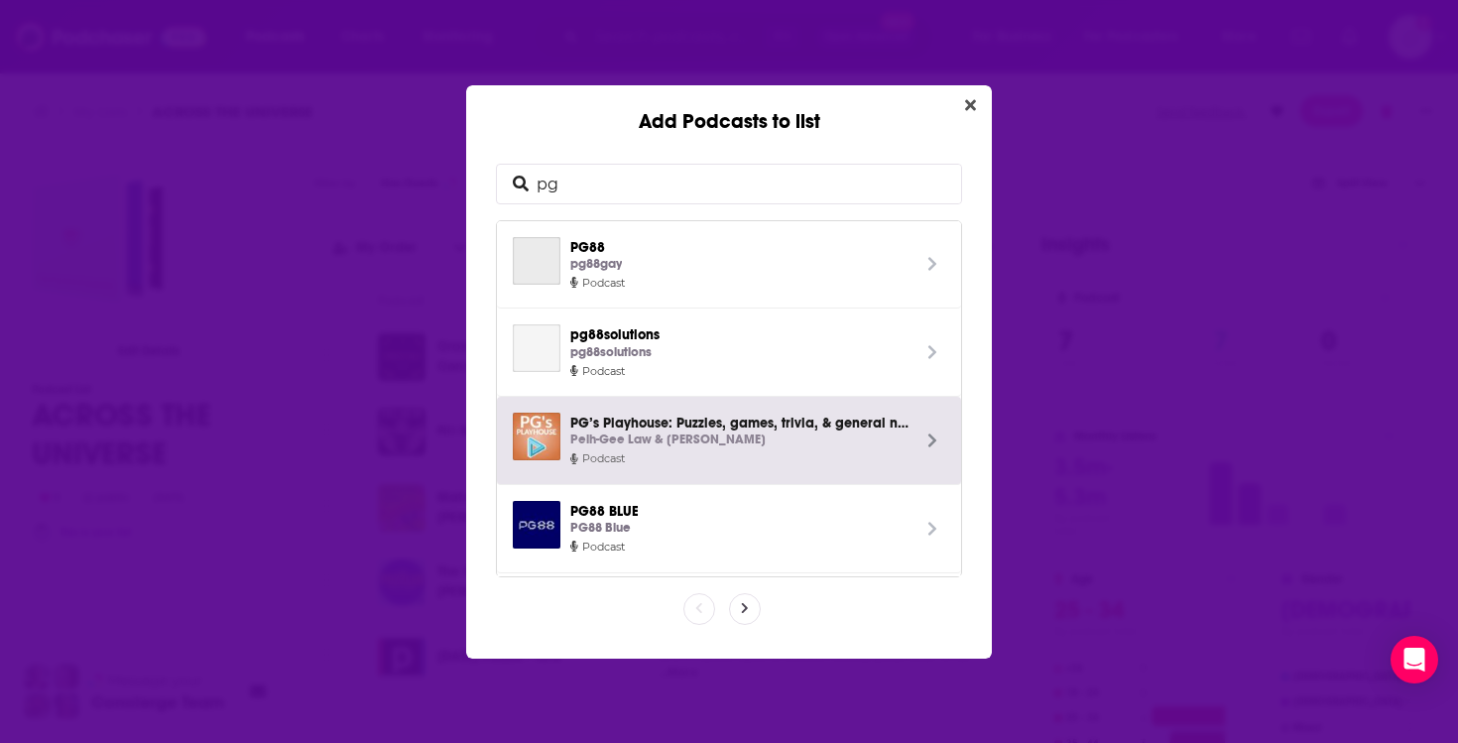
click at [884, 447] on div "Peih-Gee Law & [PERSON_NAME]" at bounding box center [739, 440] width 339 height 21
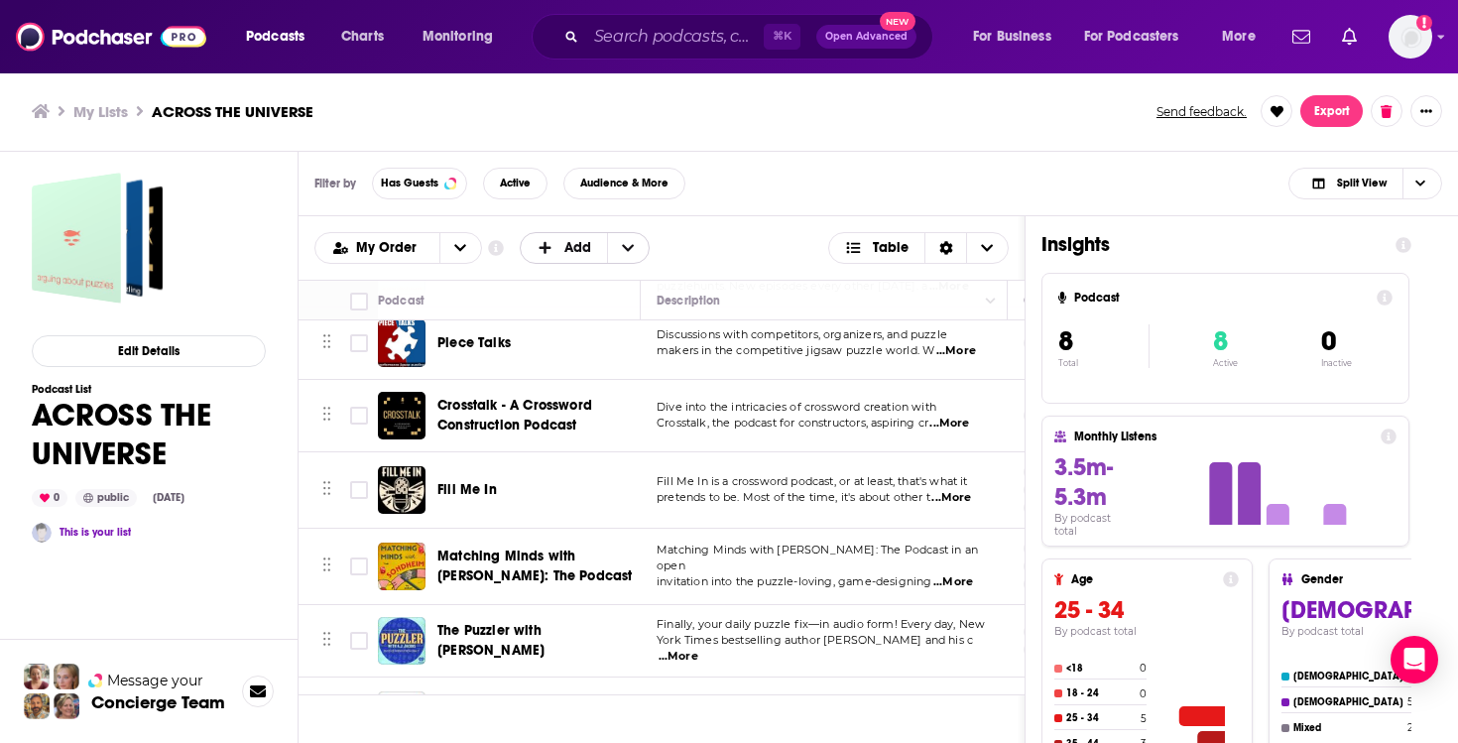
scroll to position [0, 0]
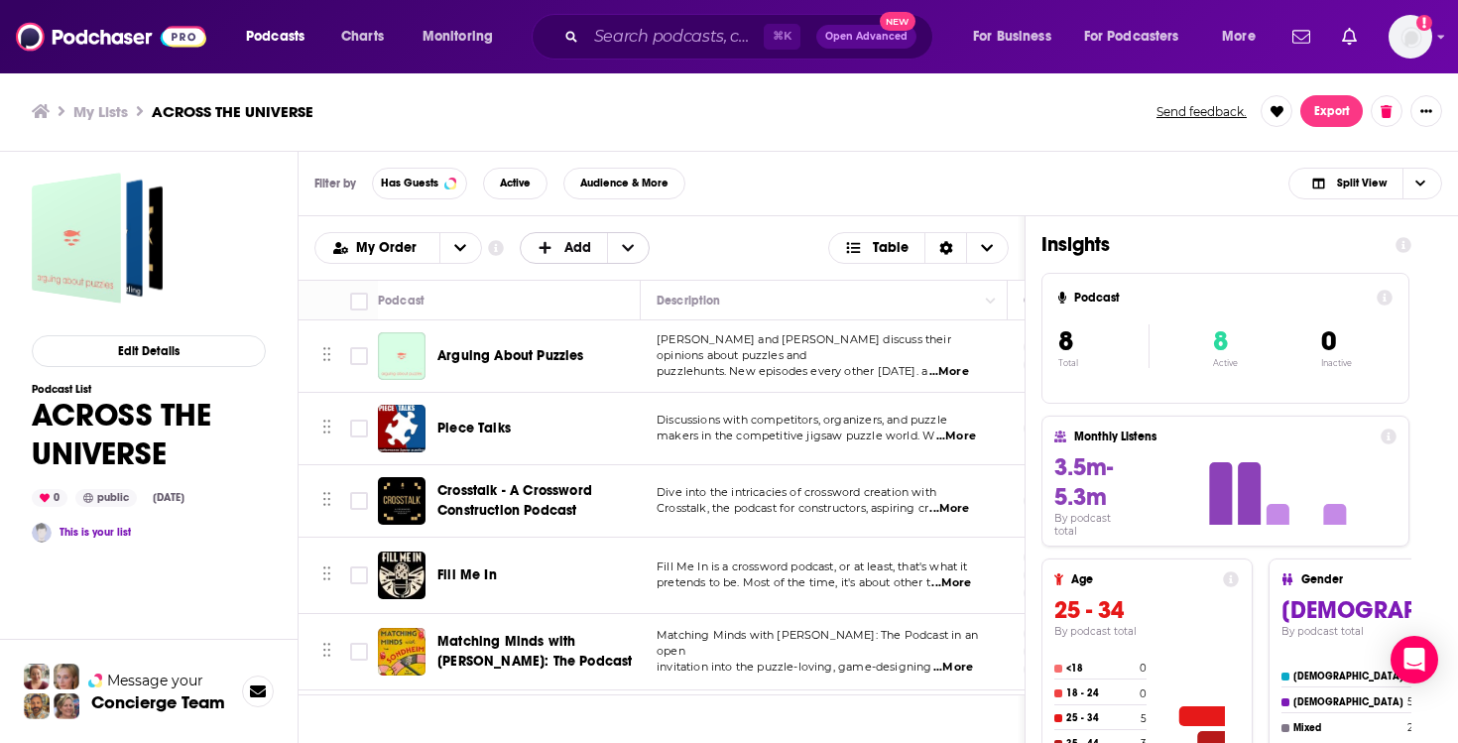
click at [579, 246] on span "Add" at bounding box center [577, 248] width 27 height 14
click at [601, 285] on span "Add Podcasts" at bounding box center [586, 280] width 101 height 11
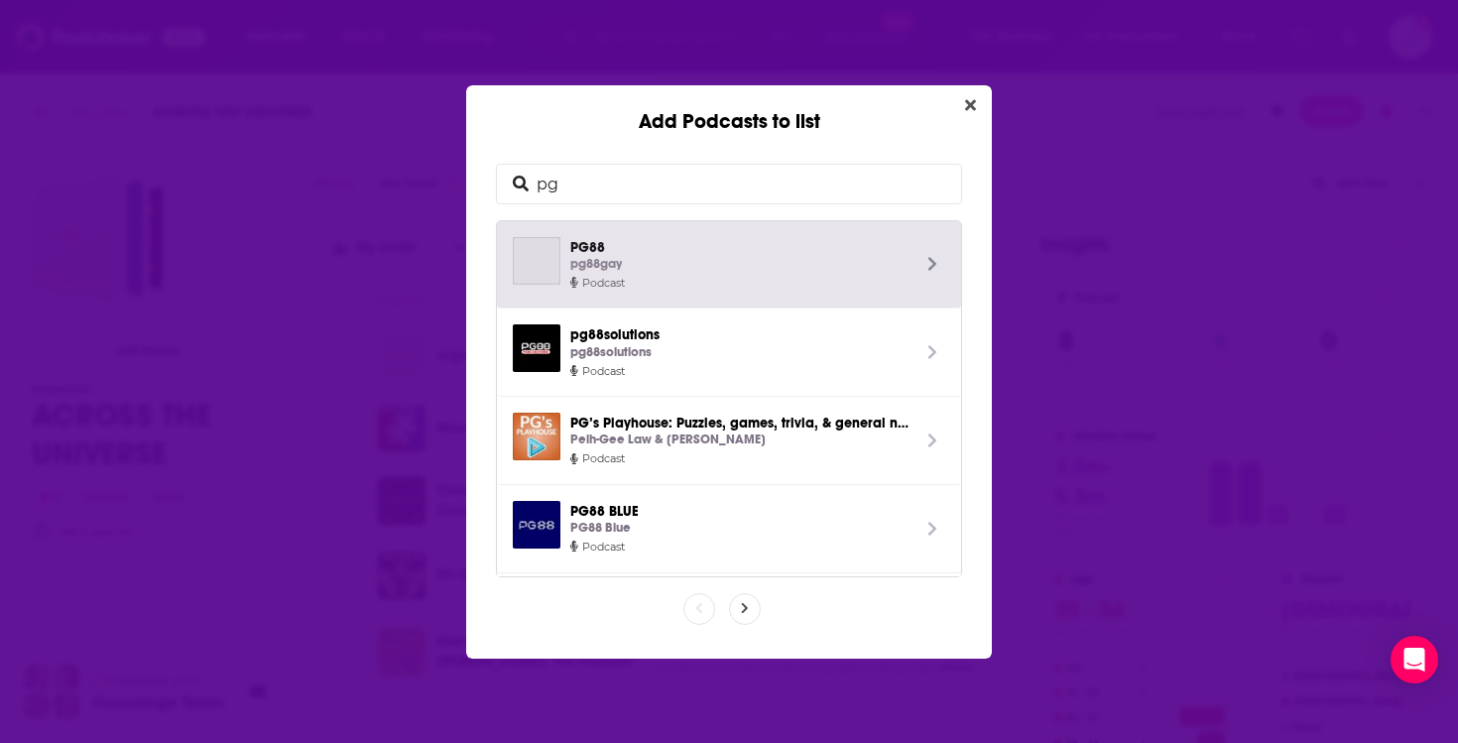
click at [689, 199] on input "pg" at bounding box center [745, 184] width 433 height 39
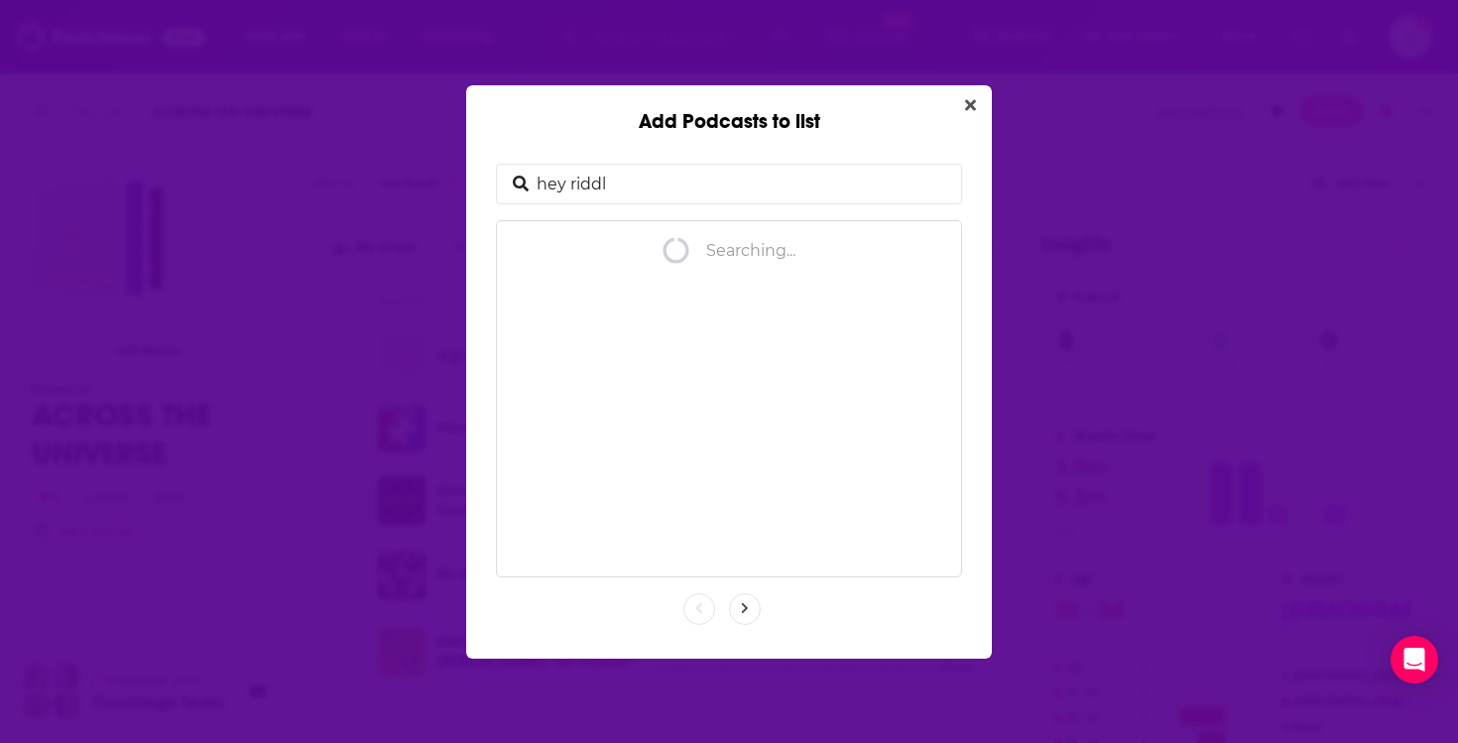
type input "hey riddle"
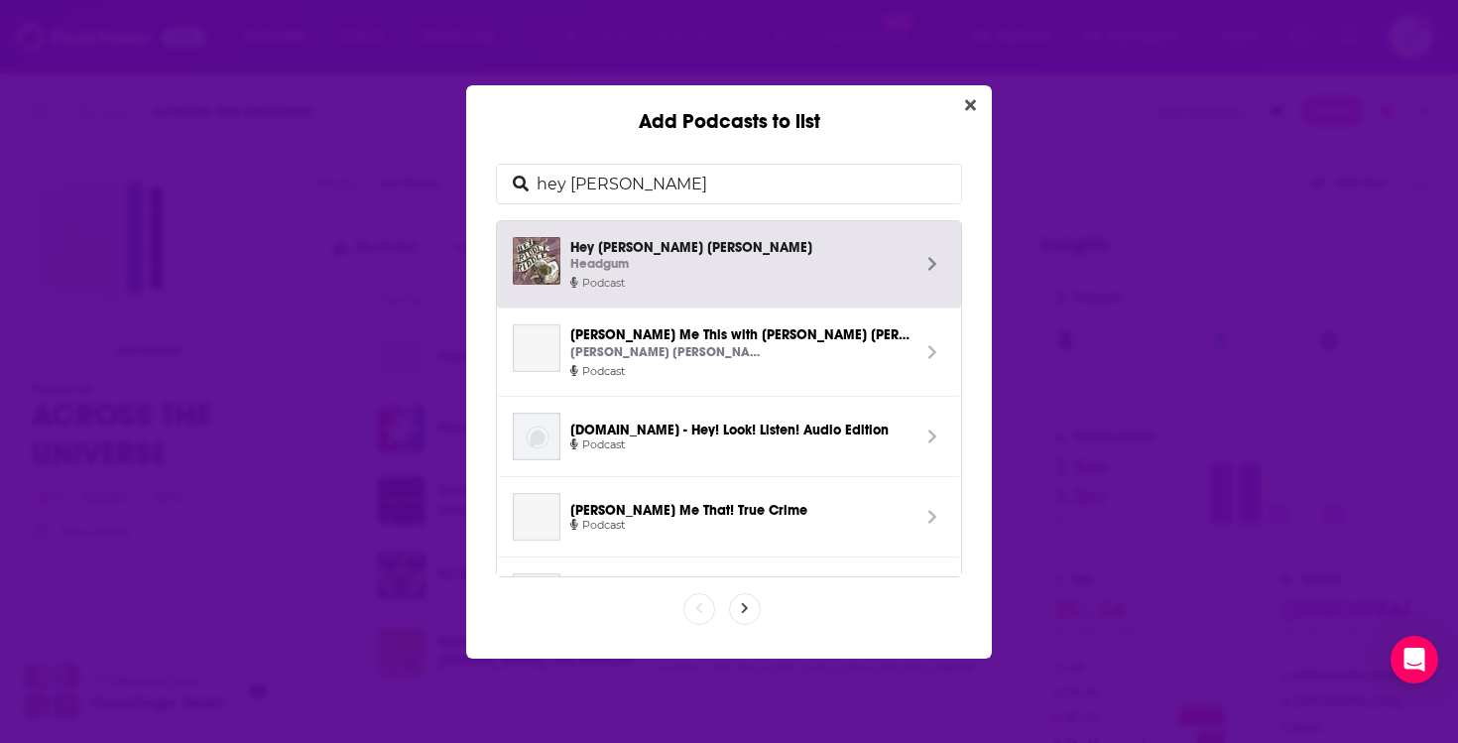
click at [698, 269] on div "Headgum" at bounding box center [739, 264] width 339 height 21
